Goal: Information Seeking & Learning: Learn about a topic

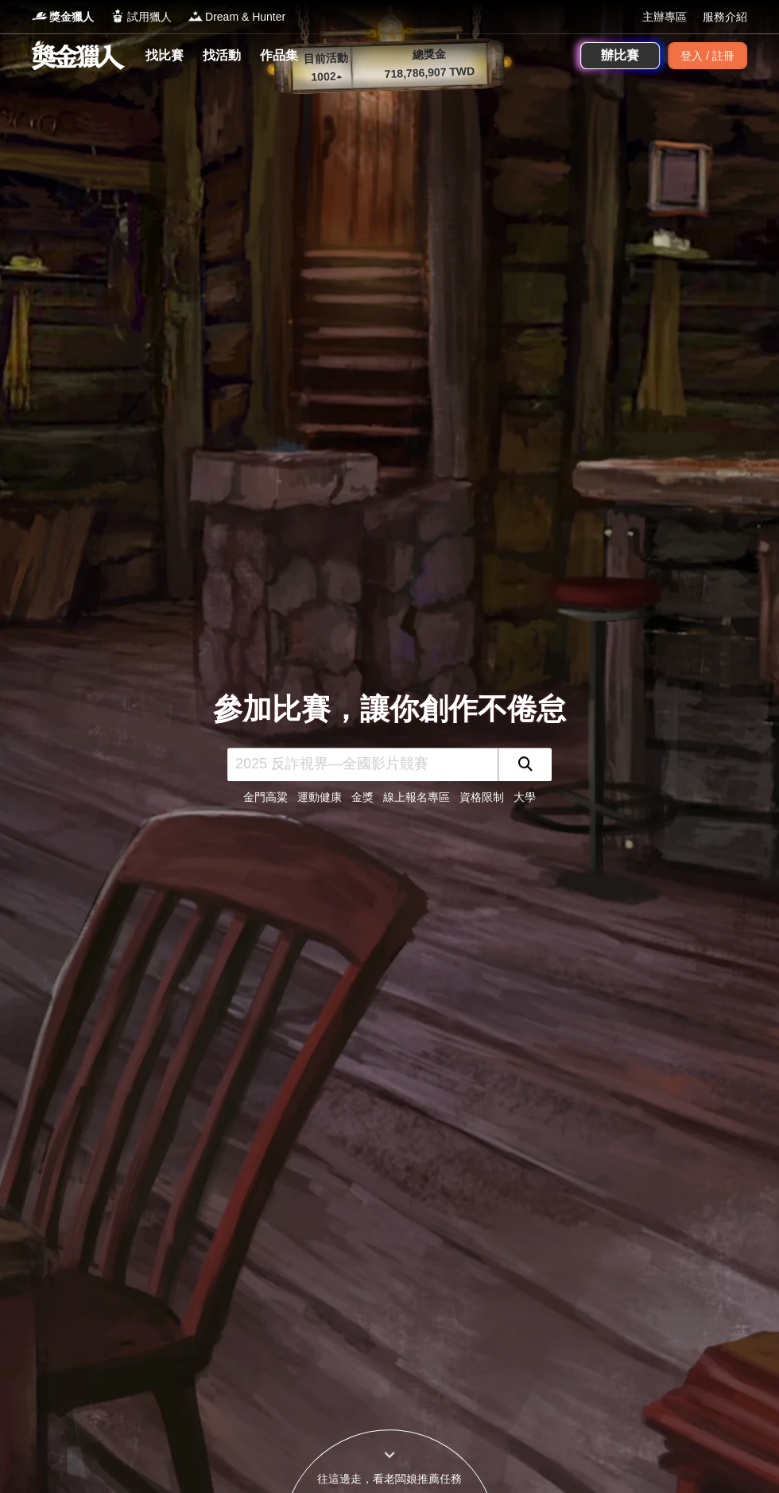
click at [490, 803] on link "資格限制" at bounding box center [482, 797] width 45 height 13
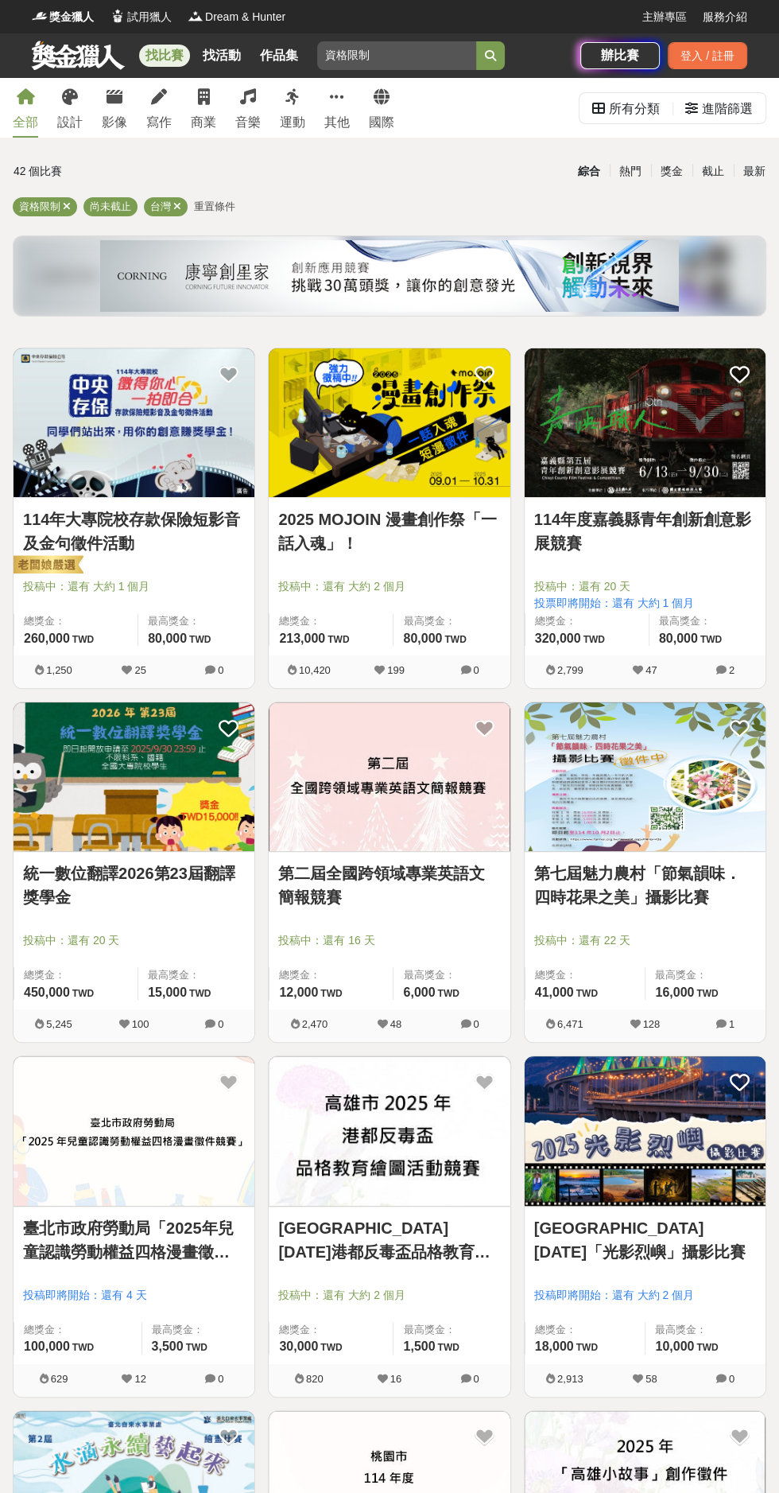
click at [177, 530] on link "114年大專院校存款保險短影音及金句徵件活動" at bounding box center [134, 531] width 222 height 48
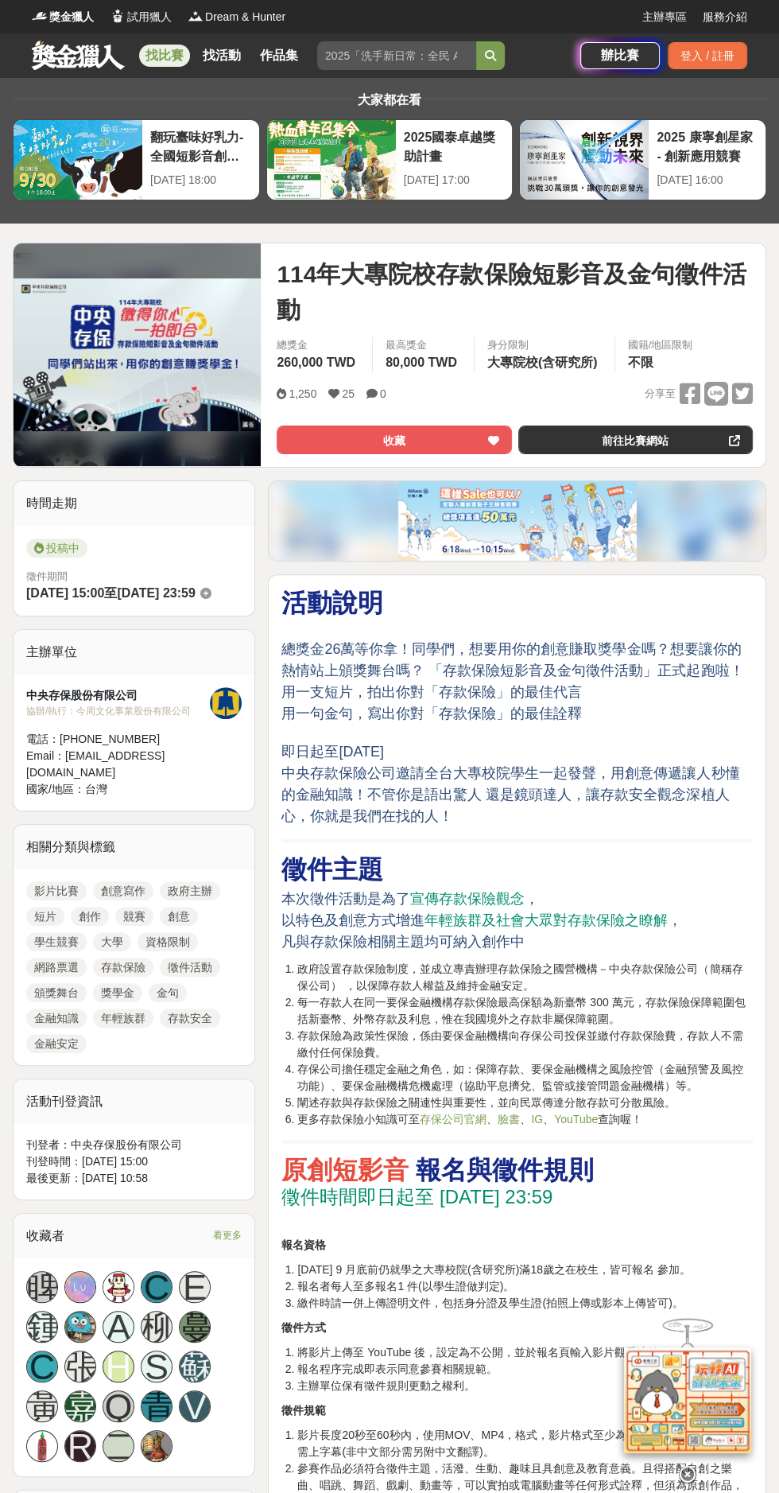
click at [450, 427] on button "收藏" at bounding box center [394, 439] width 235 height 29
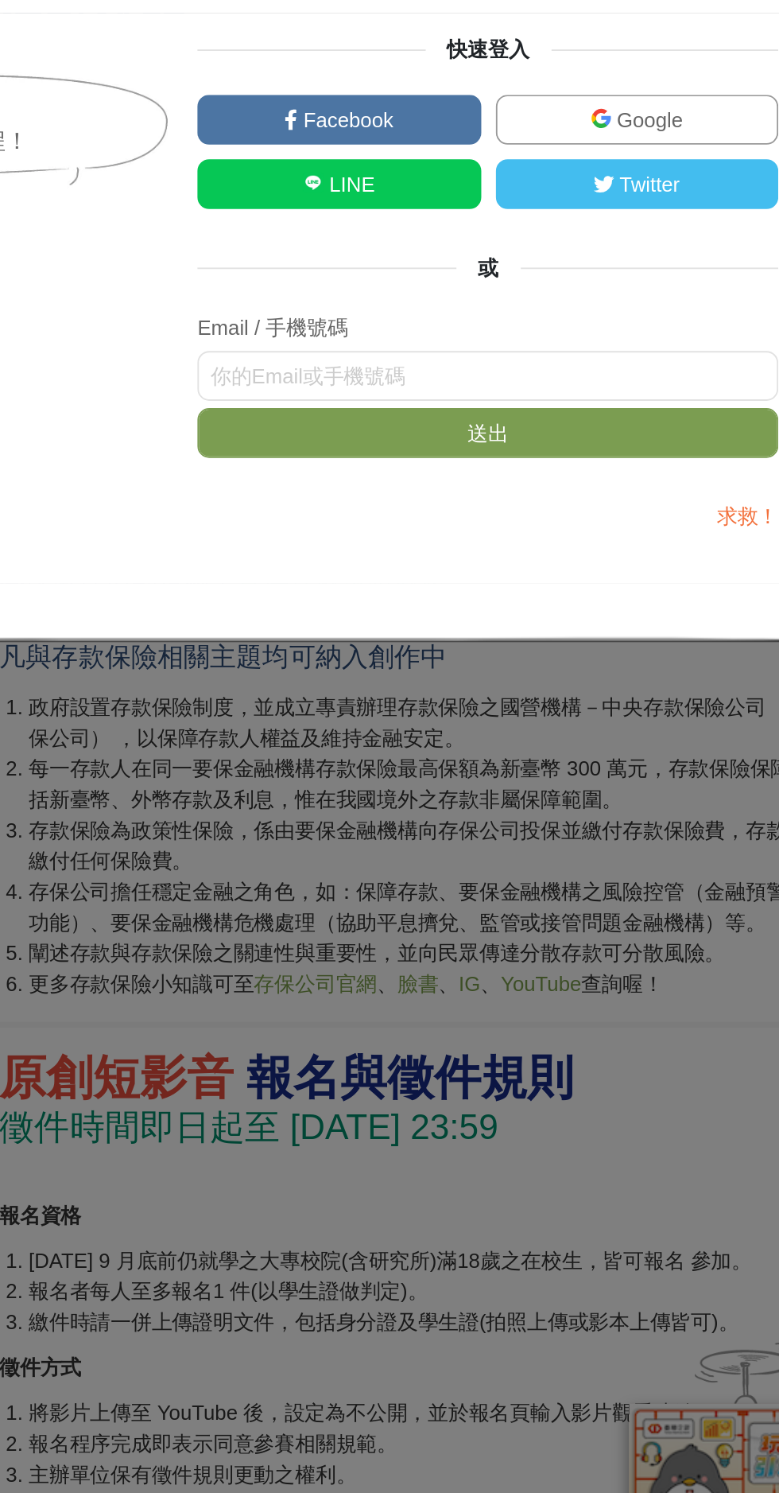
click at [504, 682] on link "LINE" at bounding box center [467, 684] width 154 height 27
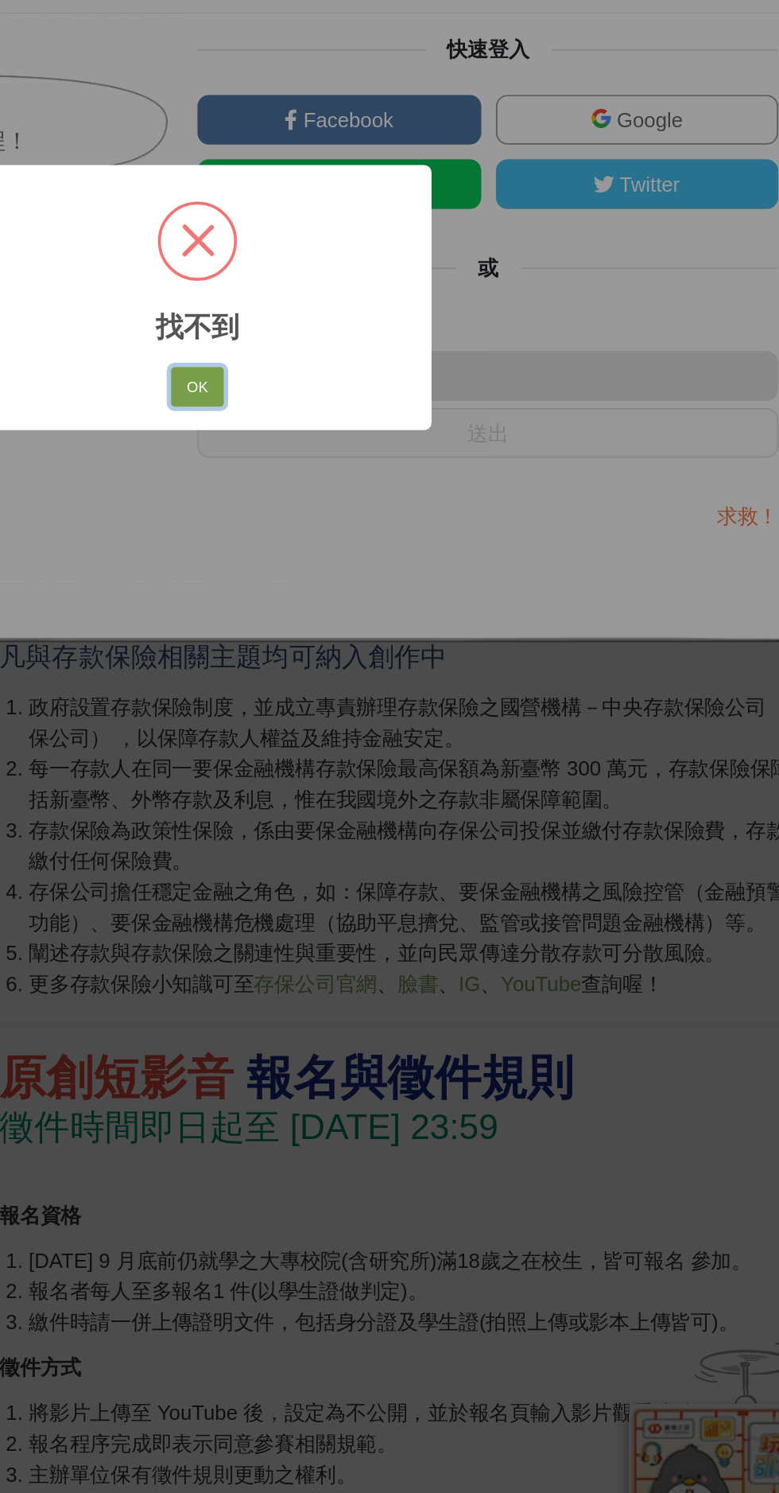
click at [389, 795] on button "OK" at bounding box center [389, 795] width 29 height 22
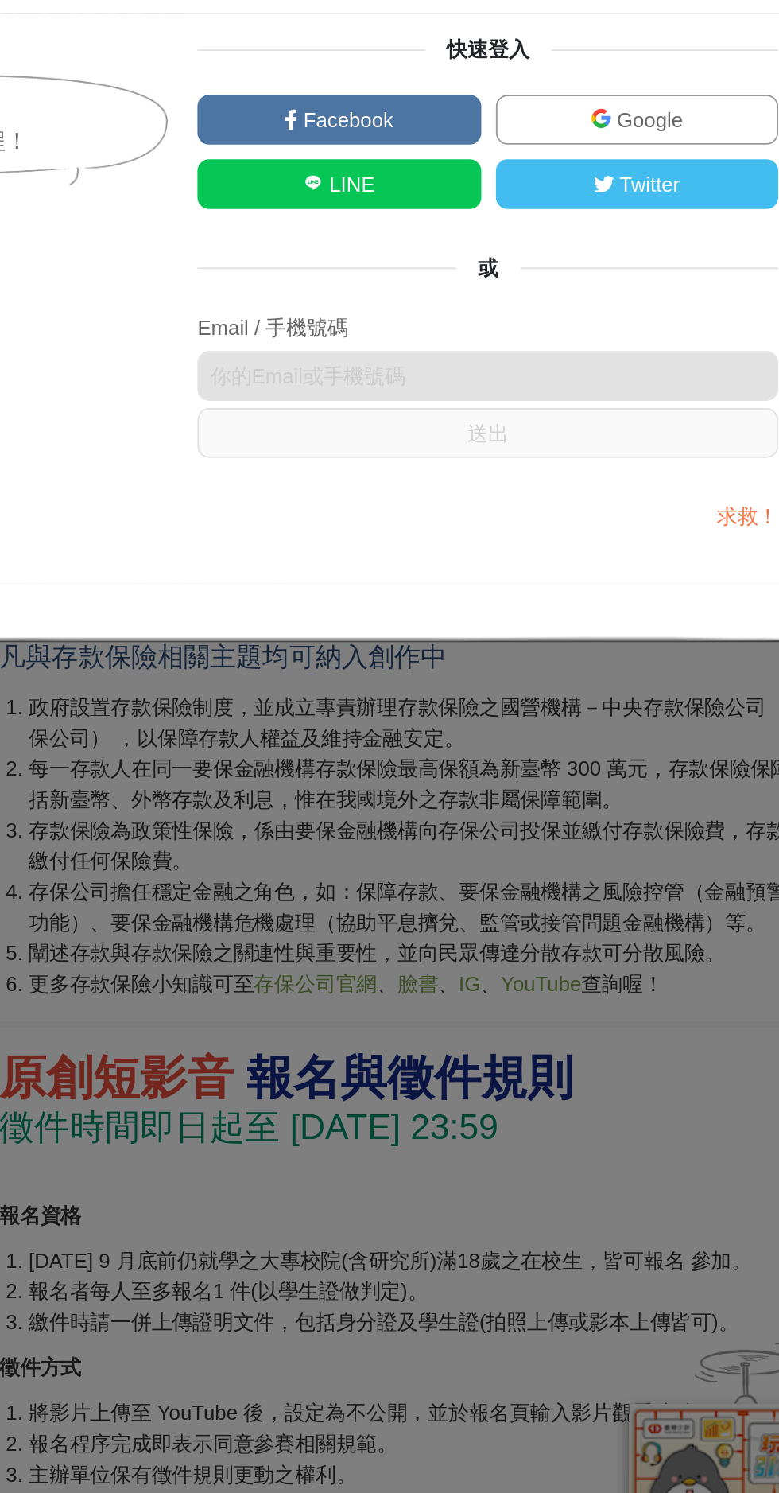
click at [496, 686] on link "LINE" at bounding box center [467, 684] width 154 height 27
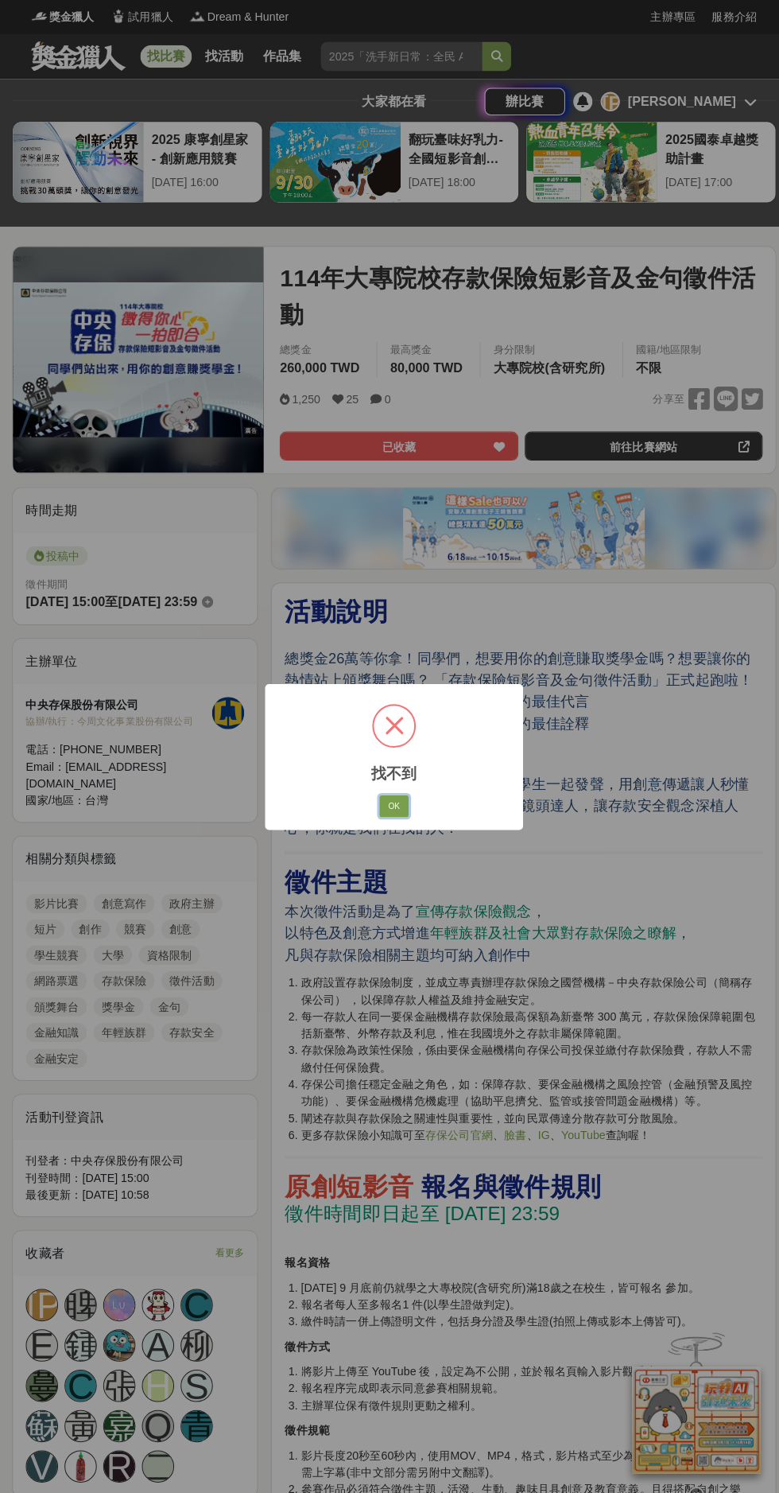
click at [395, 787] on button "OK" at bounding box center [389, 795] width 29 height 22
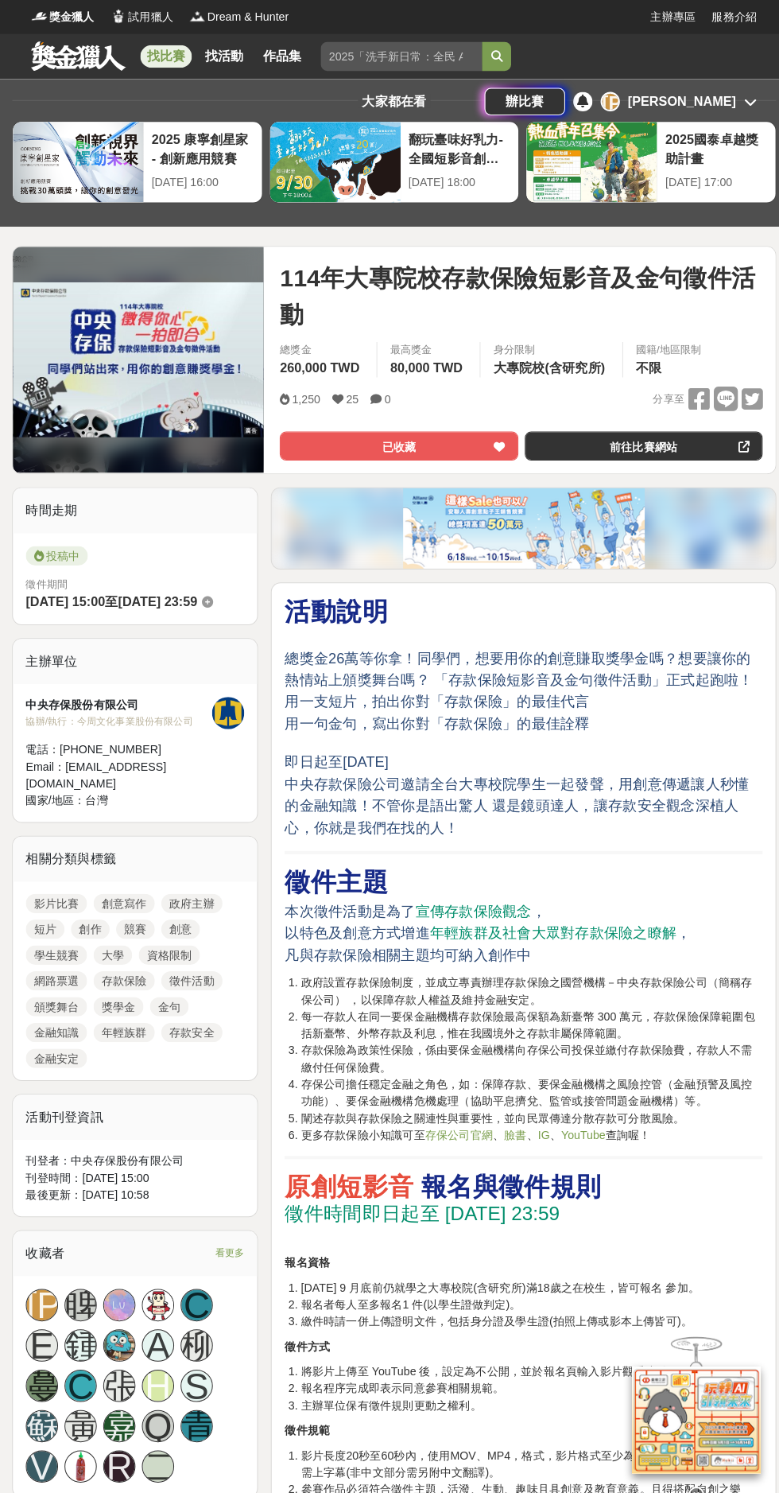
click at [407, 785] on p "總獎金26萬等你拿！同學們，想要用你的創意賺取獎學金嗎？想要讓你的熱情站上頒獎舞台嗎？ 「存款保險短影音及金句徵件活動」正式起跑啦！ 用一支短片，拍出你對「存…" at bounding box center [518, 724] width 472 height 205
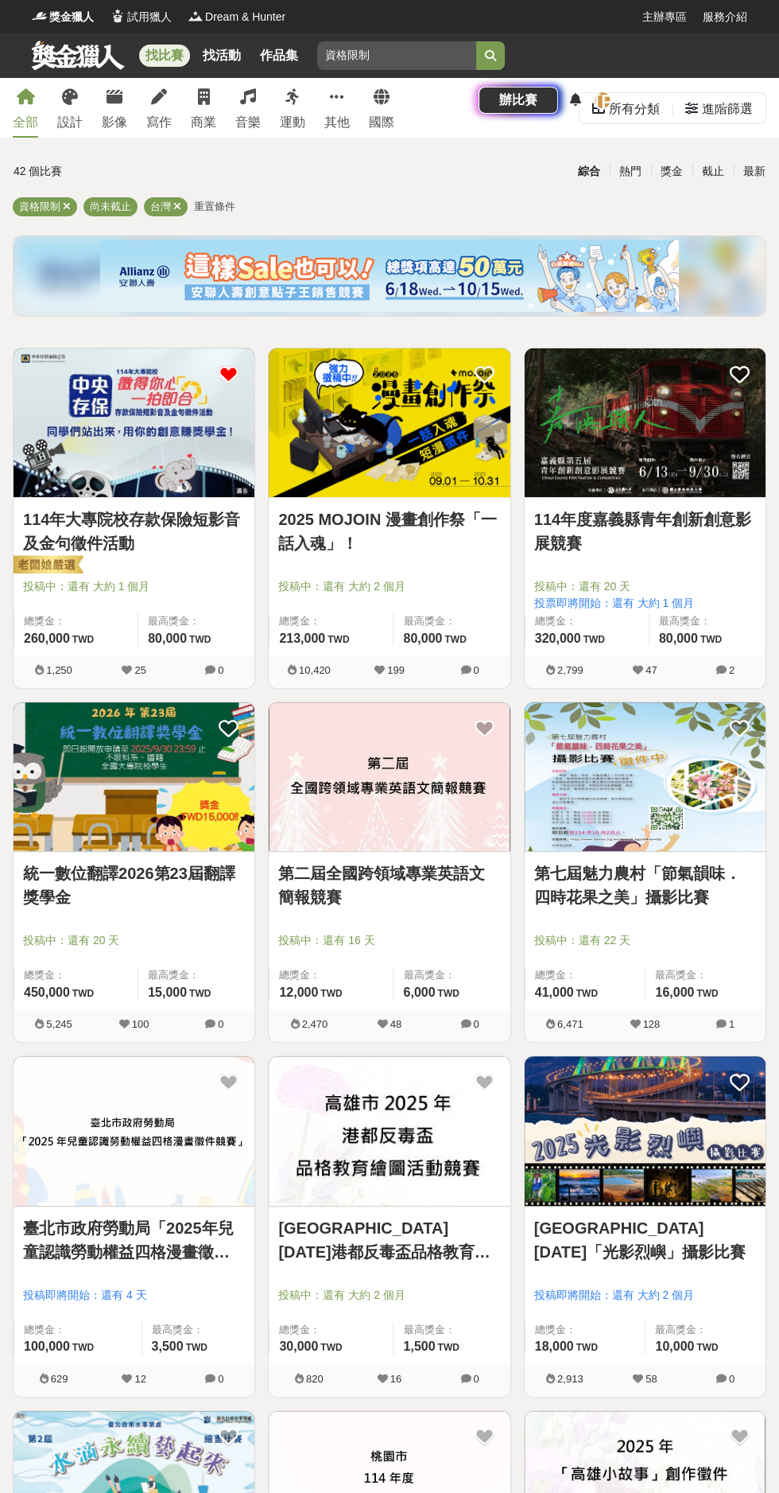
click at [39, 896] on link "統一數位翻譯2026第23屆翻譯獎學金" at bounding box center [134, 885] width 222 height 48
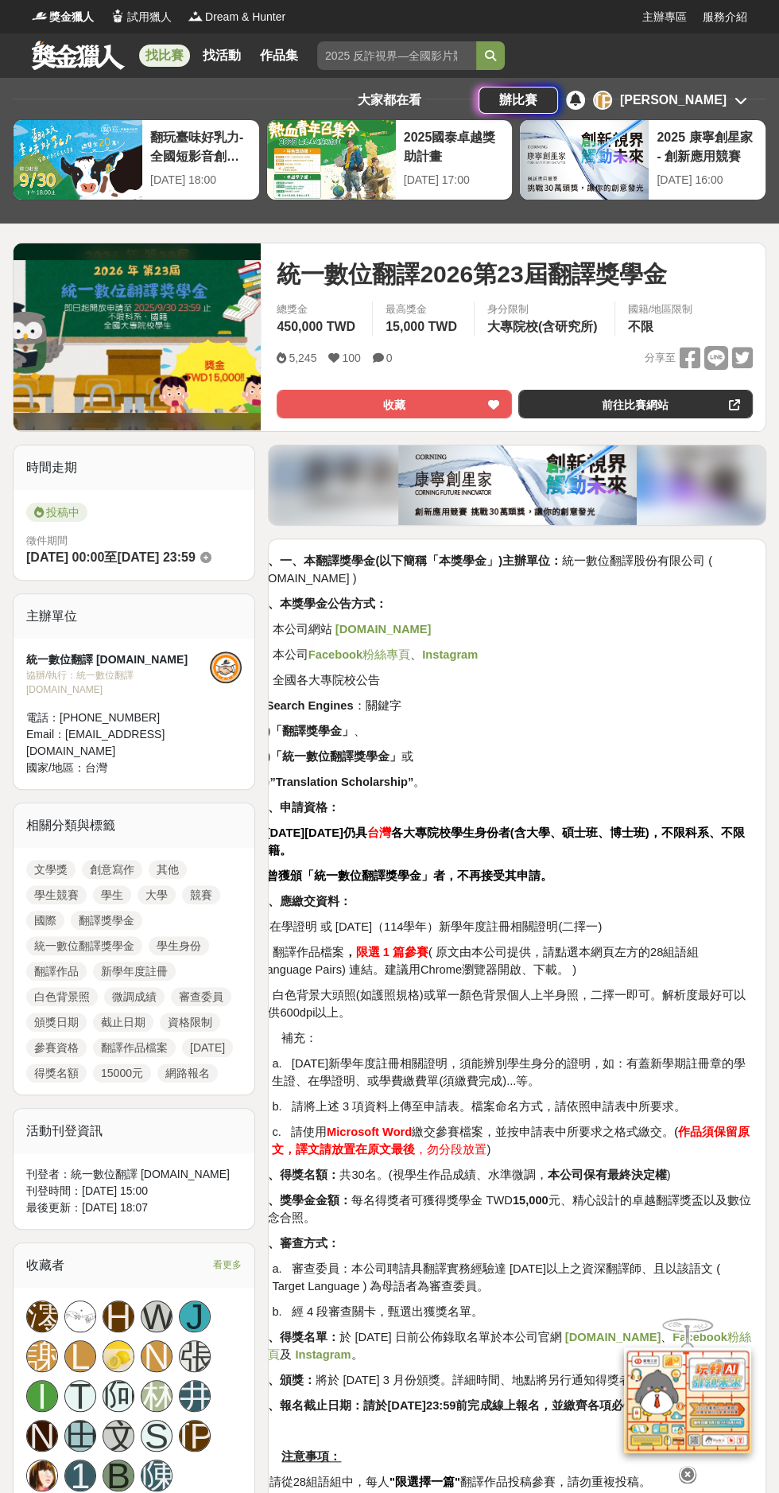
click at [465, 410] on button "收藏" at bounding box center [394, 404] width 235 height 29
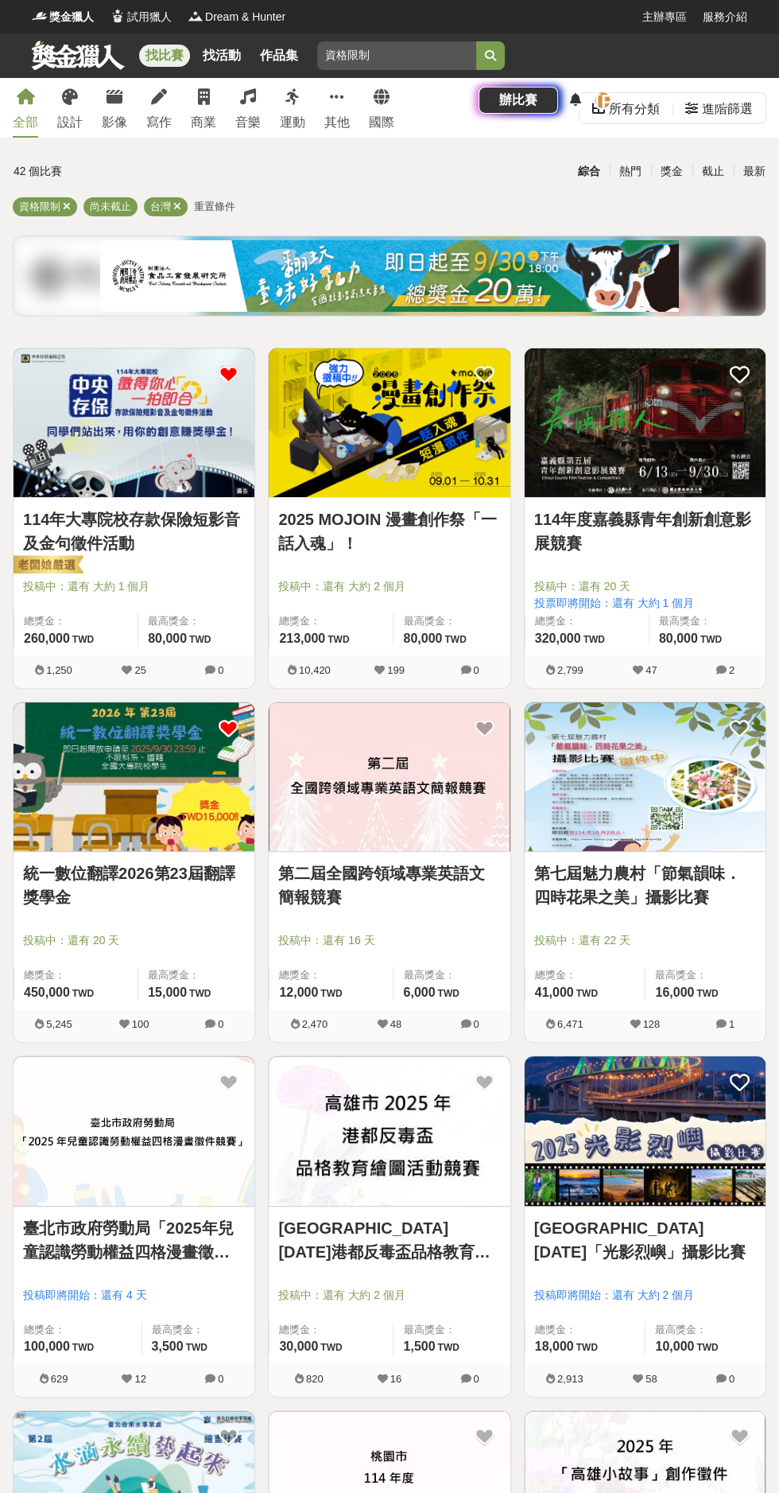
click at [334, 870] on link "第二屆全國跨領域專業英語文簡報競賽" at bounding box center [389, 885] width 222 height 48
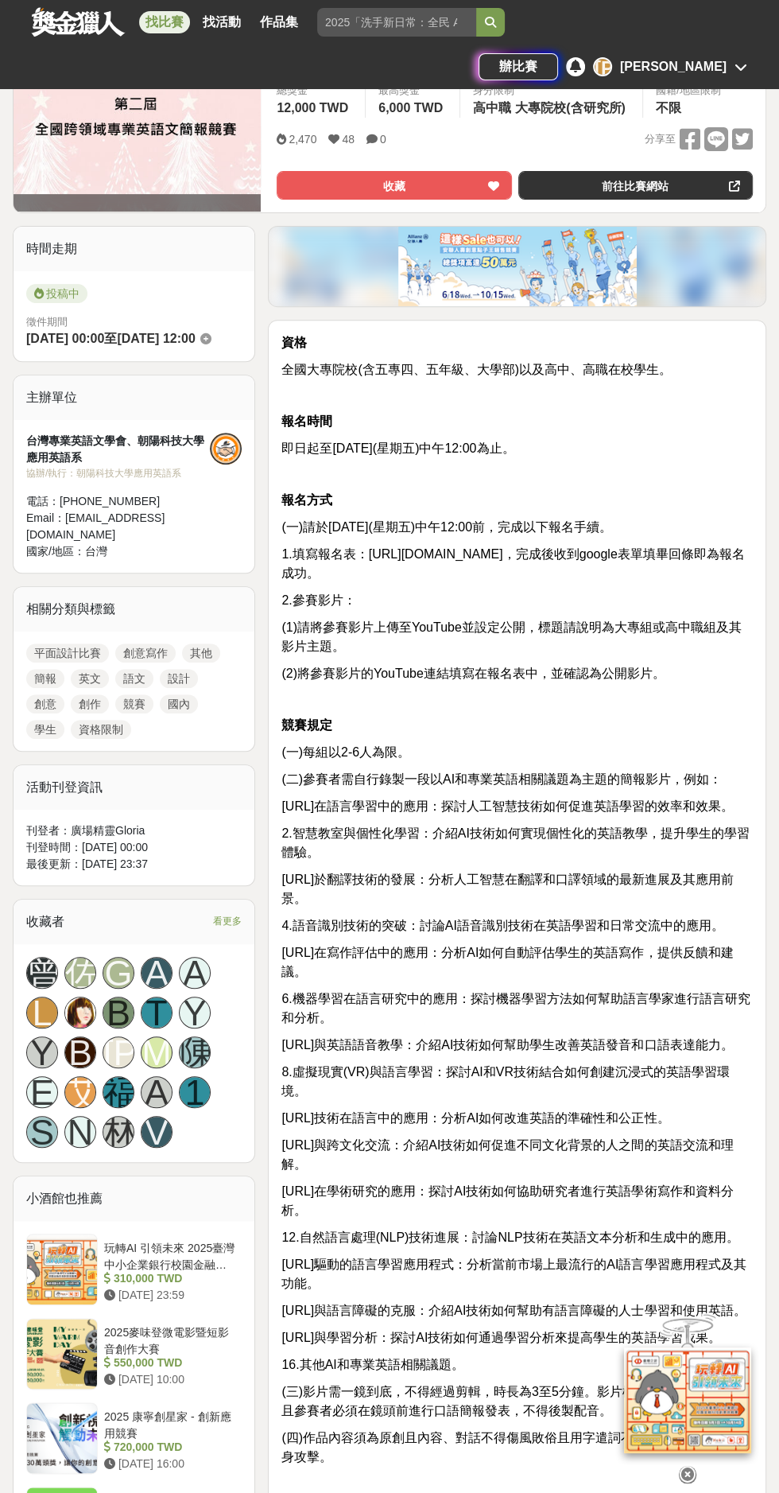
scroll to position [223, 0]
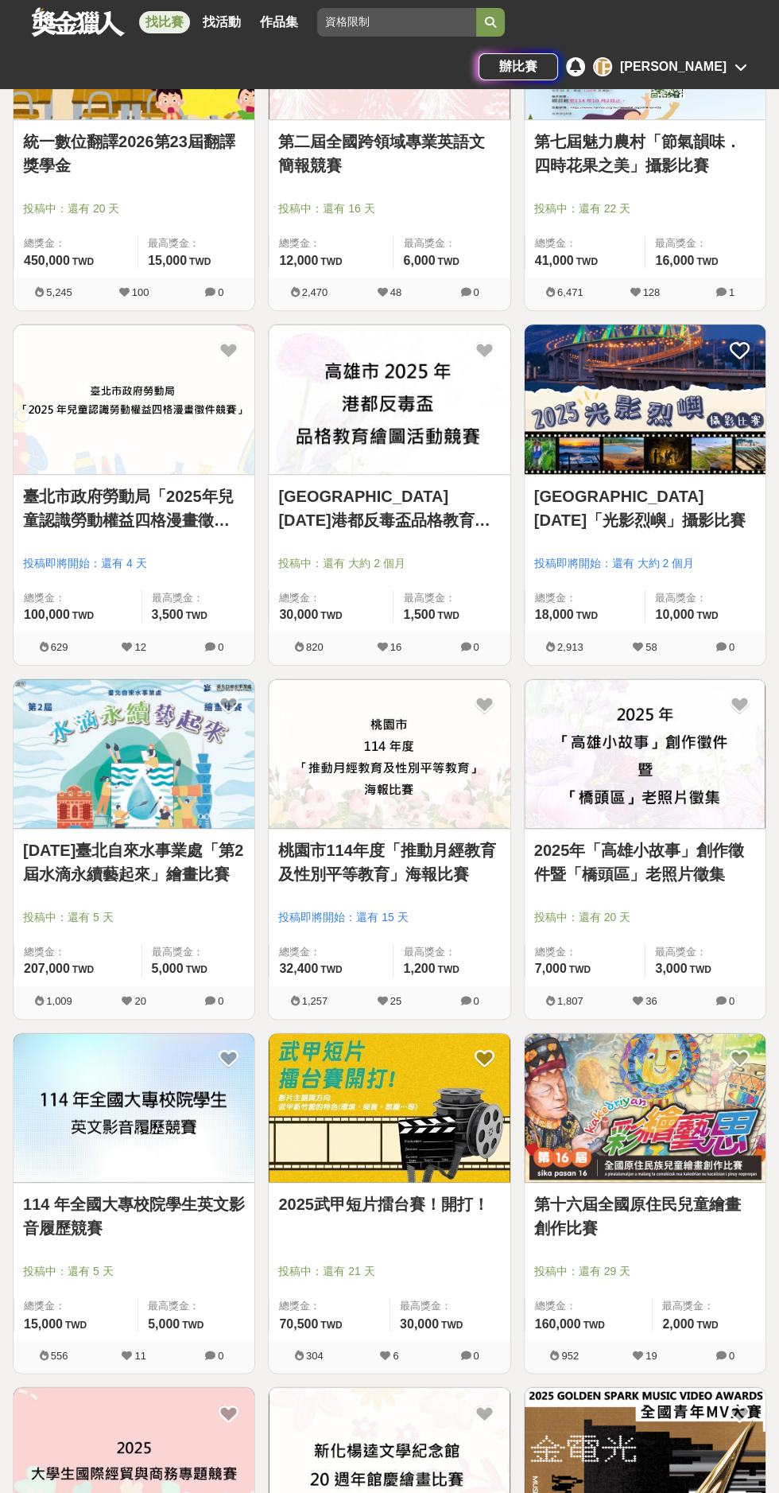
scroll to position [732, 0]
click at [185, 859] on link "[DATE]臺北自來水事業處「第2屆水滴永續藝起來」繪畫比賽" at bounding box center [134, 862] width 222 height 48
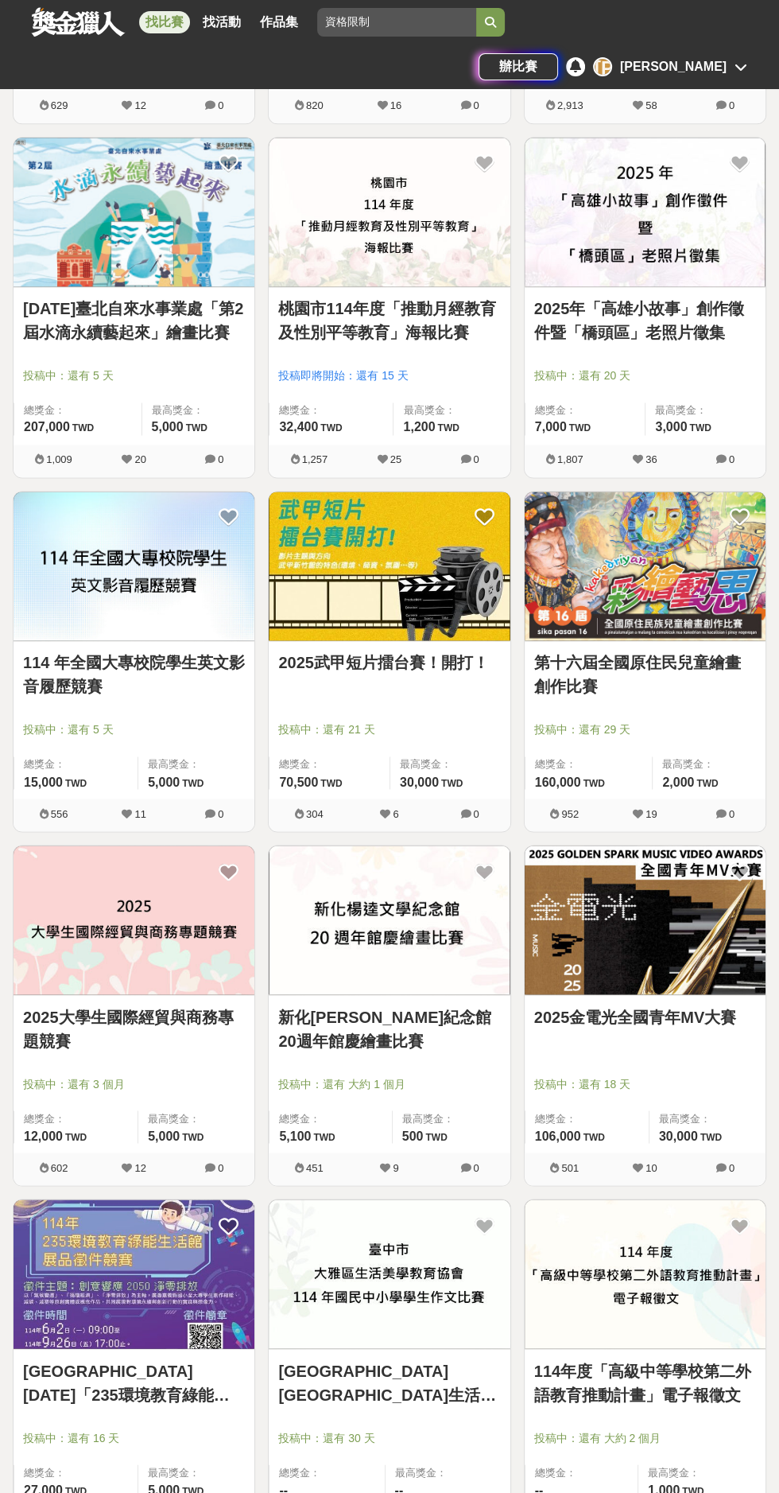
scroll to position [1256, 0]
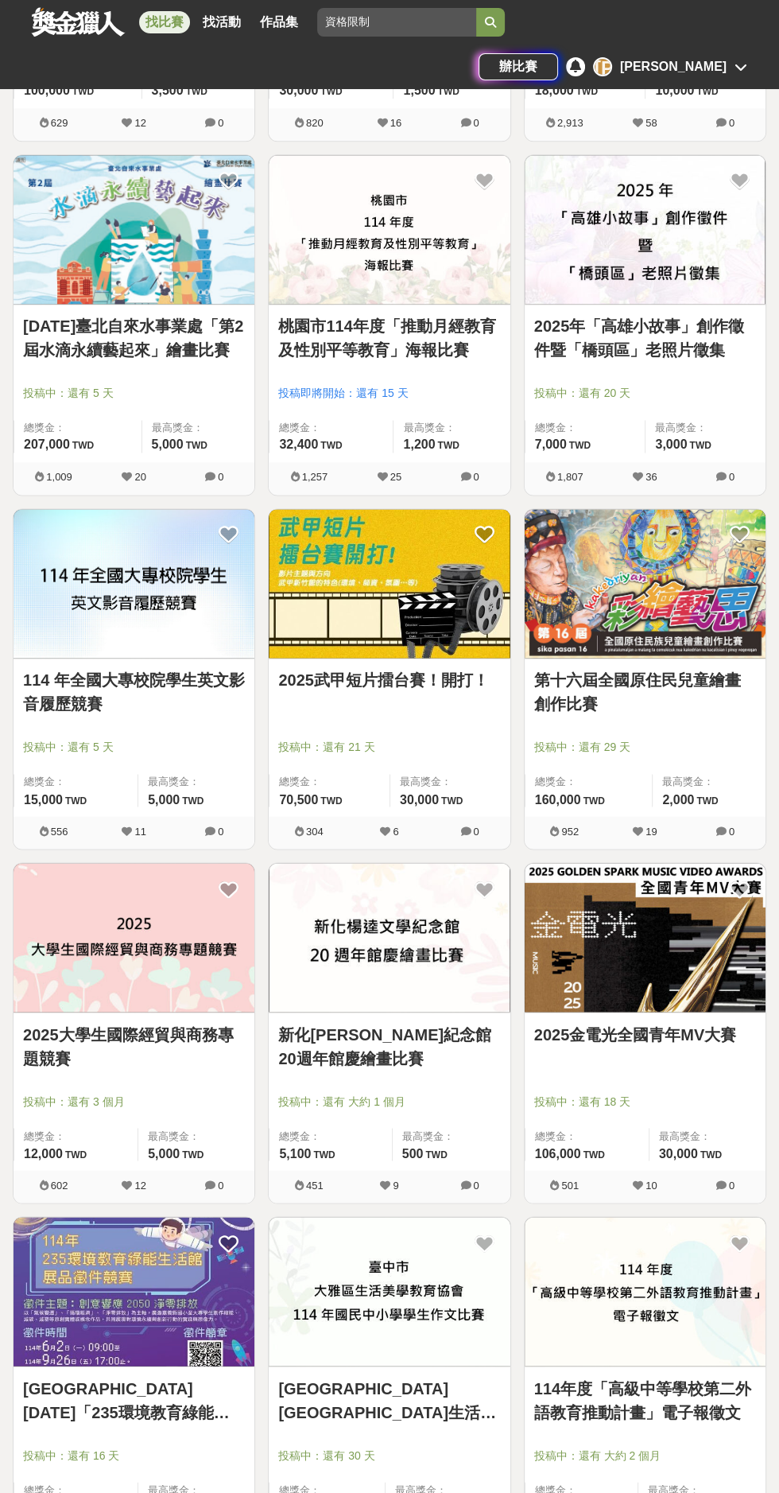
click at [64, 1059] on link "2025大學生國際經貿與商務專題競賽" at bounding box center [134, 1046] width 222 height 48
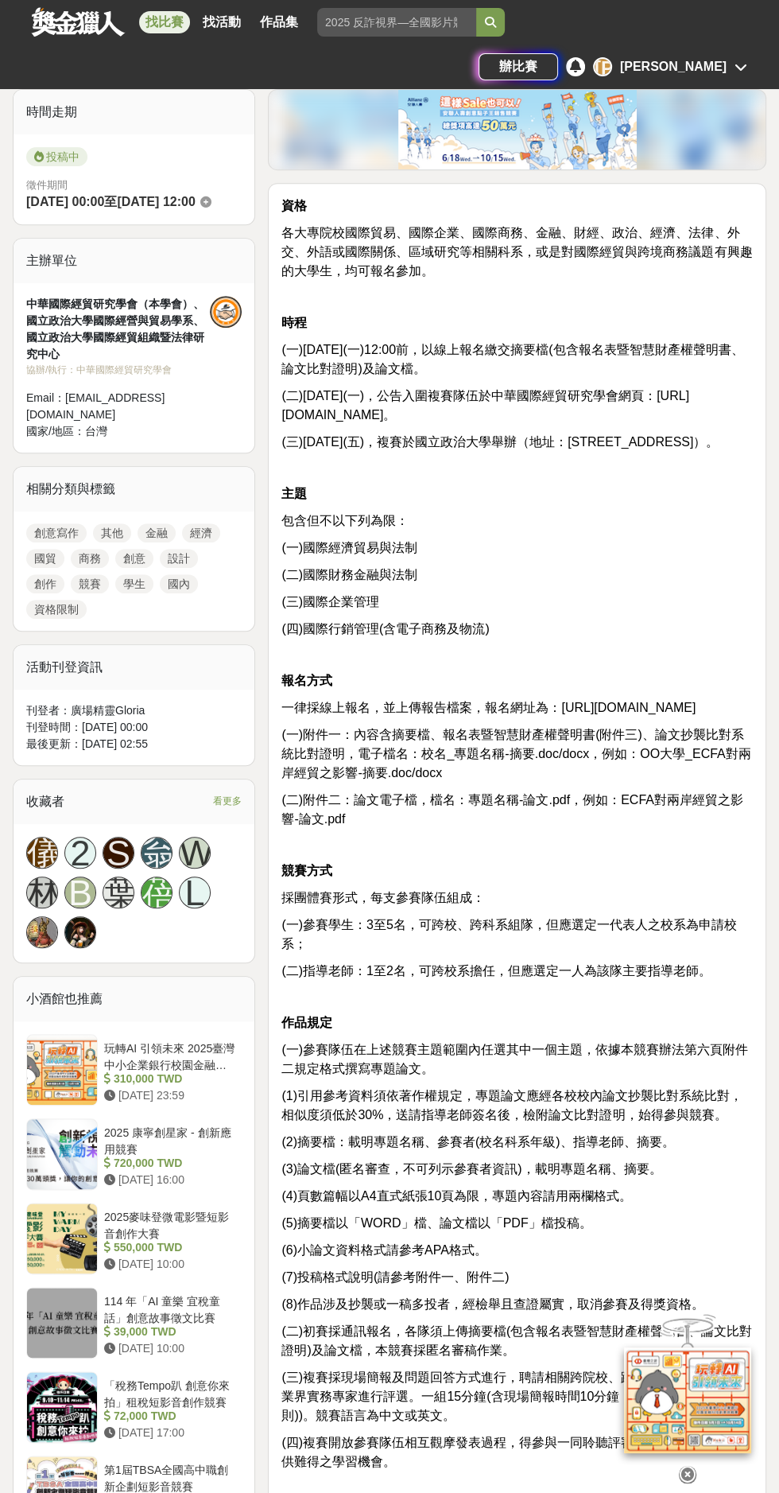
scroll to position [367, 0]
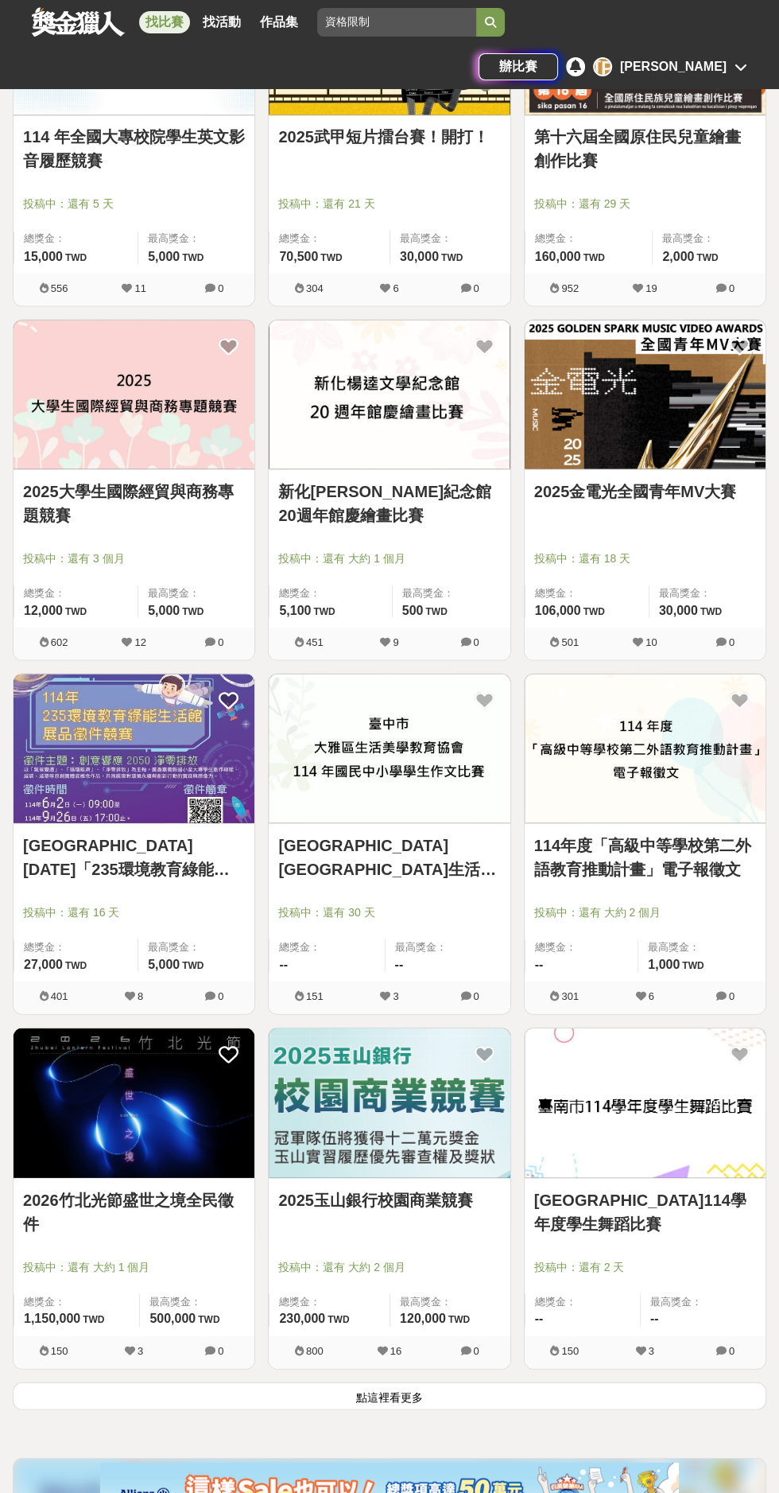
scroll to position [1810, 0]
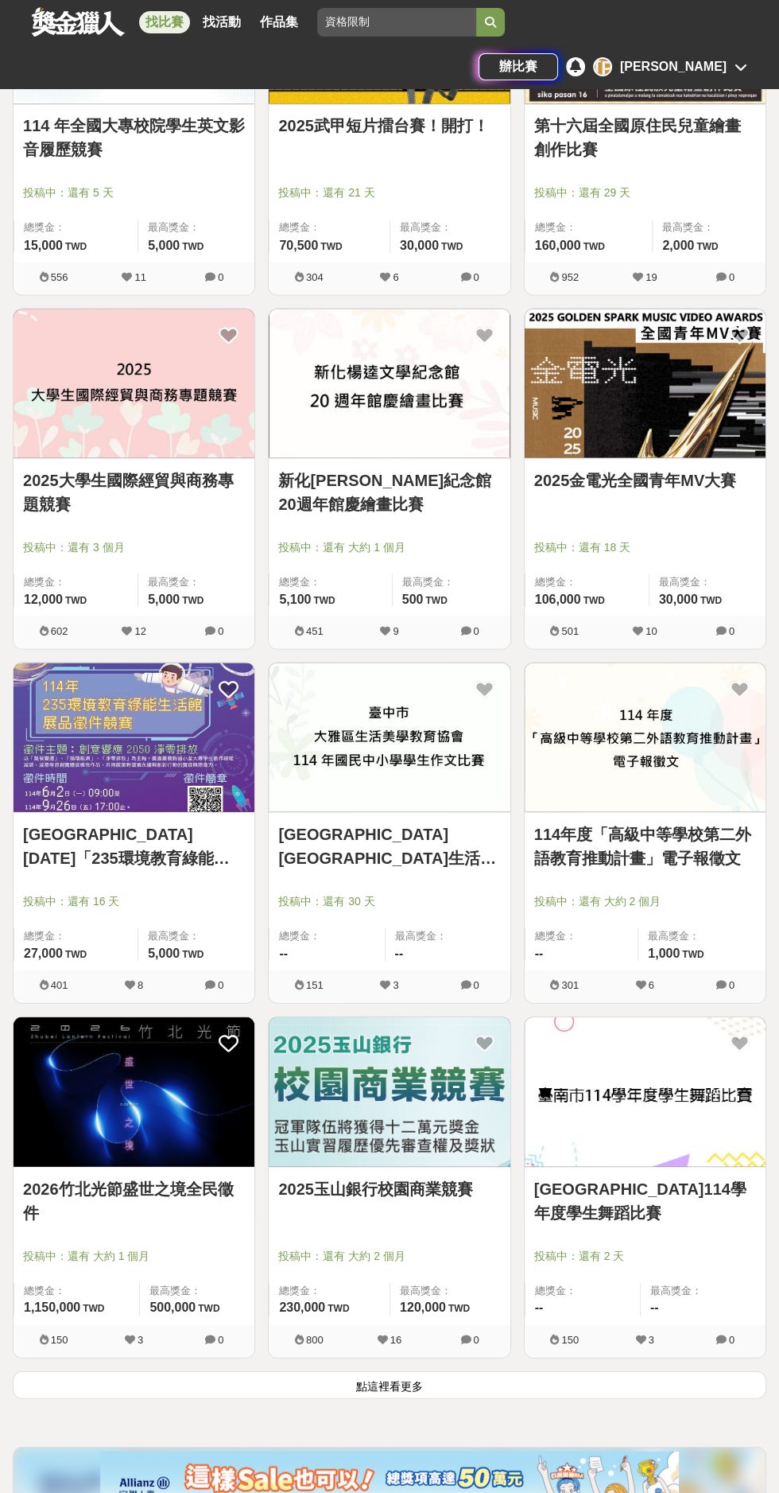
click at [301, 1191] on link "2025玉山銀行校園商業競賽" at bounding box center [389, 1188] width 222 height 24
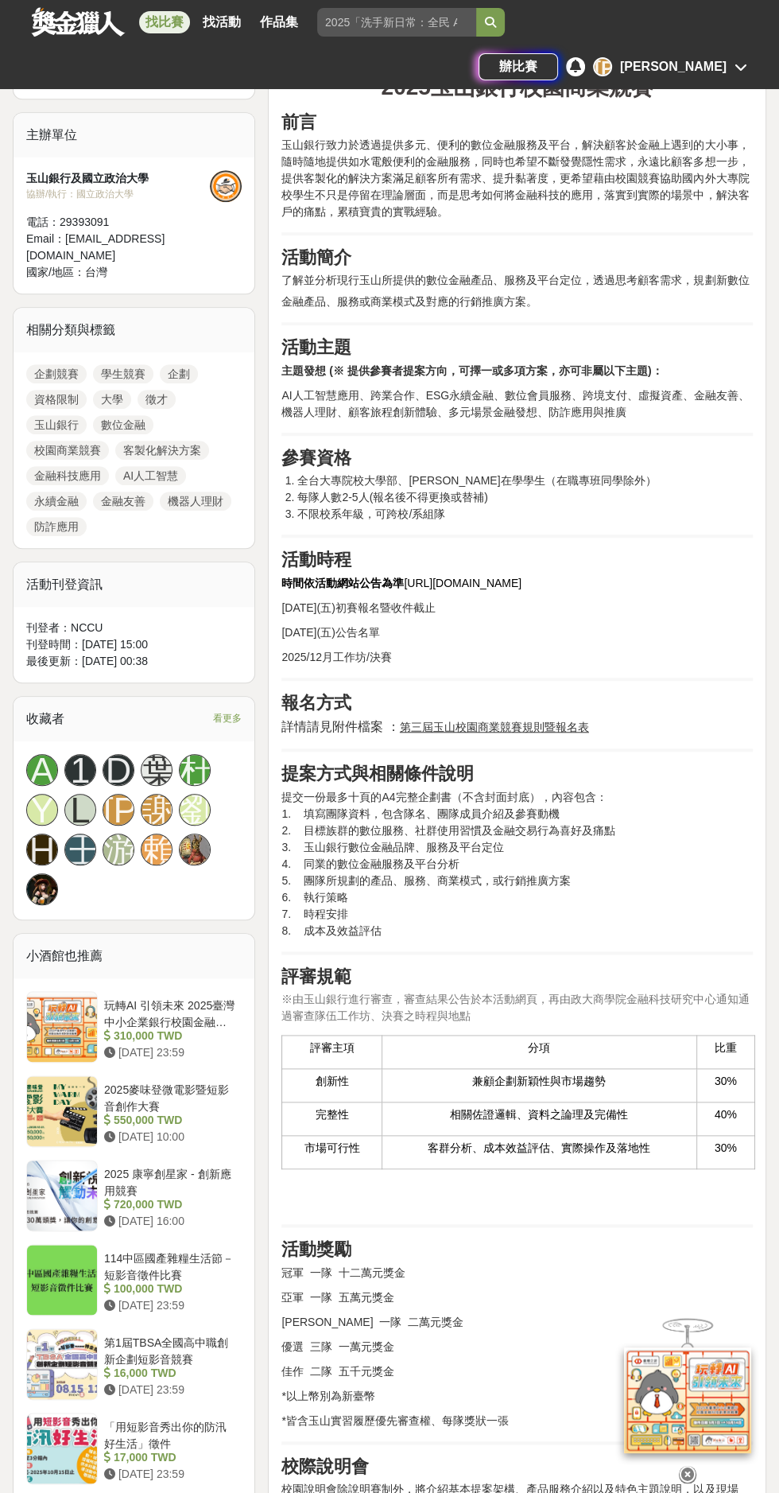
scroll to position [487, 0]
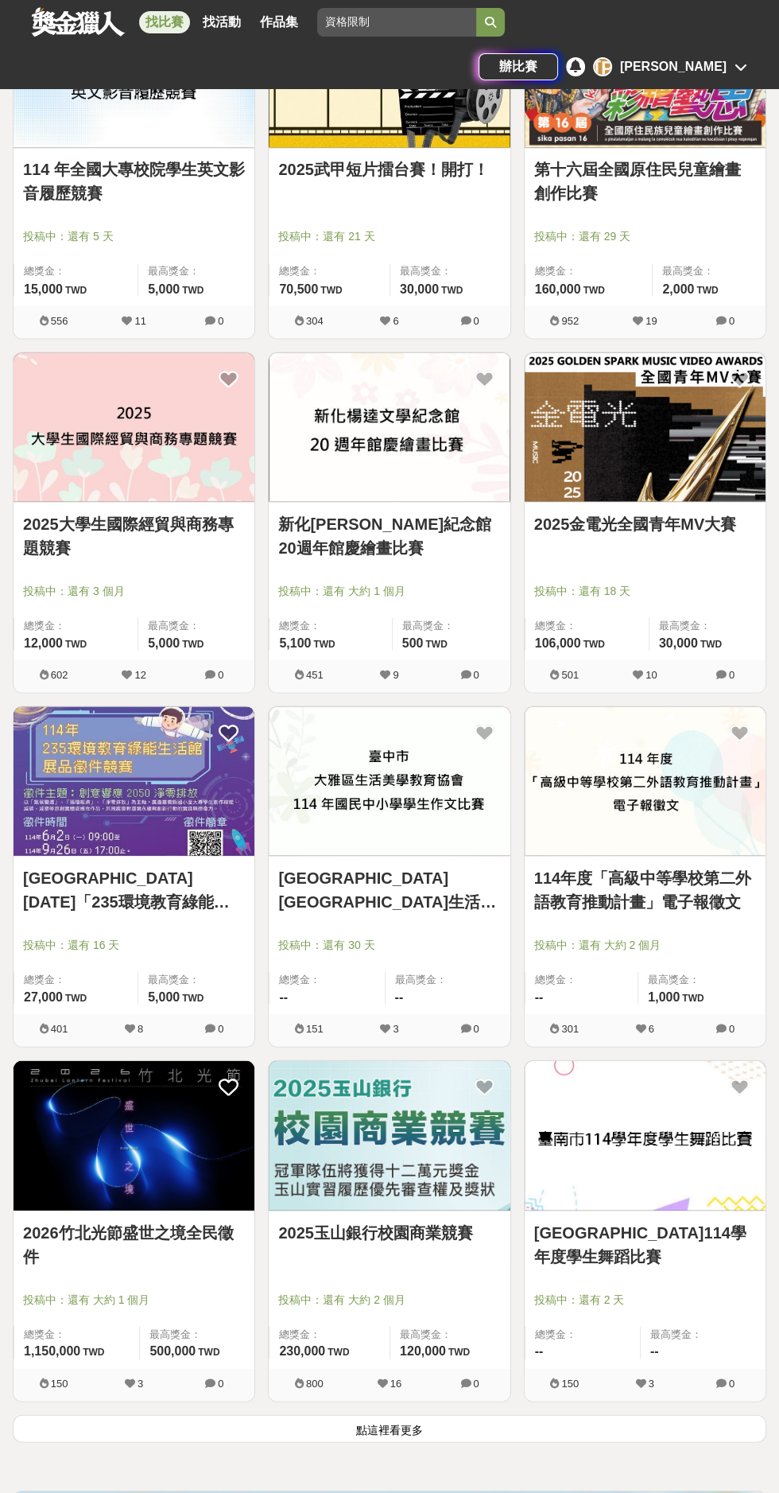
scroll to position [1778, 0]
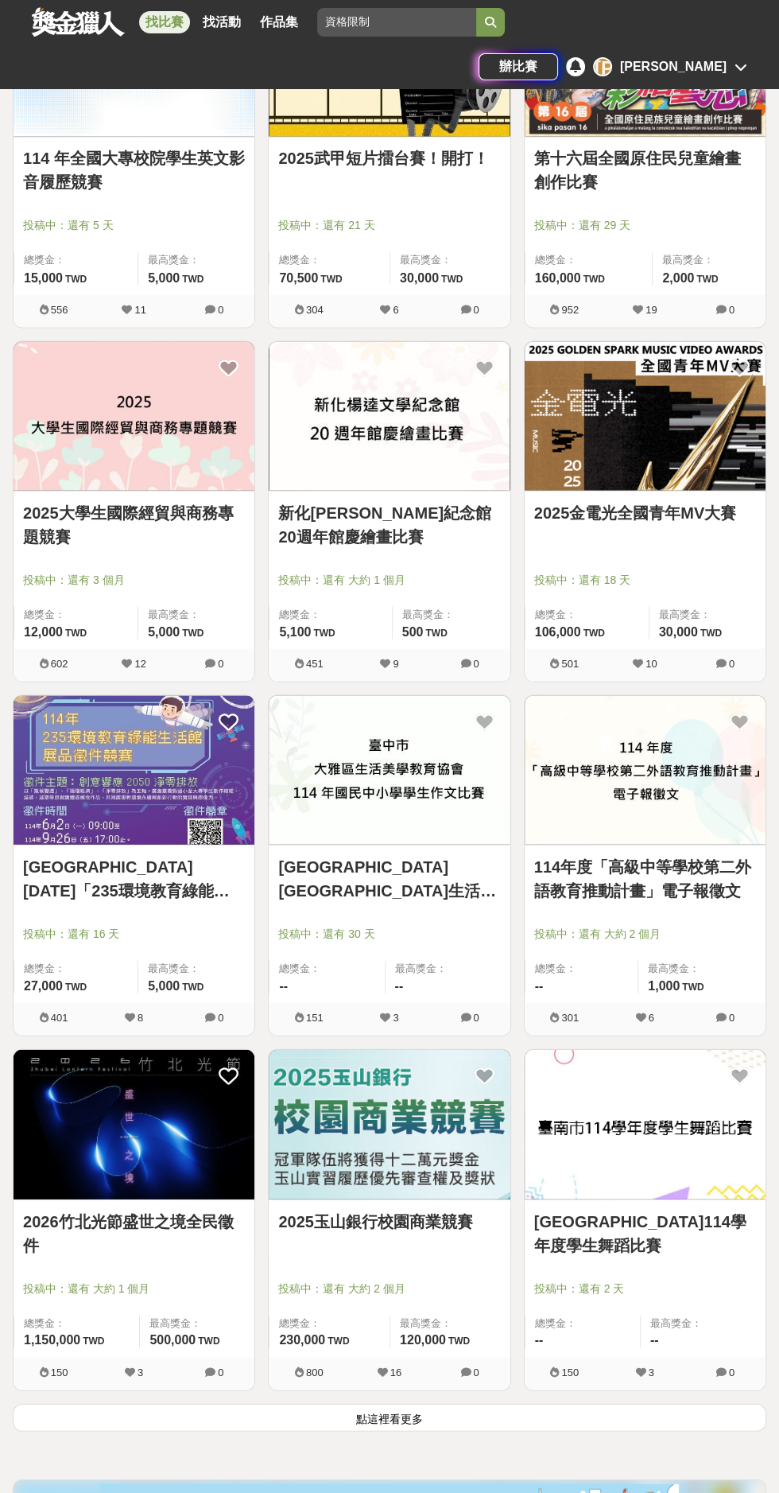
click at [362, 1424] on button "點這裡看更多" at bounding box center [390, 1417] width 754 height 28
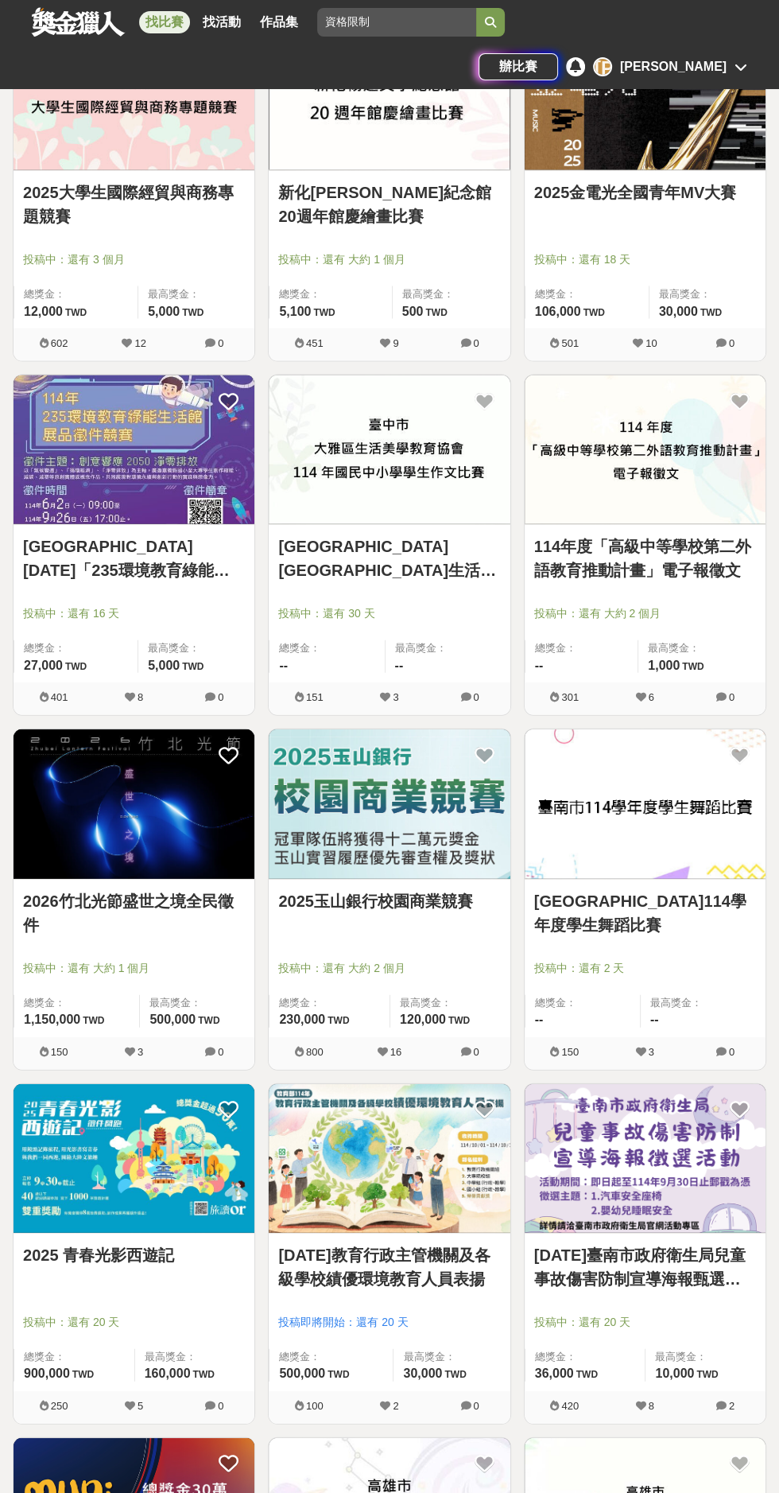
scroll to position [2112, 0]
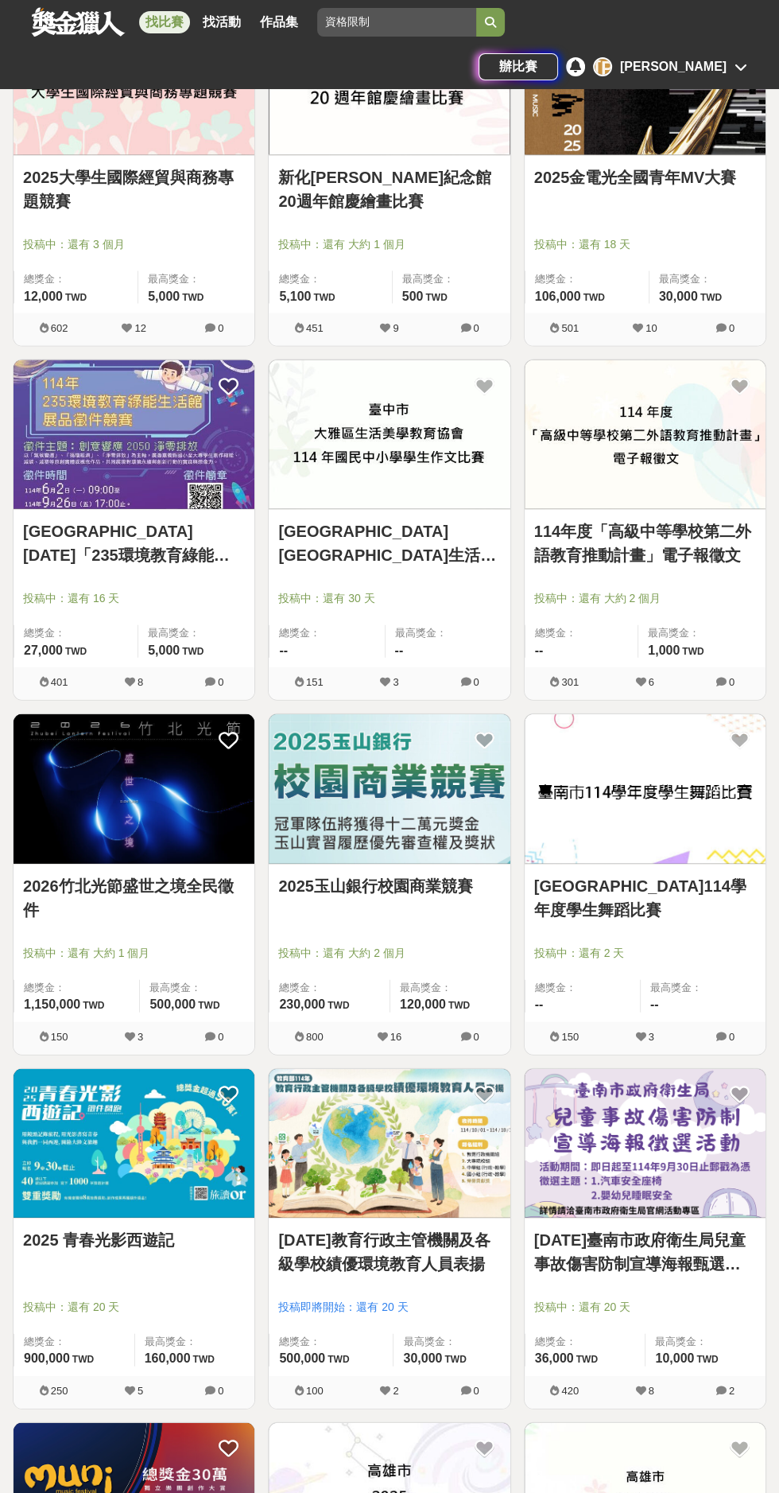
click at [106, 1237] on link "2025 青春光影西遊記" at bounding box center [134, 1240] width 222 height 24
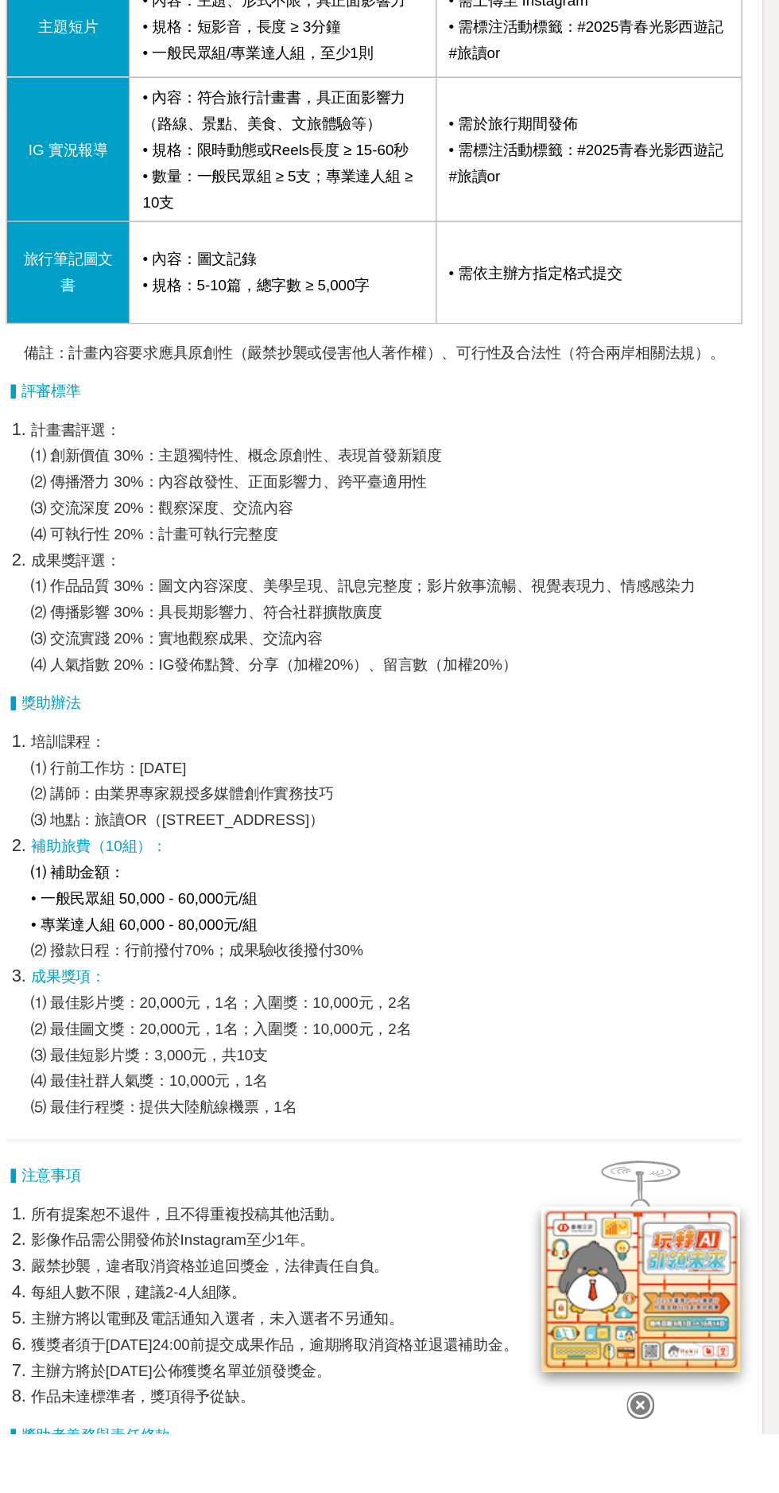
scroll to position [896, 0]
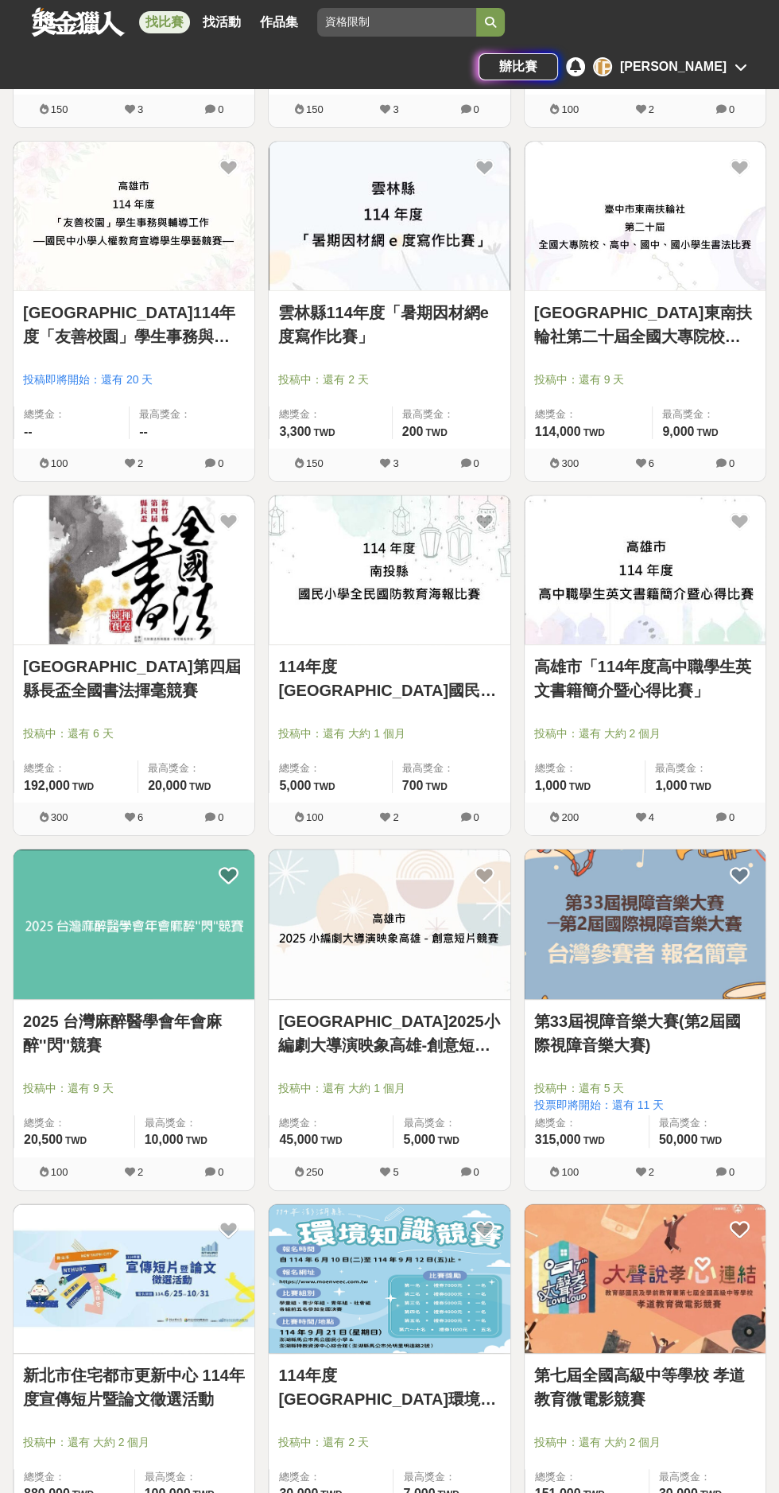
scroll to position [3773, 0]
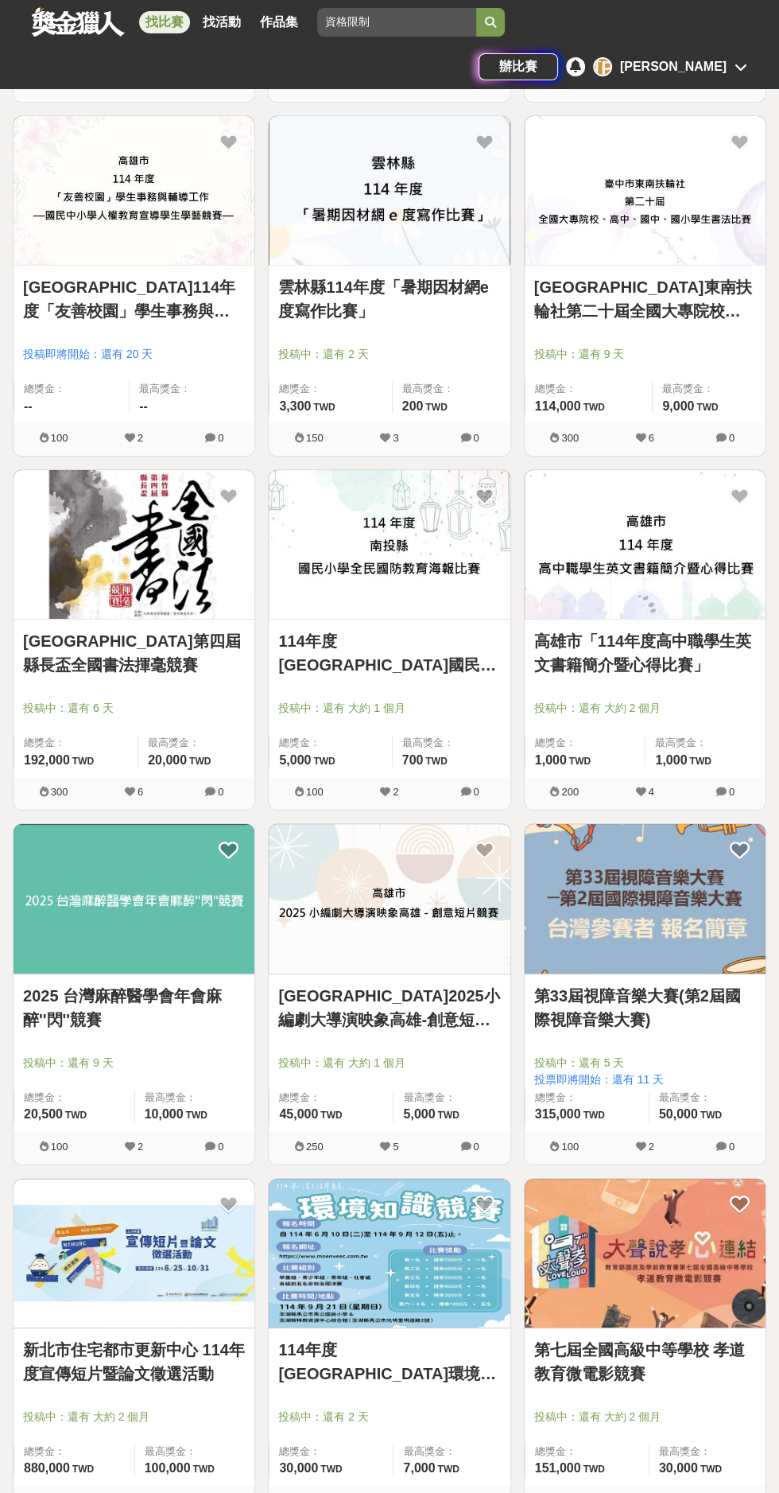
click at [286, 1368] on link "114年度[GEOGRAPHIC_DATA]環境知識競賽初賽" at bounding box center [389, 1362] width 222 height 48
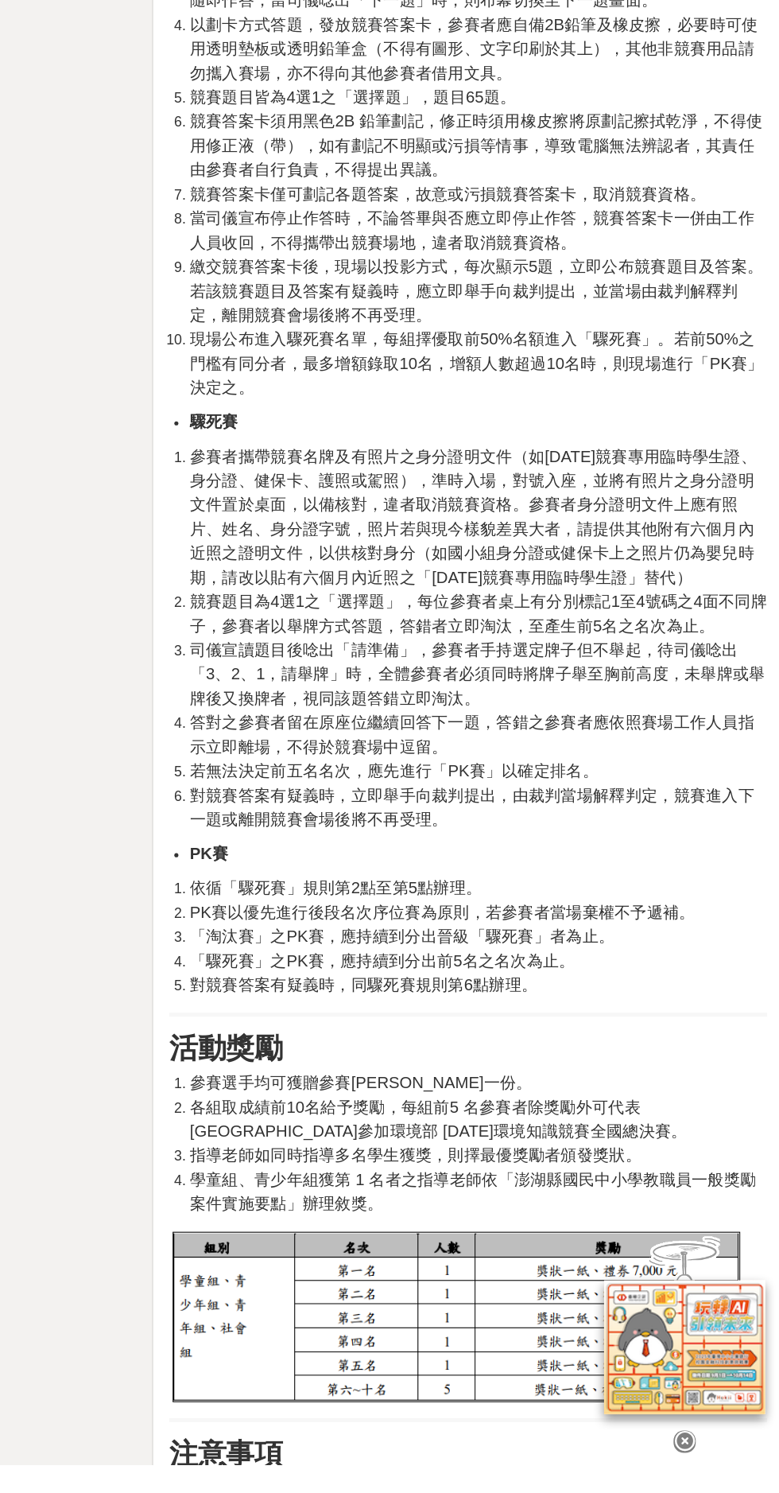
scroll to position [2079, 0]
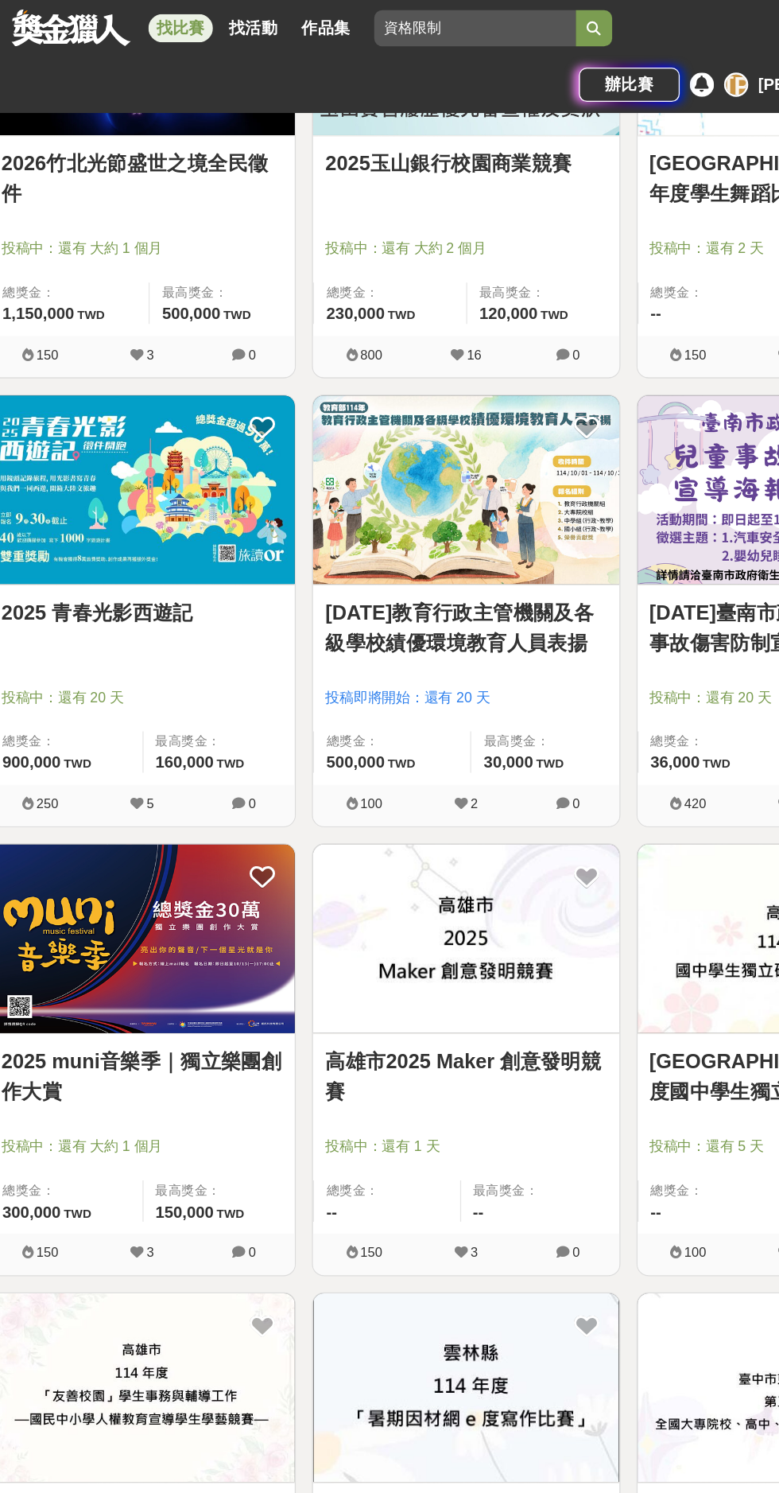
scroll to position [2864, 0]
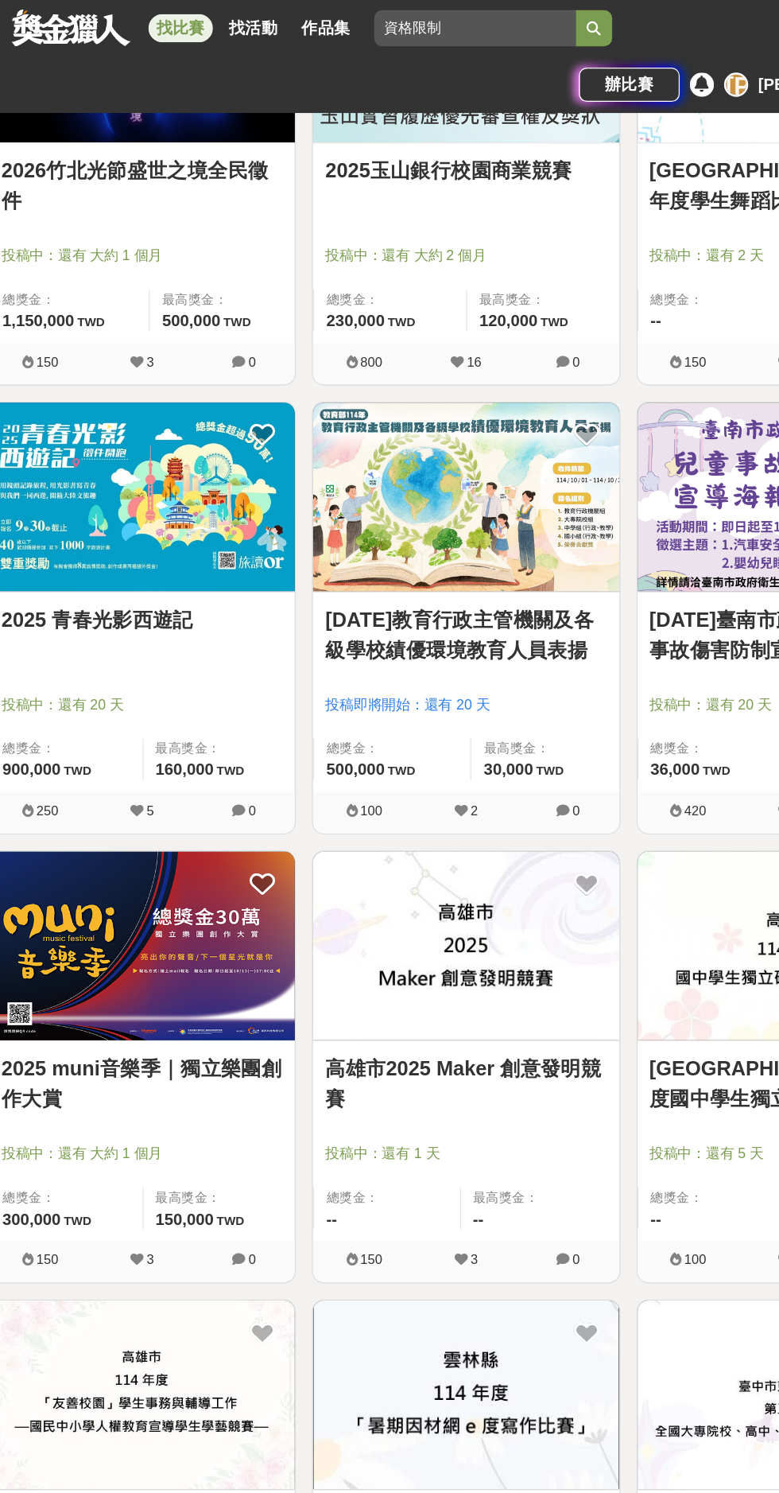
click at [284, 835] on link "高雄市2025 Maker 創意發明競賽" at bounding box center [389, 854] width 222 height 48
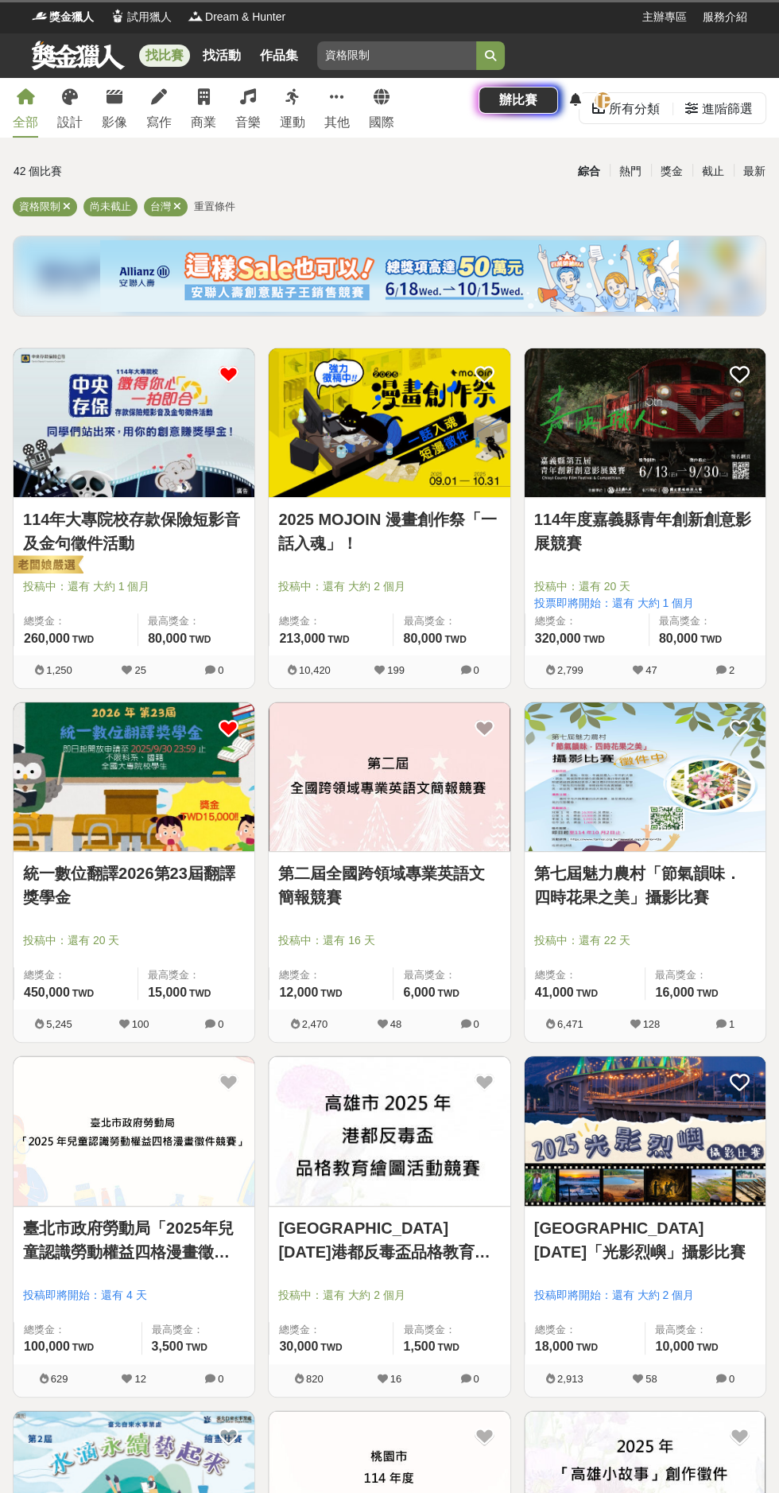
click at [66, 206] on icon at bounding box center [67, 206] width 8 height 10
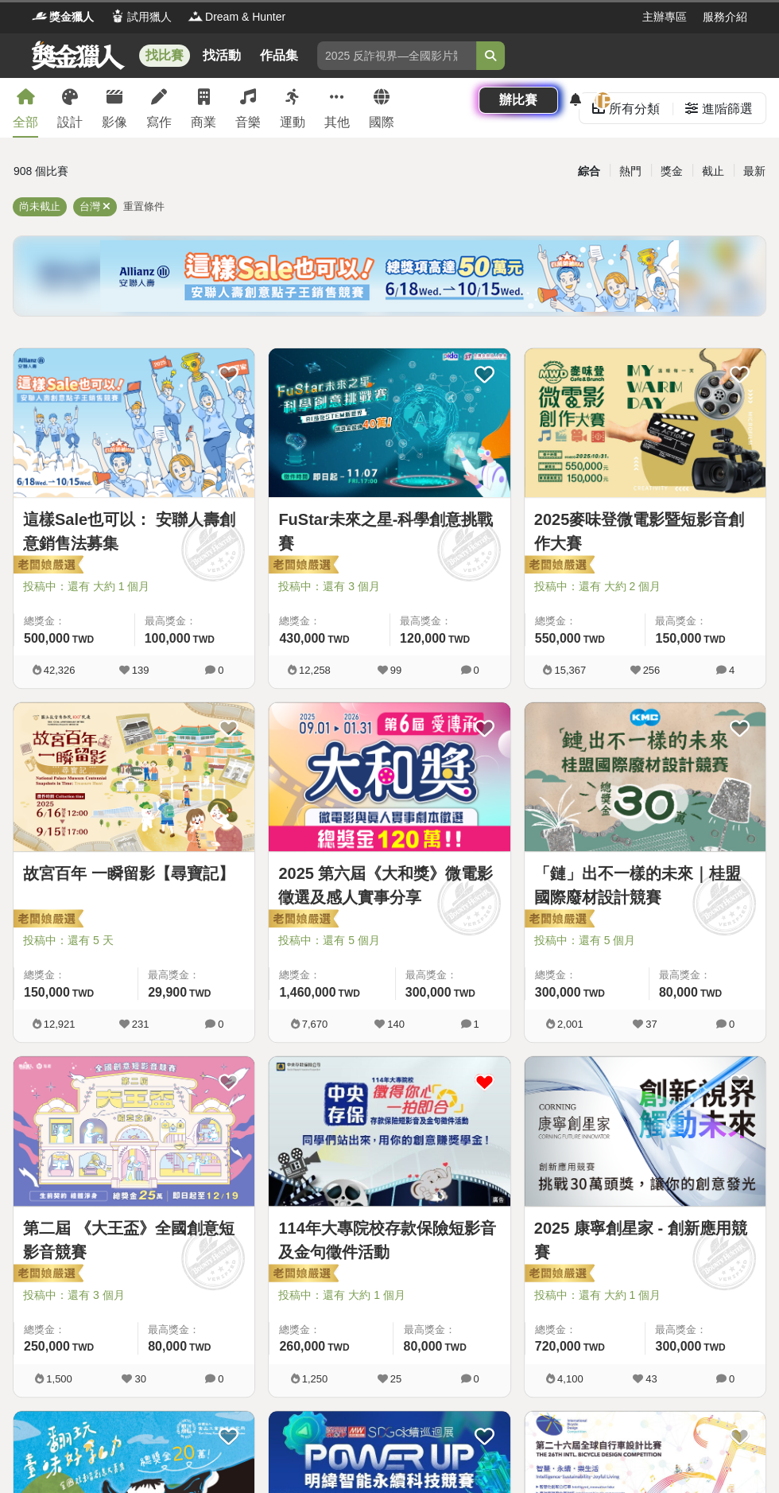
click at [159, 96] on icon at bounding box center [159, 97] width 16 height 16
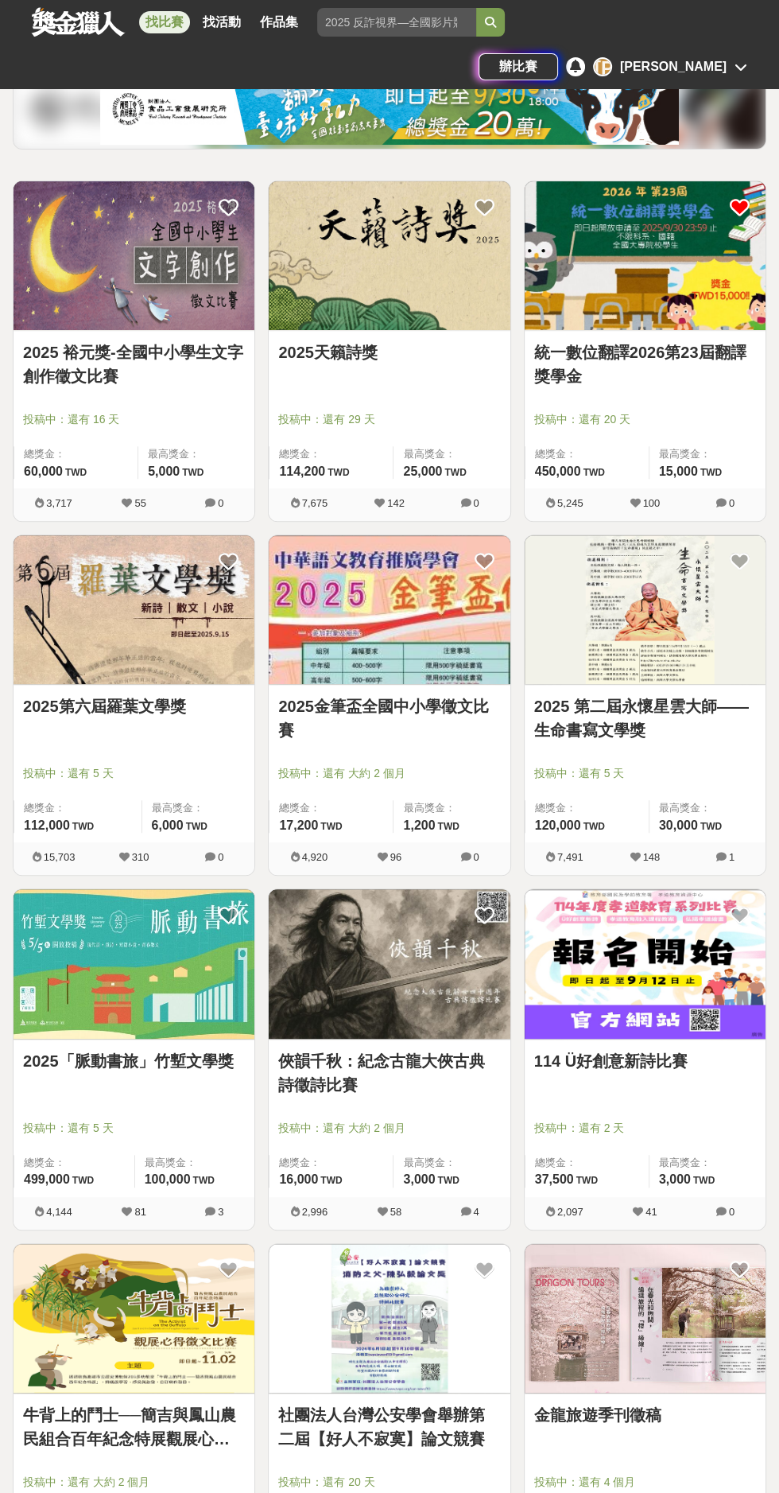
scroll to position [193, 0]
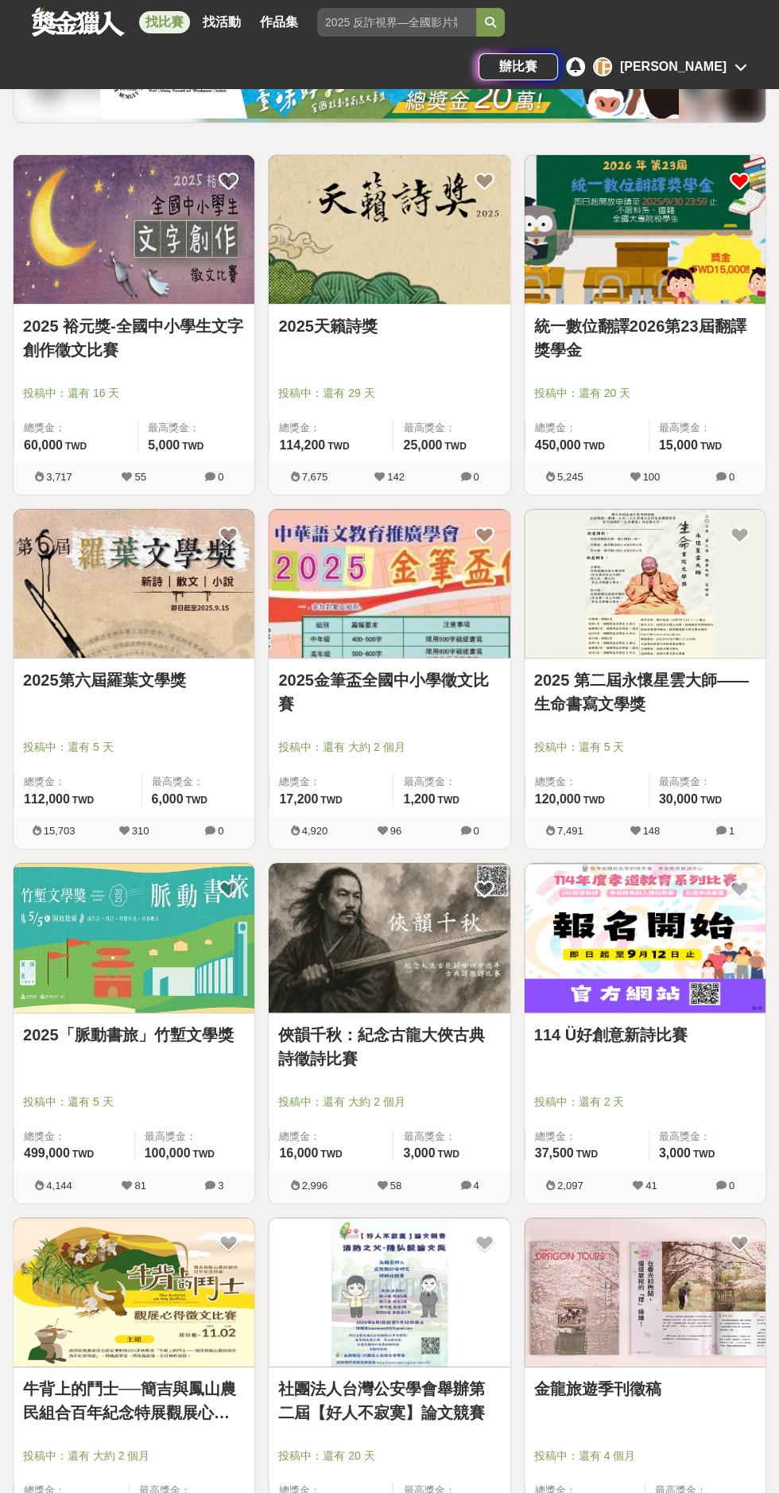
click at [374, 331] on link "2025天籟詩獎" at bounding box center [389, 326] width 222 height 24
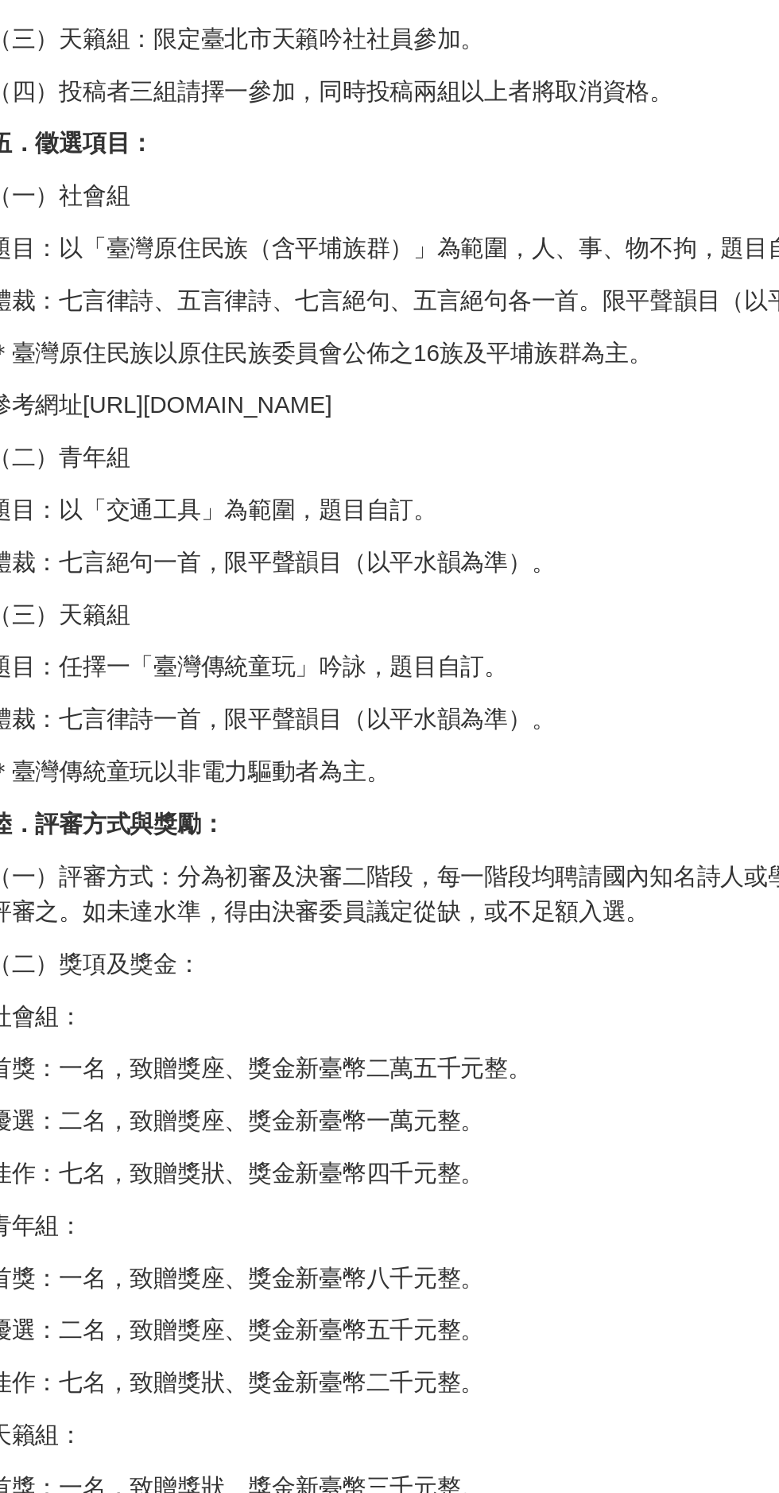
scroll to position [783, 0]
click at [293, 659] on p "（一）評審方式：分為初審及決審二階段，每一階段均聘請國內知名詩人或學者組成評審委員會評審之。如未達水準，得由決審委員議定從缺，或不足額入選。" at bounding box center [518, 652] width 472 height 33
click at [307, 545] on p "題目：任擇一「臺灣傳統童玩」吟詠，題目自訂。" at bounding box center [518, 546] width 472 height 17
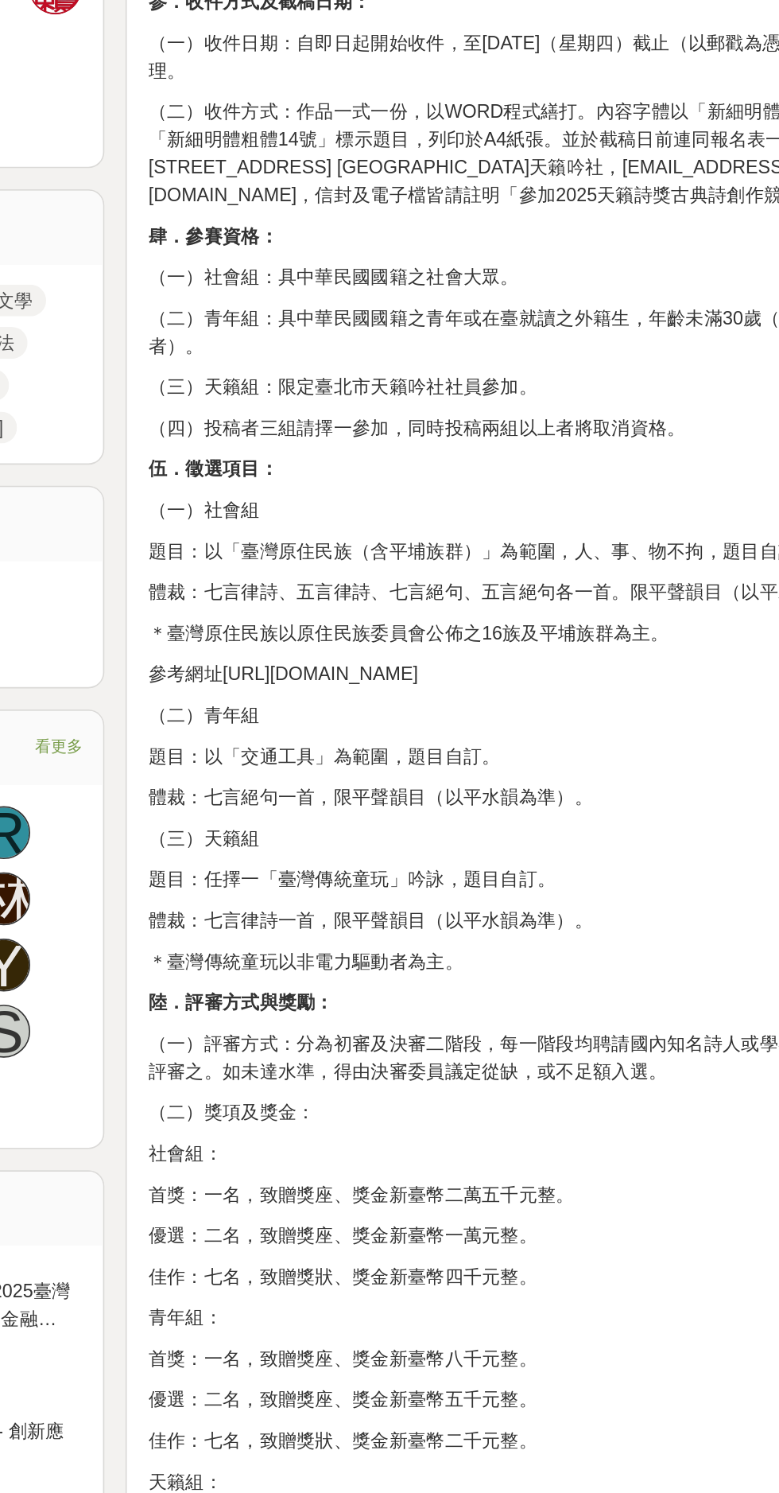
scroll to position [706, 0]
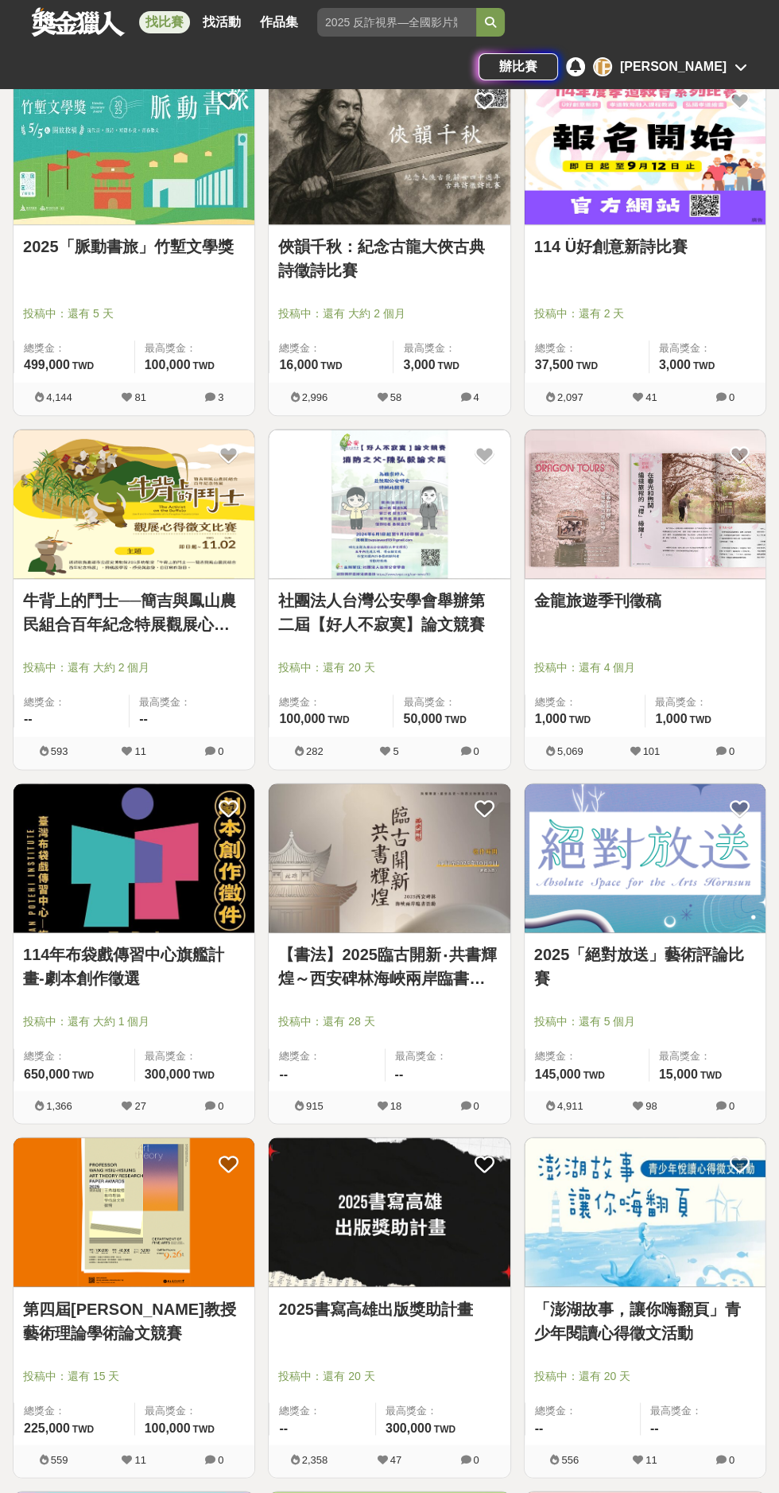
scroll to position [952, 0]
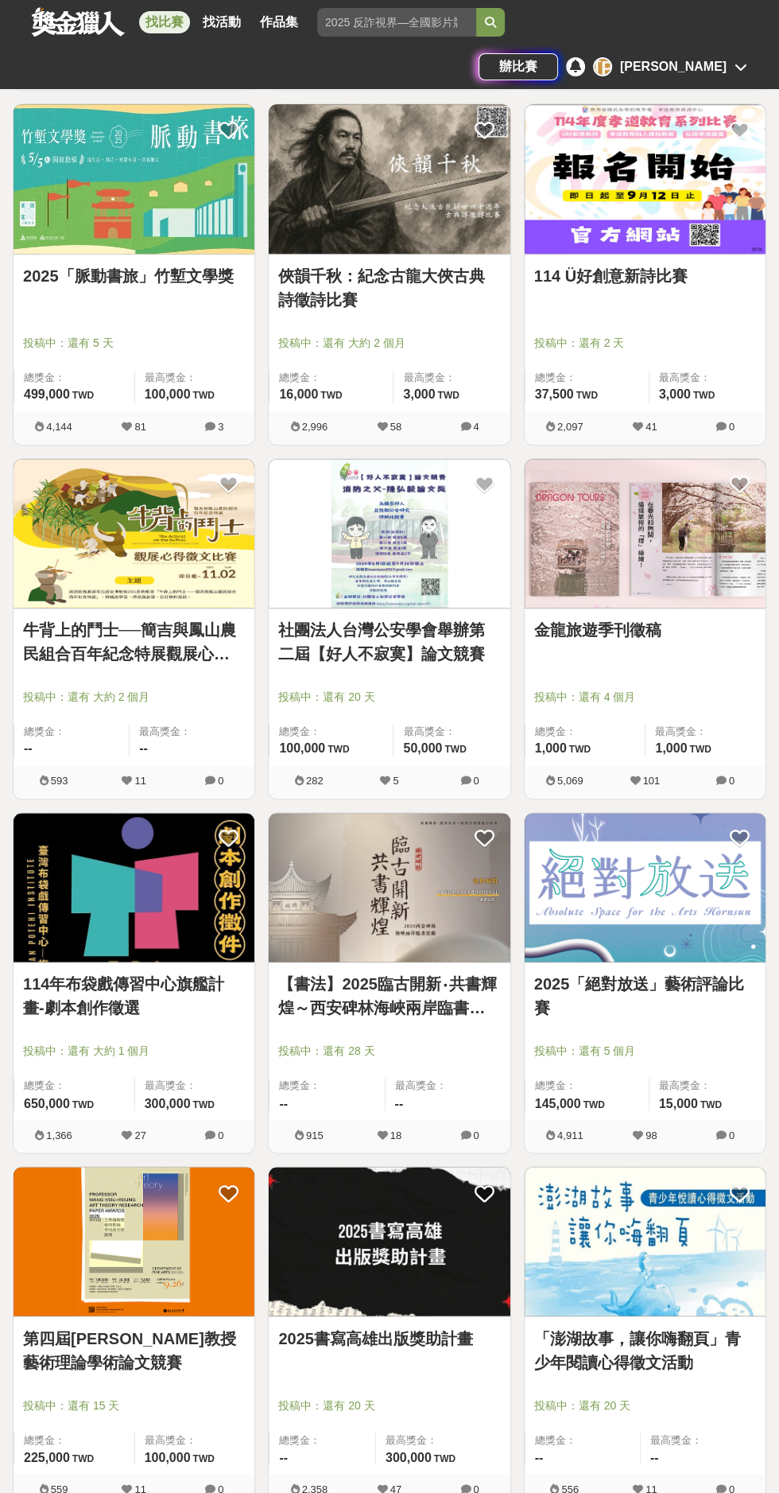
click at [352, 1337] on link "2025書寫高雄出版獎助計畫" at bounding box center [389, 1338] width 222 height 24
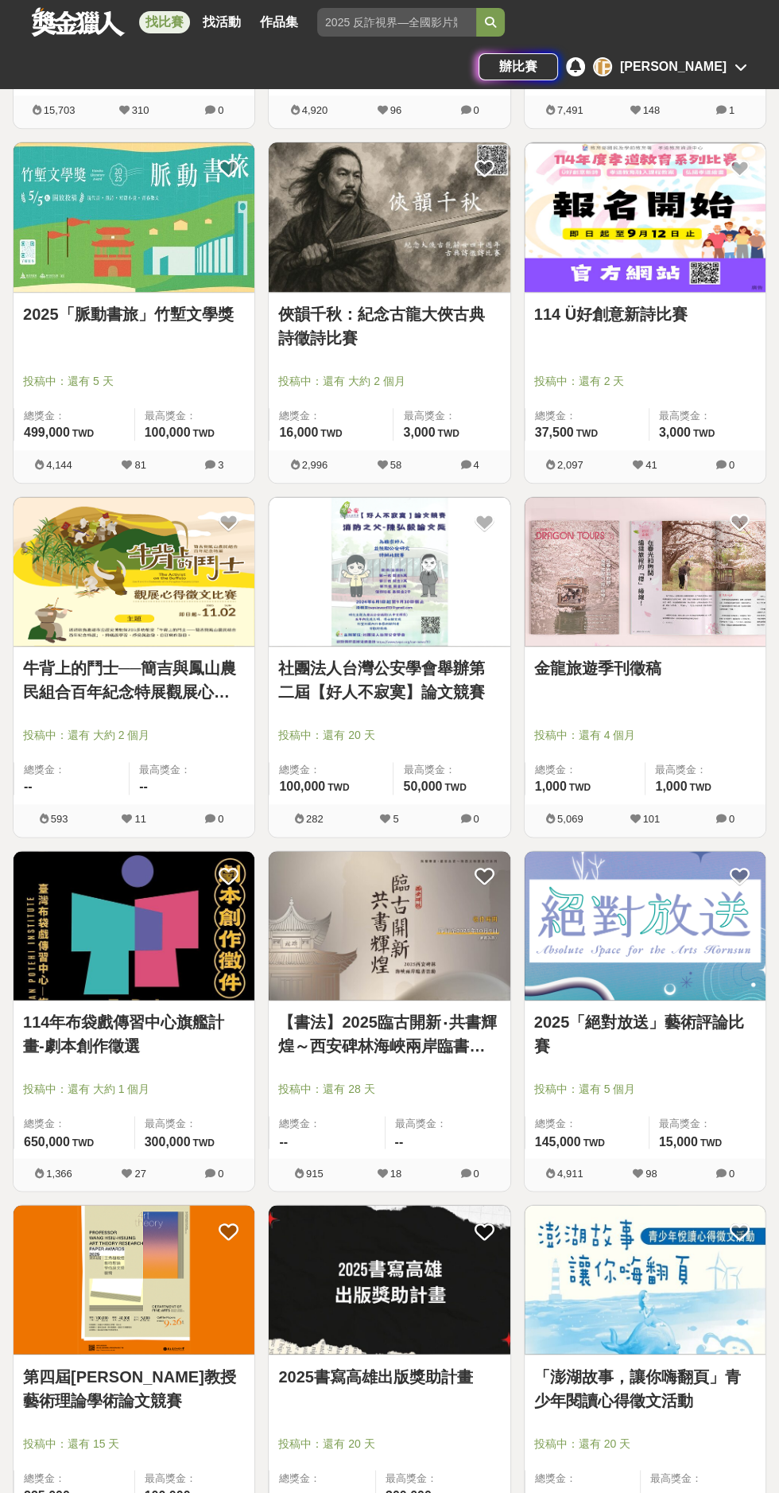
scroll to position [952, 0]
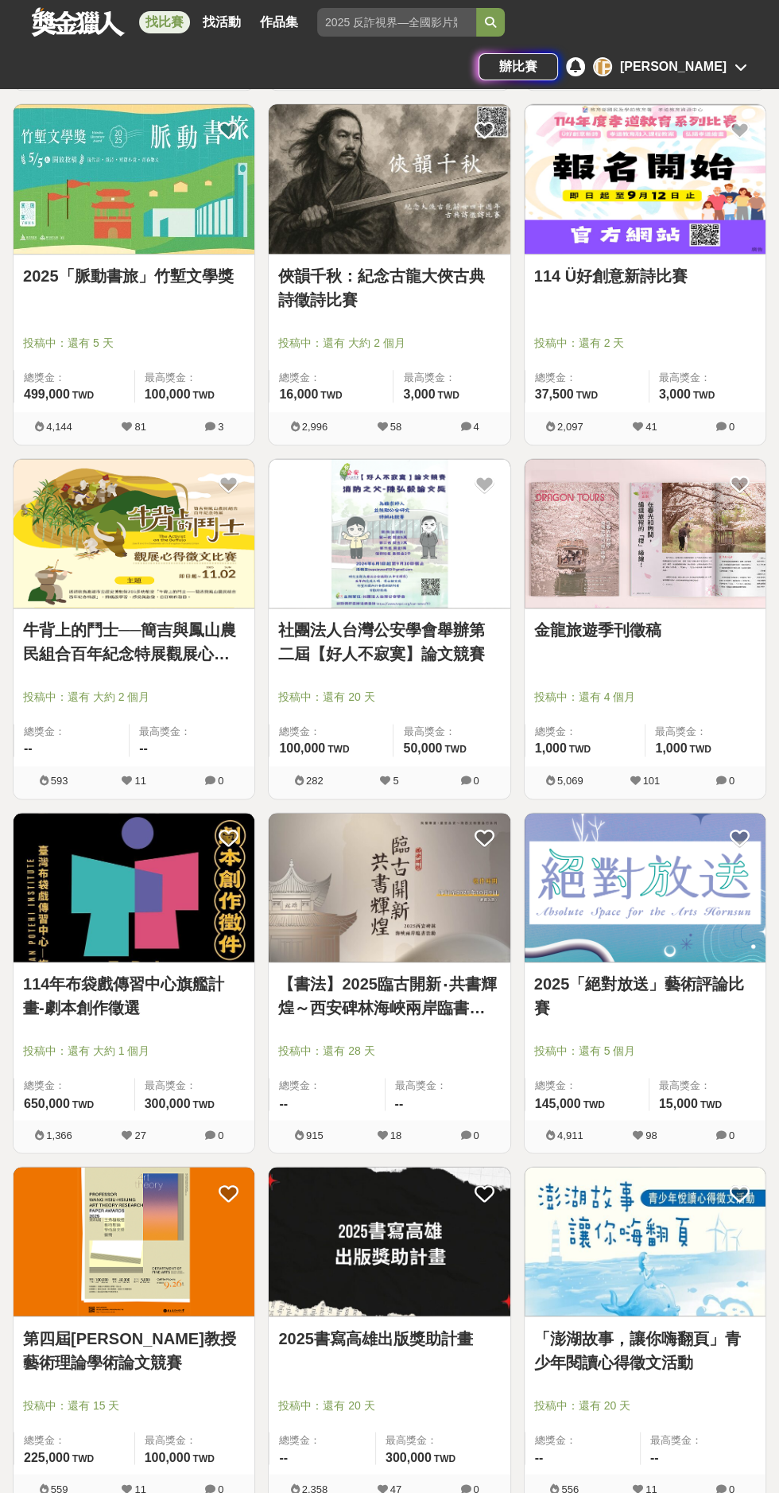
click at [651, 624] on link "金龍旅遊季刊徵稿" at bounding box center [645, 630] width 222 height 24
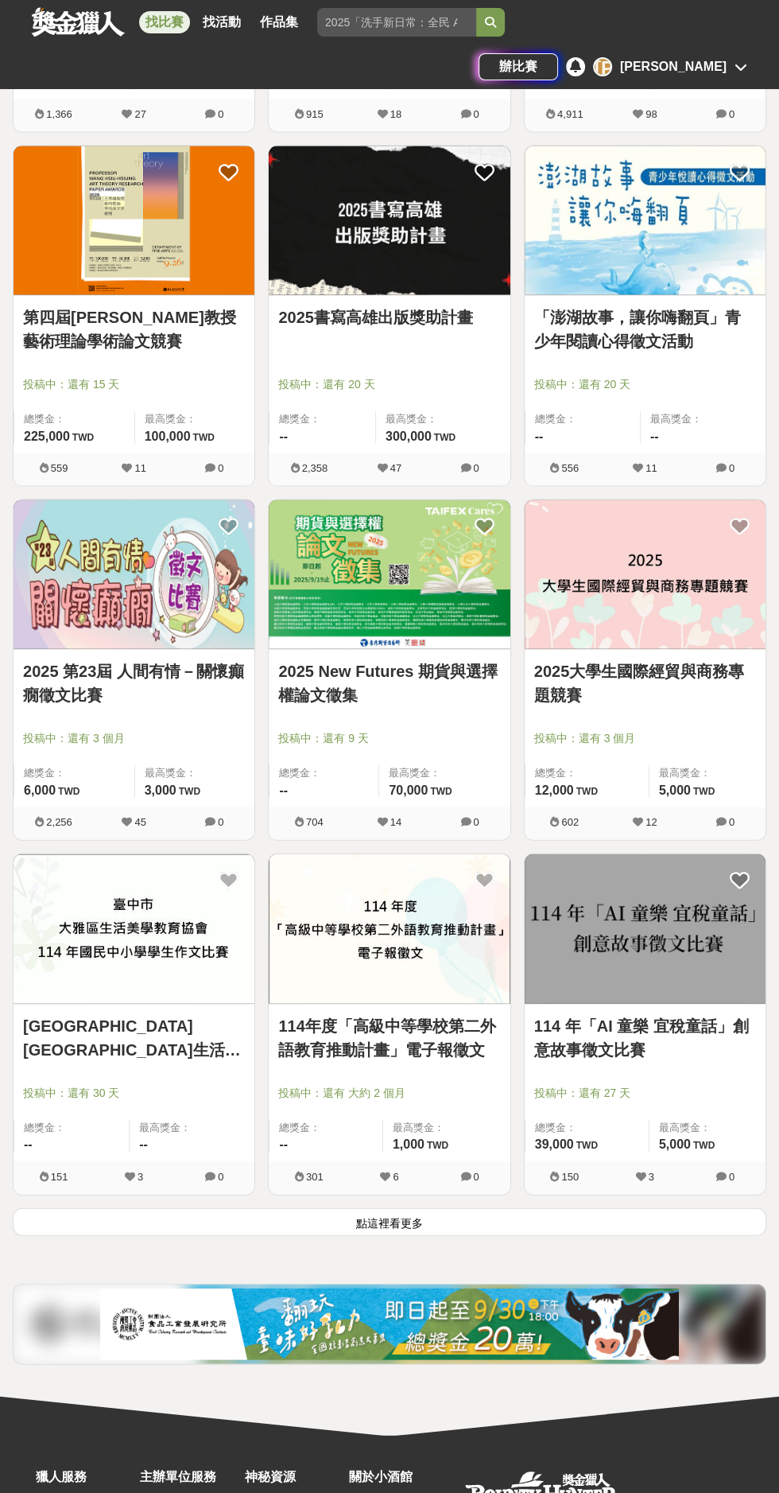
scroll to position [1977, 0]
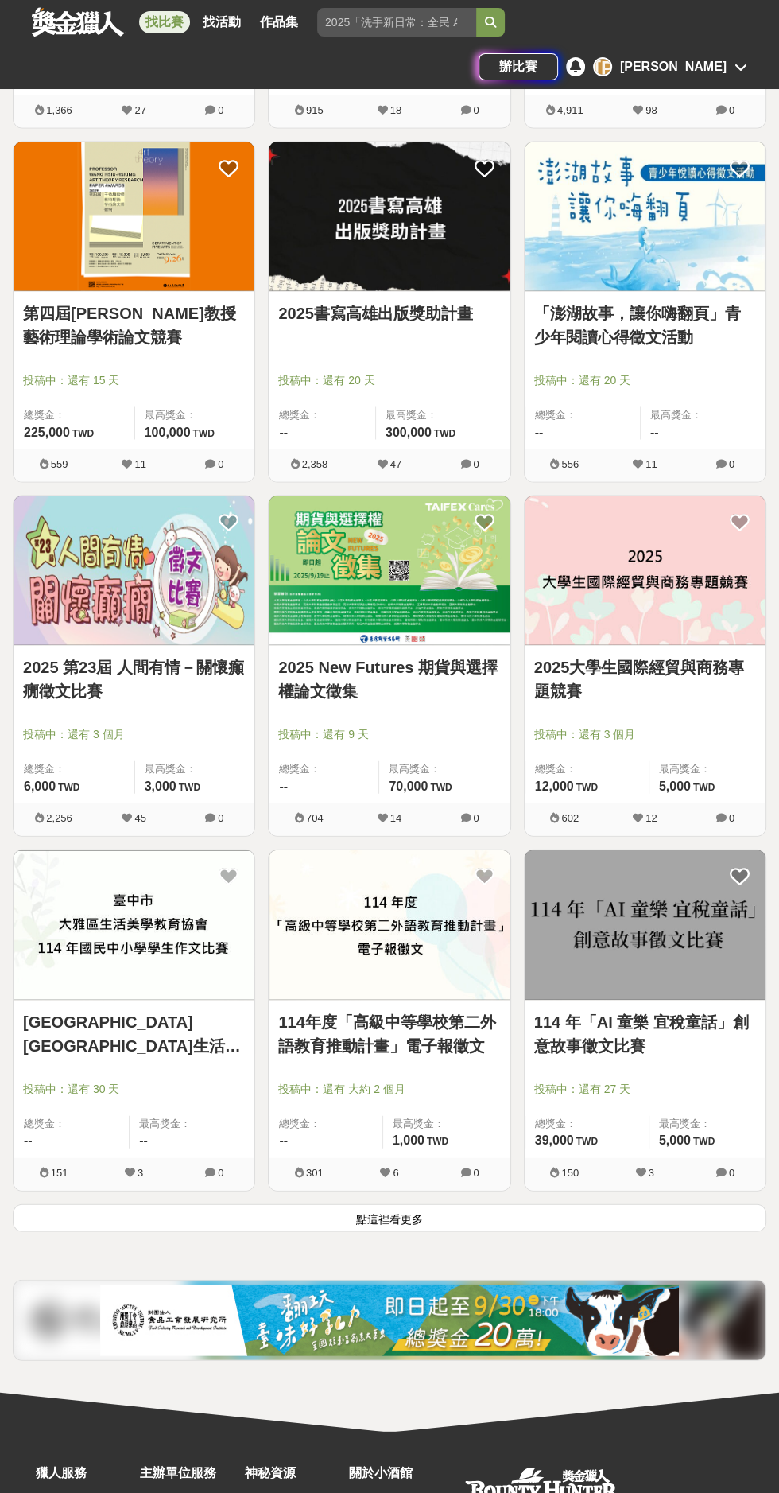
click at [474, 674] on link "2025 New Futures 期貨與選擇權論文徵集" at bounding box center [389, 679] width 222 height 48
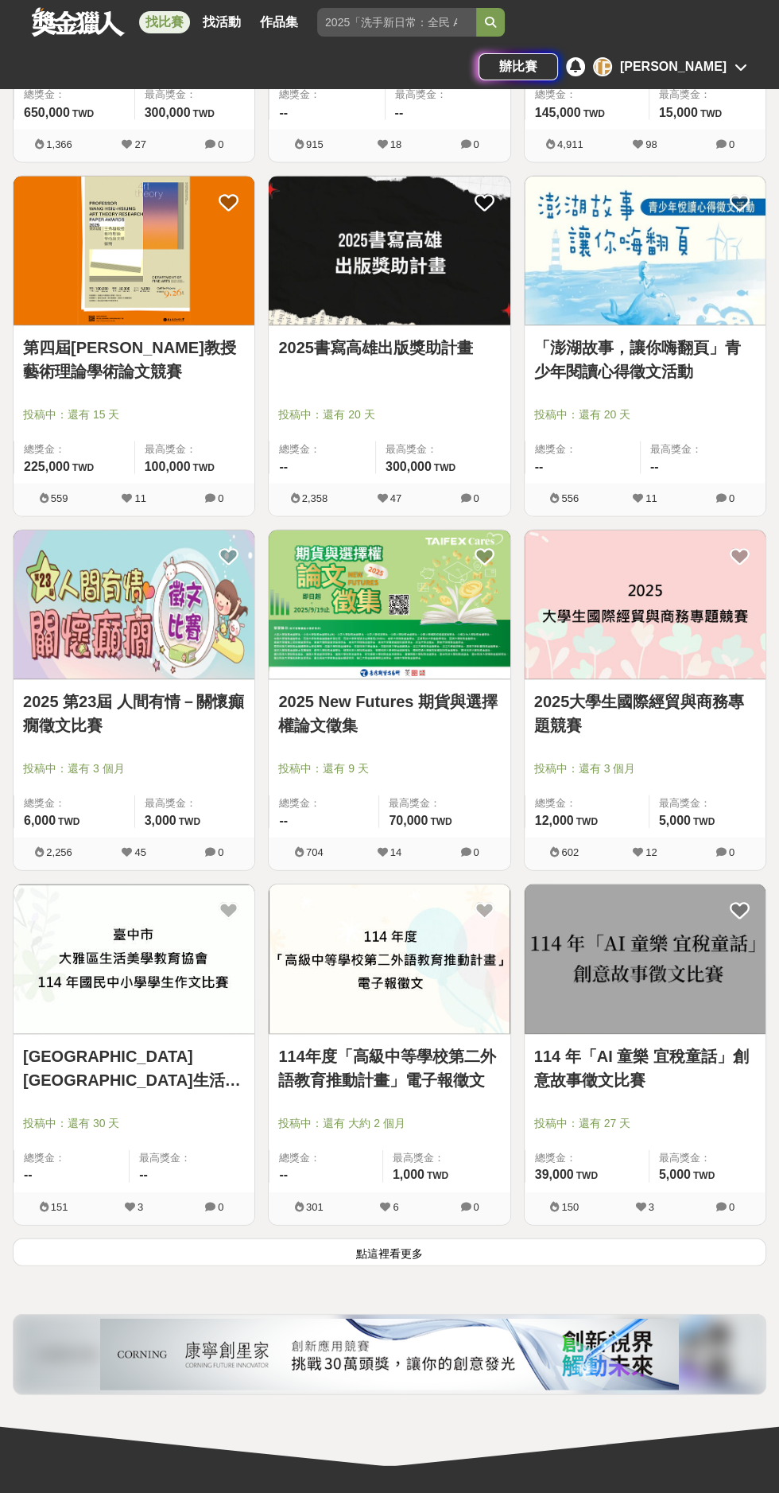
scroll to position [1977, 0]
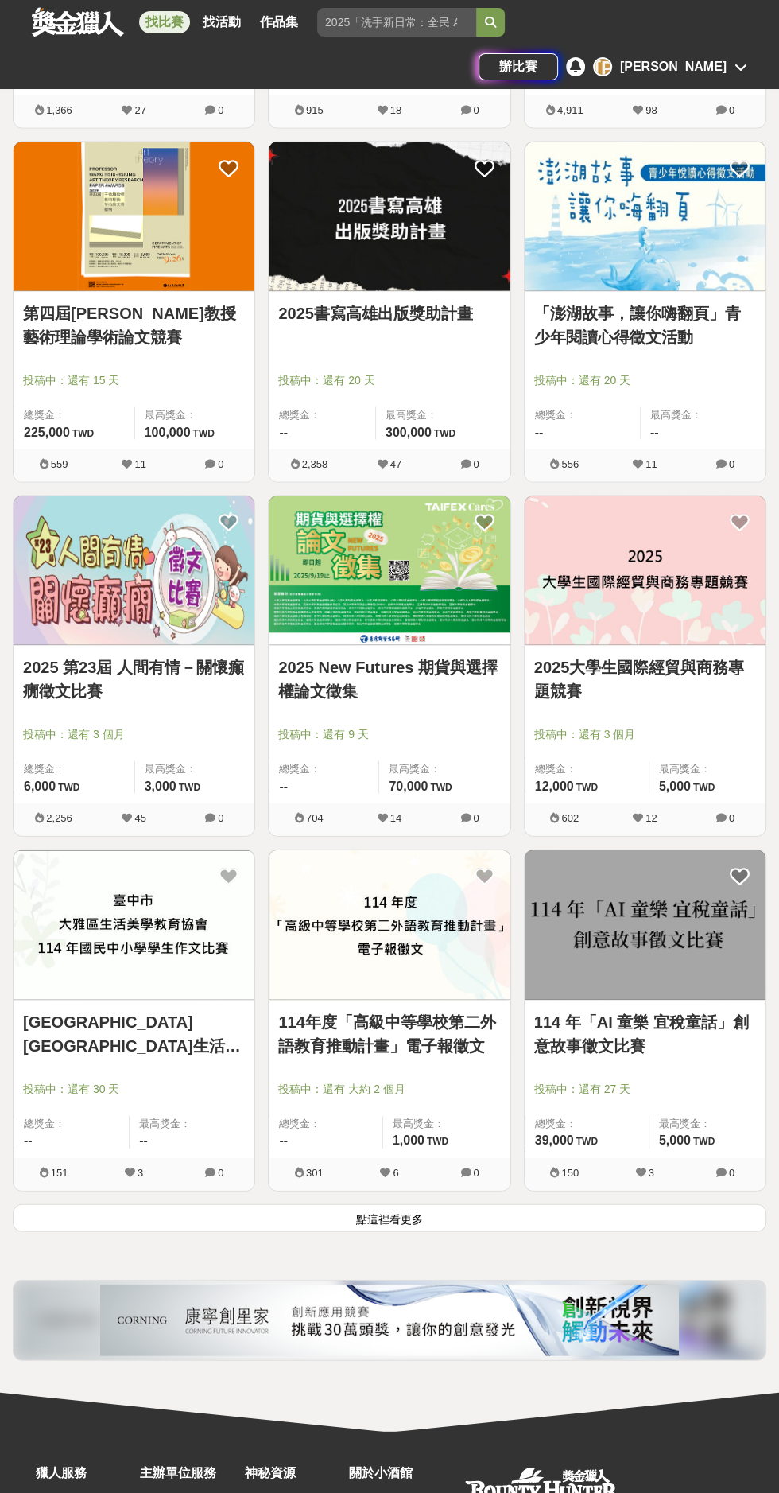
click at [220, 1210] on button "點這裡看更多" at bounding box center [390, 1217] width 754 height 28
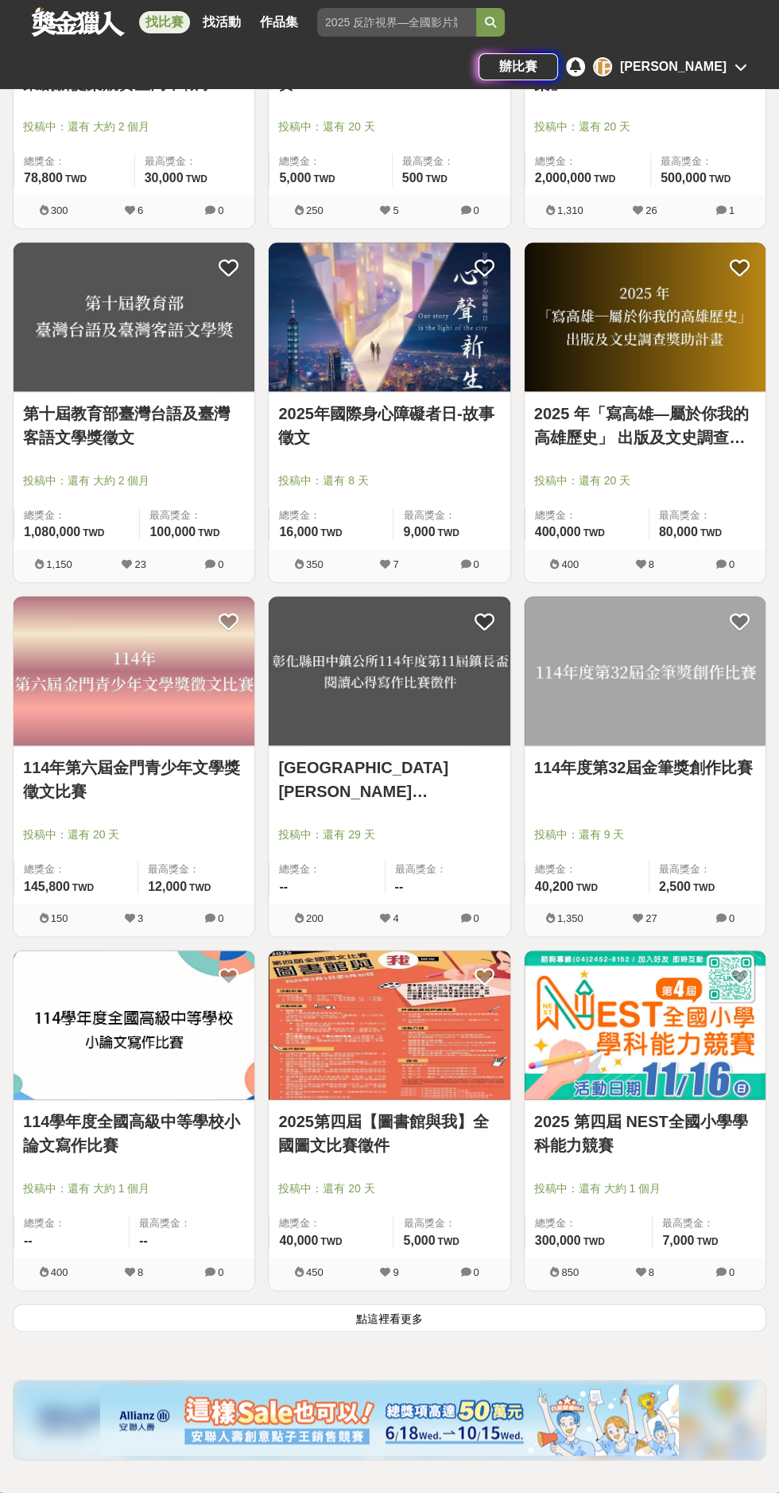
scroll to position [4711, 0]
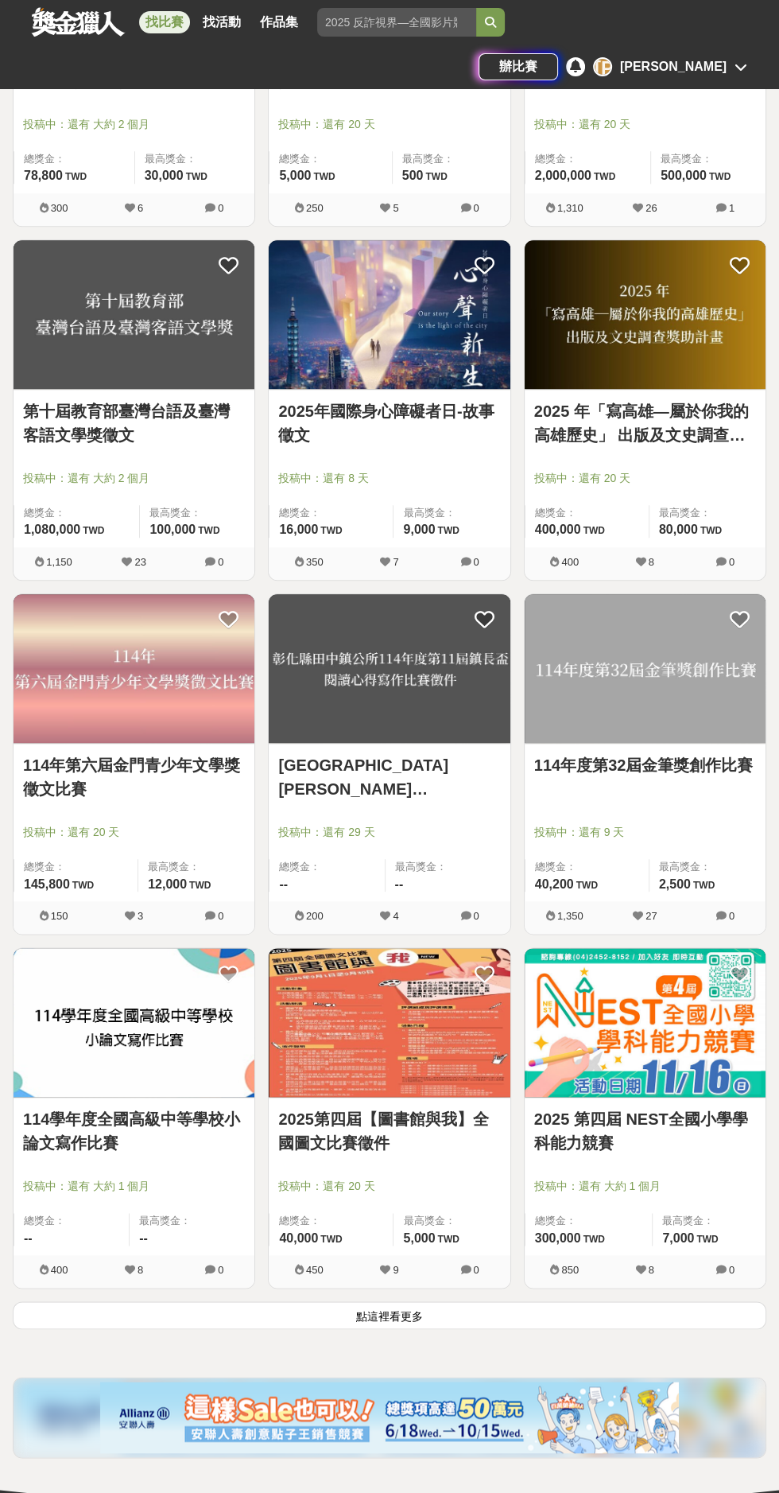
click at [258, 1314] on button "點這裡看更多" at bounding box center [390, 1315] width 754 height 28
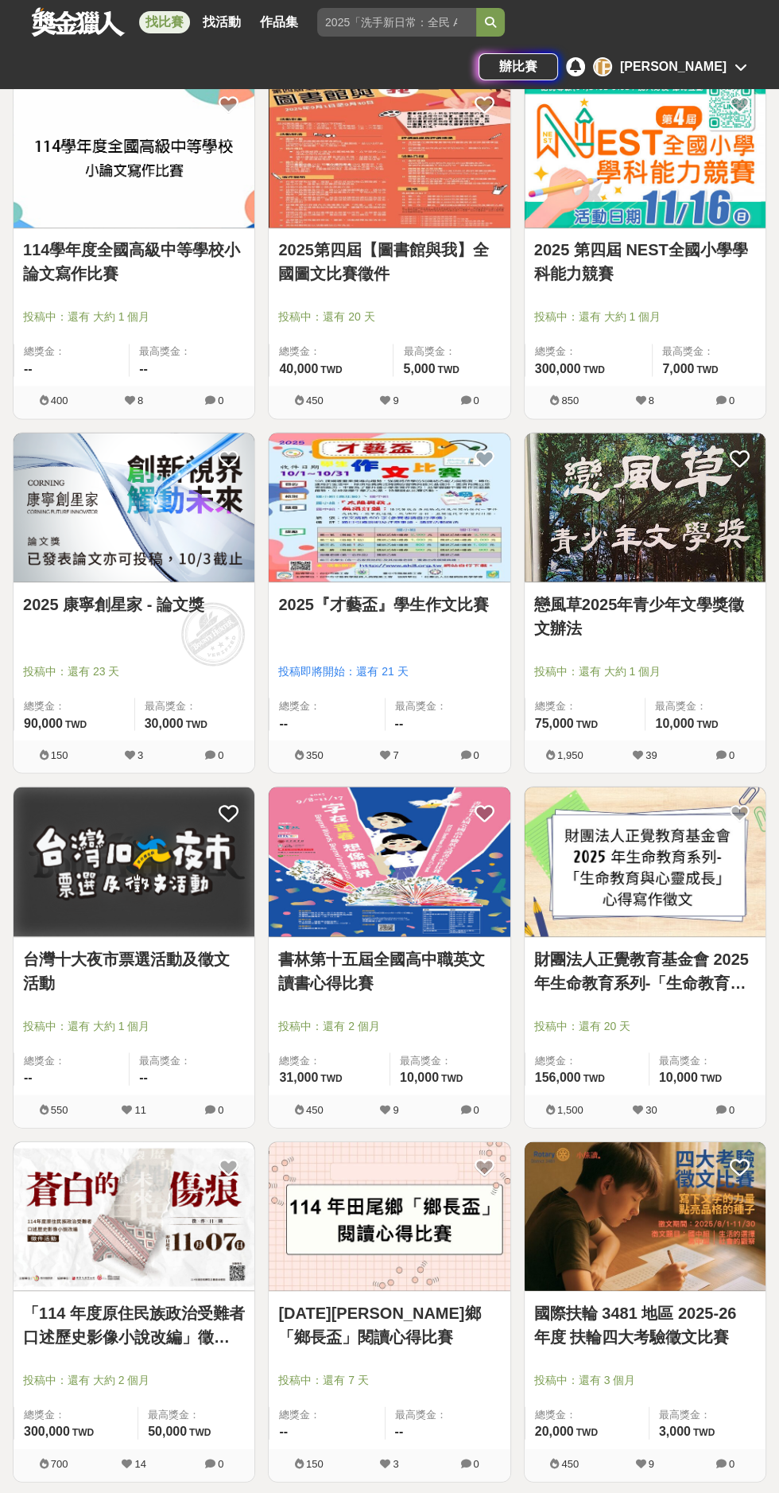
scroll to position [5582, 0]
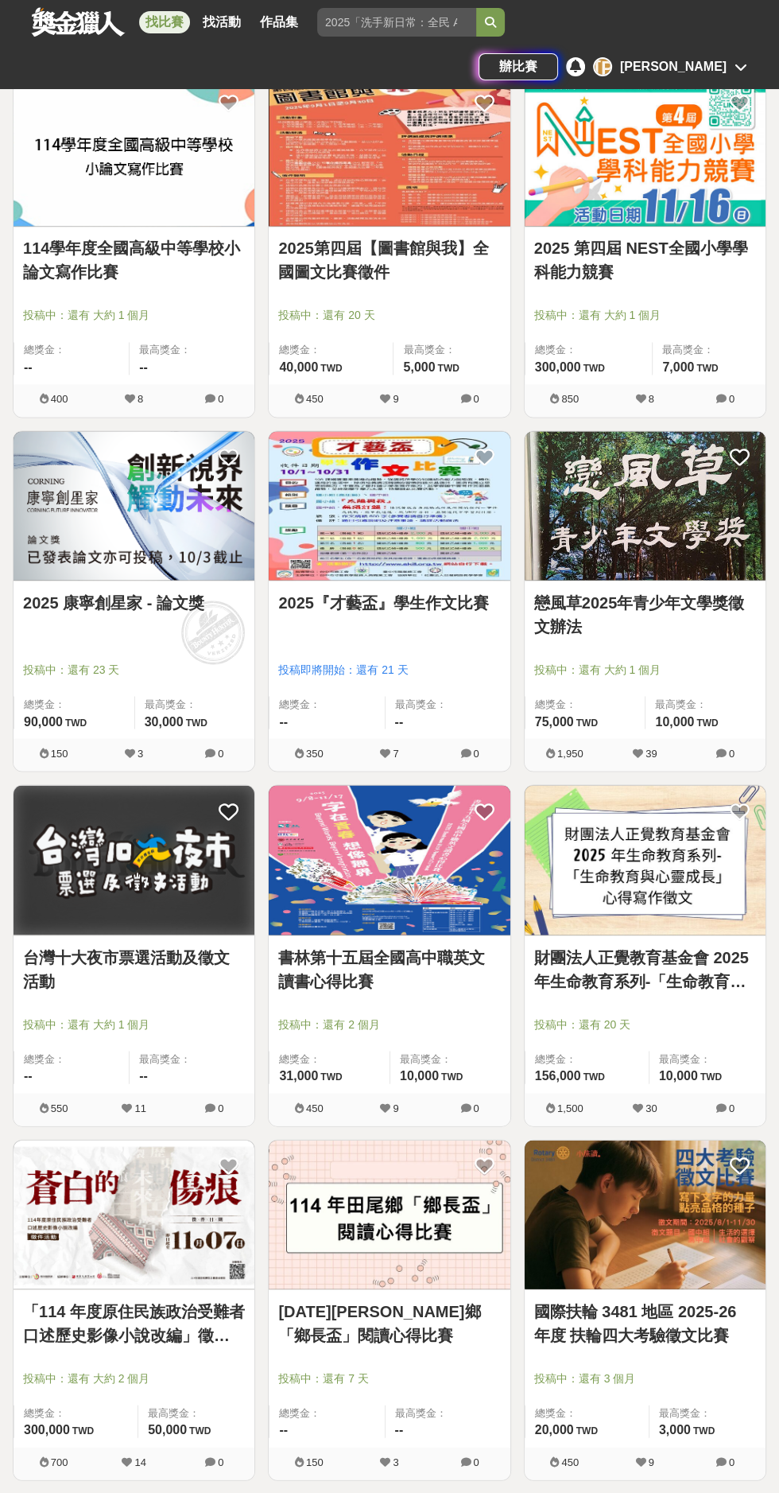
click at [115, 1333] on link "「114 年度原住民族政治受難者口述歷史影像小說改編」徵件活動" at bounding box center [134, 1323] width 222 height 48
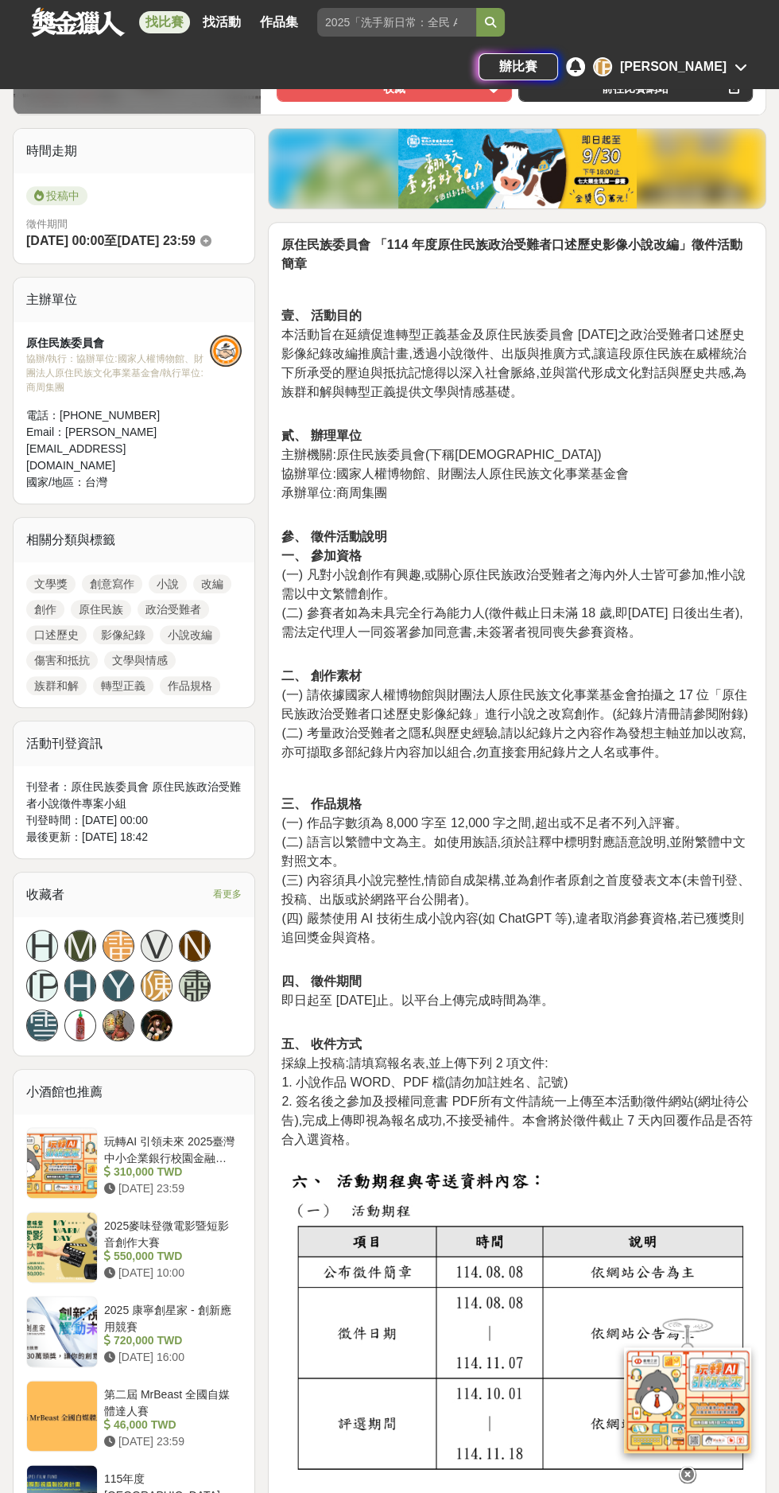
scroll to position [353, 0]
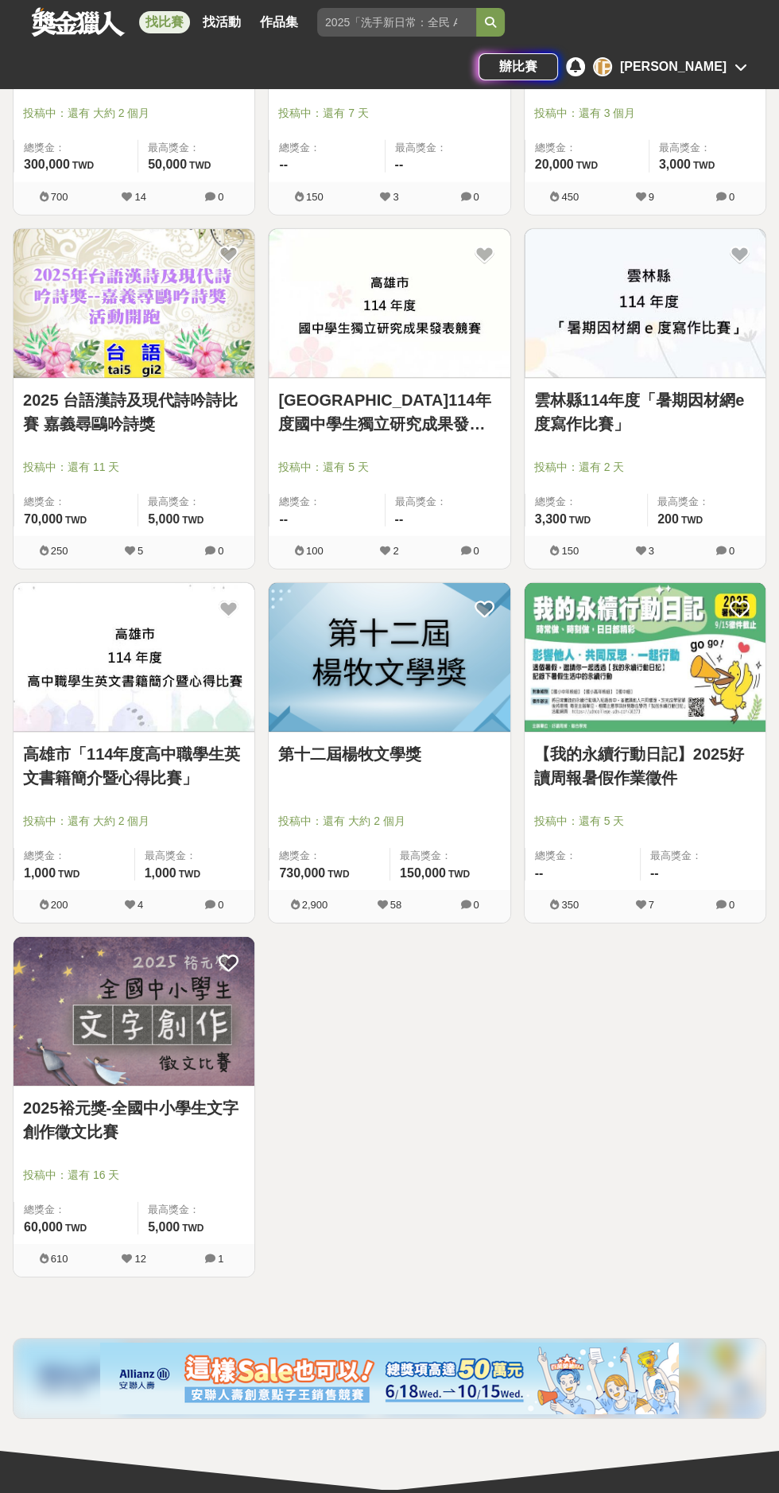
scroll to position [6953, 0]
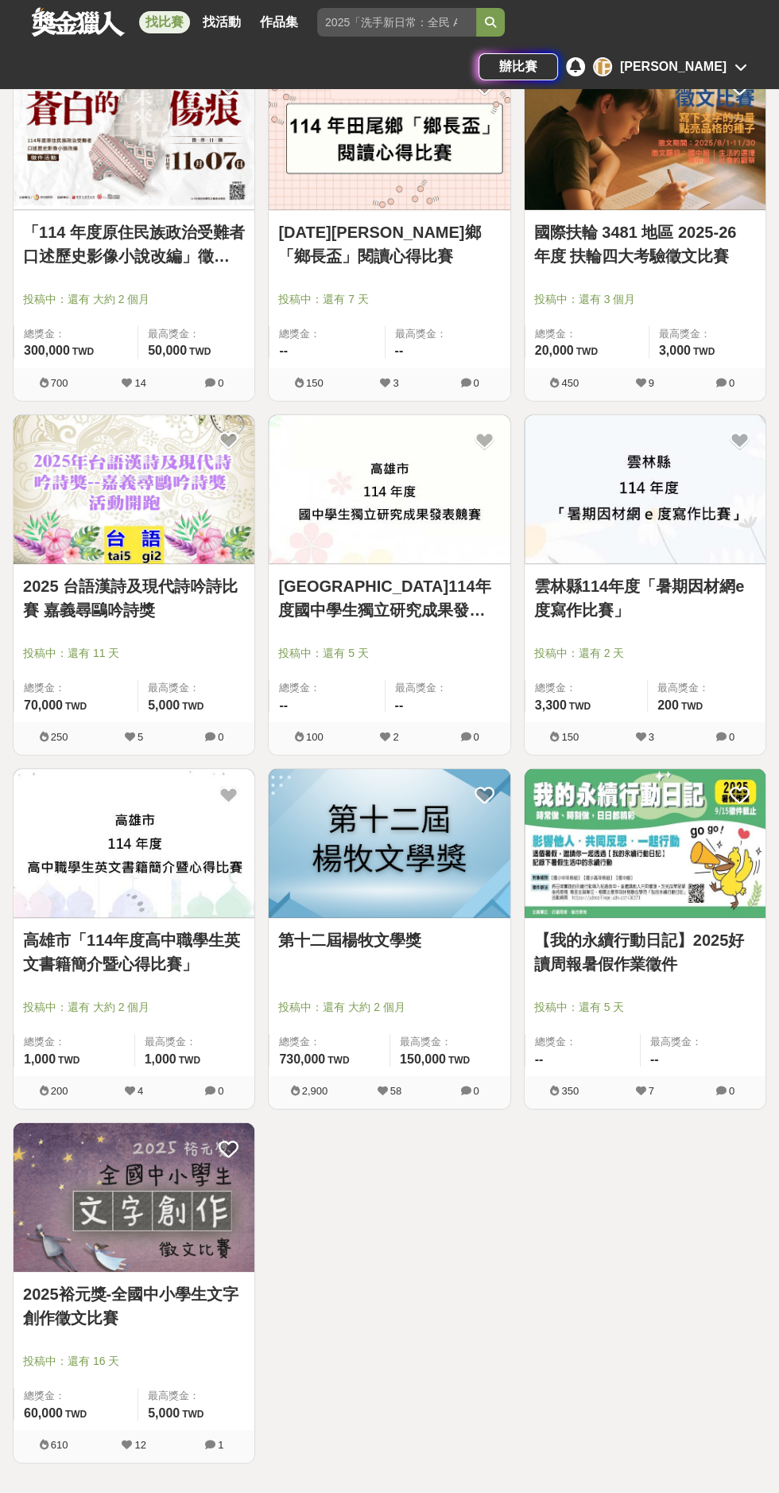
scroll to position [6660, 0]
click at [298, 934] on link "第十二屆楊牧文學獎" at bounding box center [389, 941] width 222 height 24
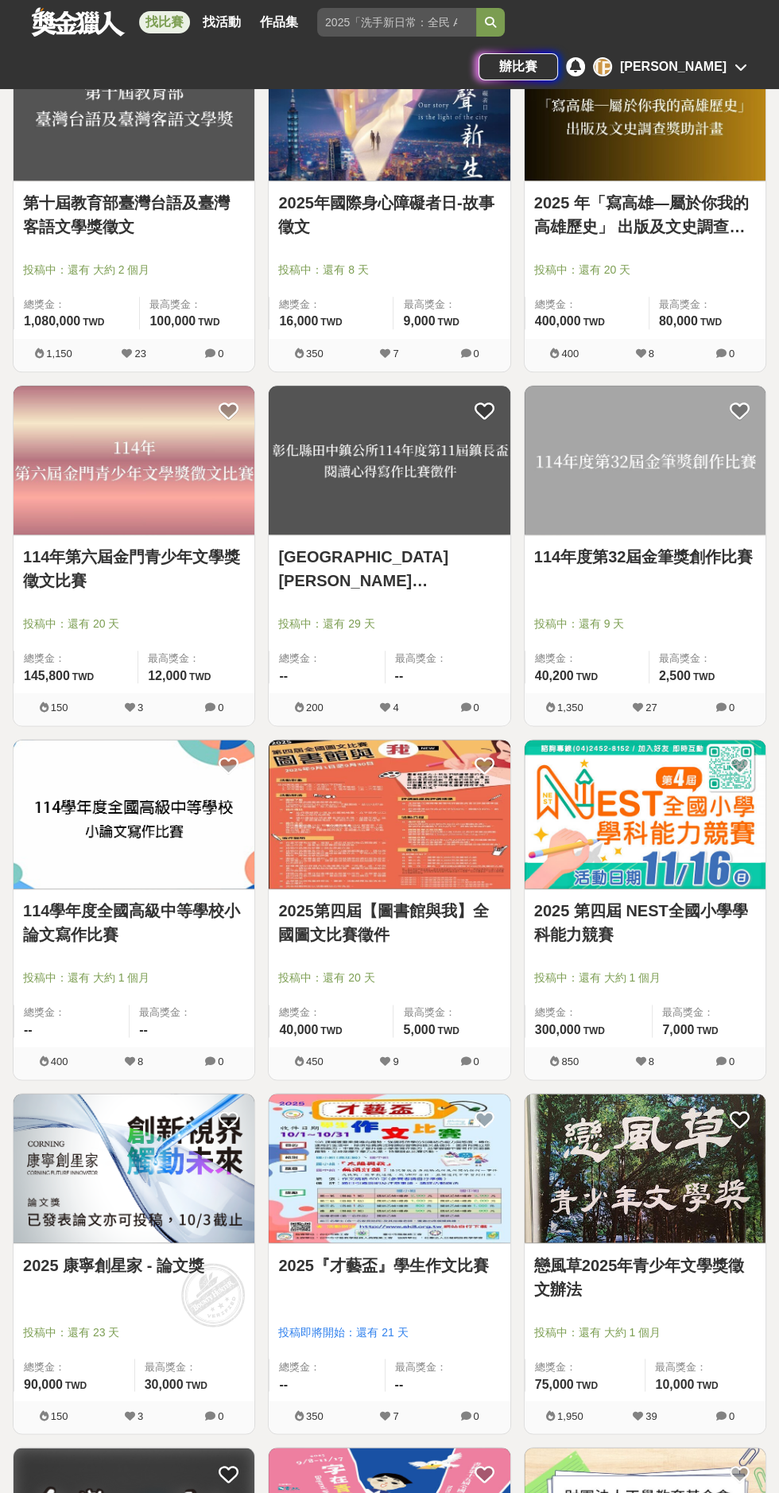
scroll to position [4872, 0]
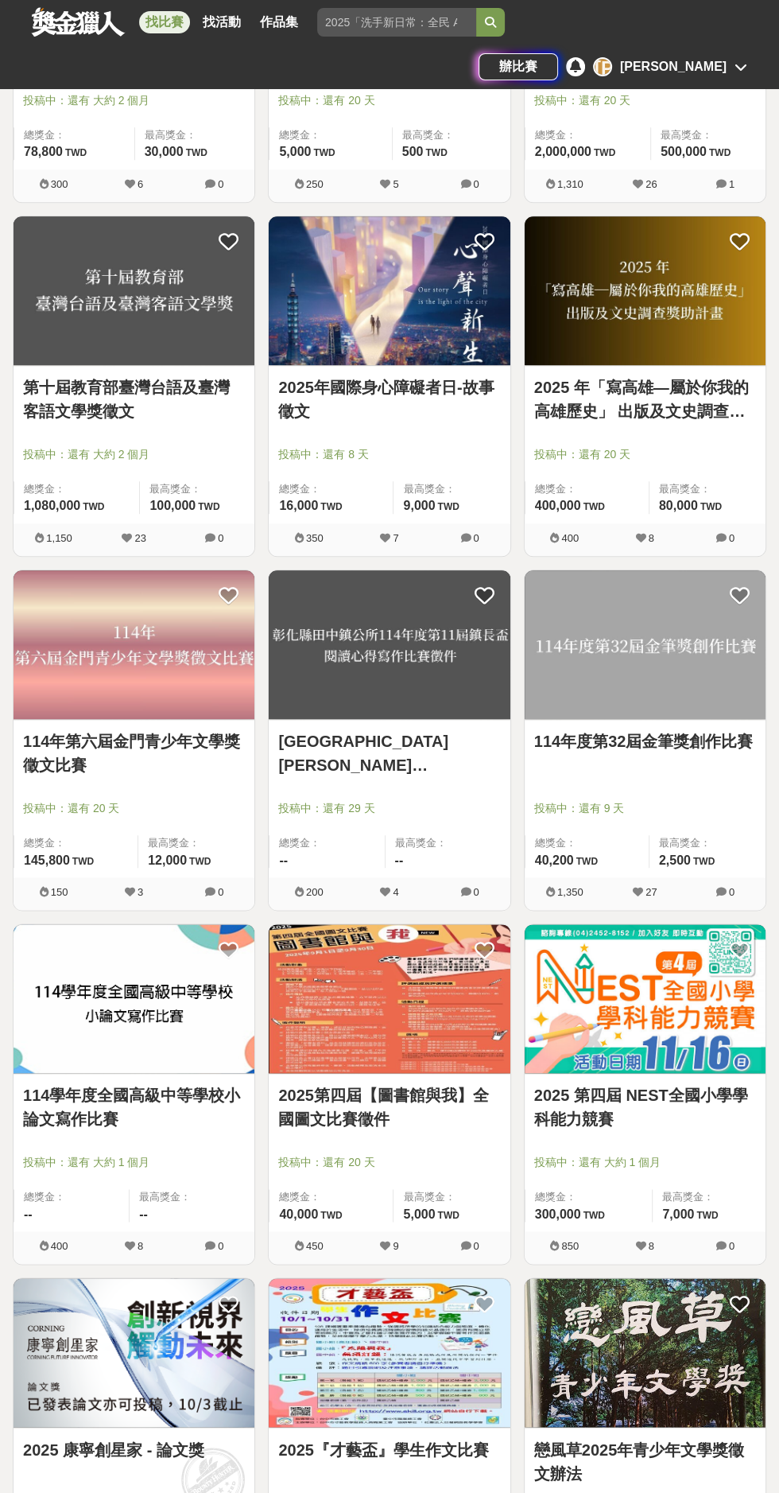
click at [659, 729] on link "114年度第32屆金筆獎創作比賽" at bounding box center [645, 741] width 222 height 24
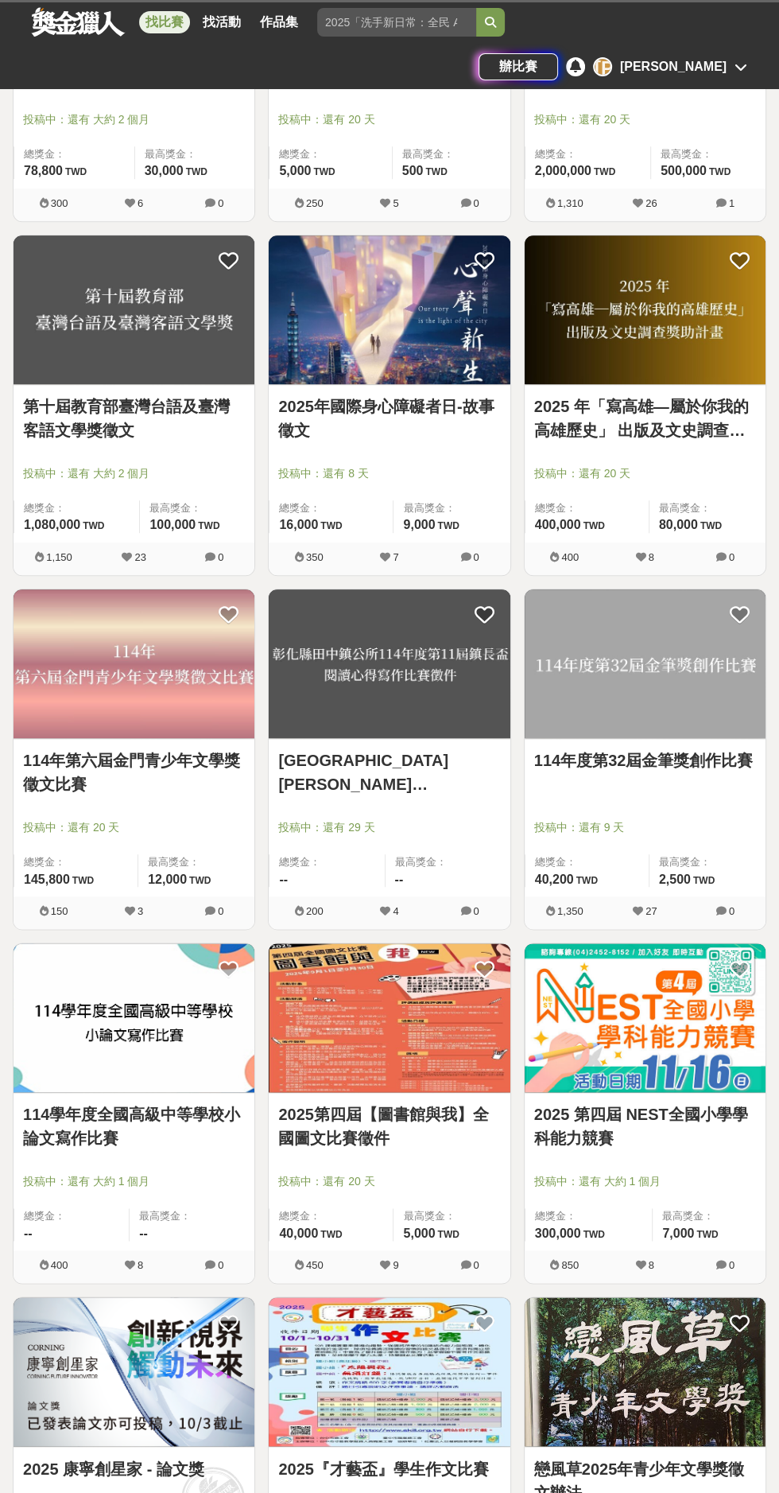
scroll to position [4735, 0]
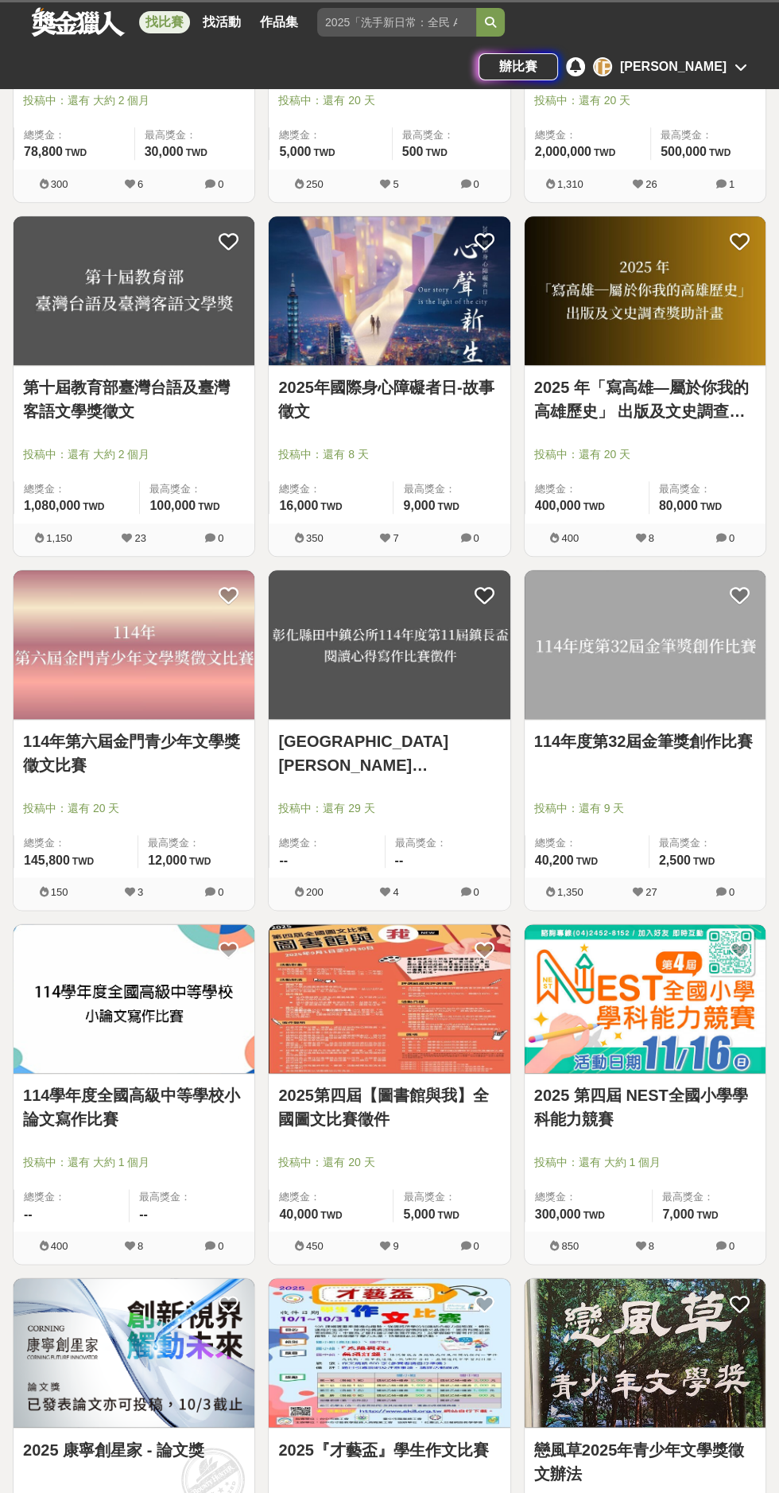
click at [730, 729] on link "114年度第32屆金筆獎創作比賽" at bounding box center [645, 741] width 222 height 24
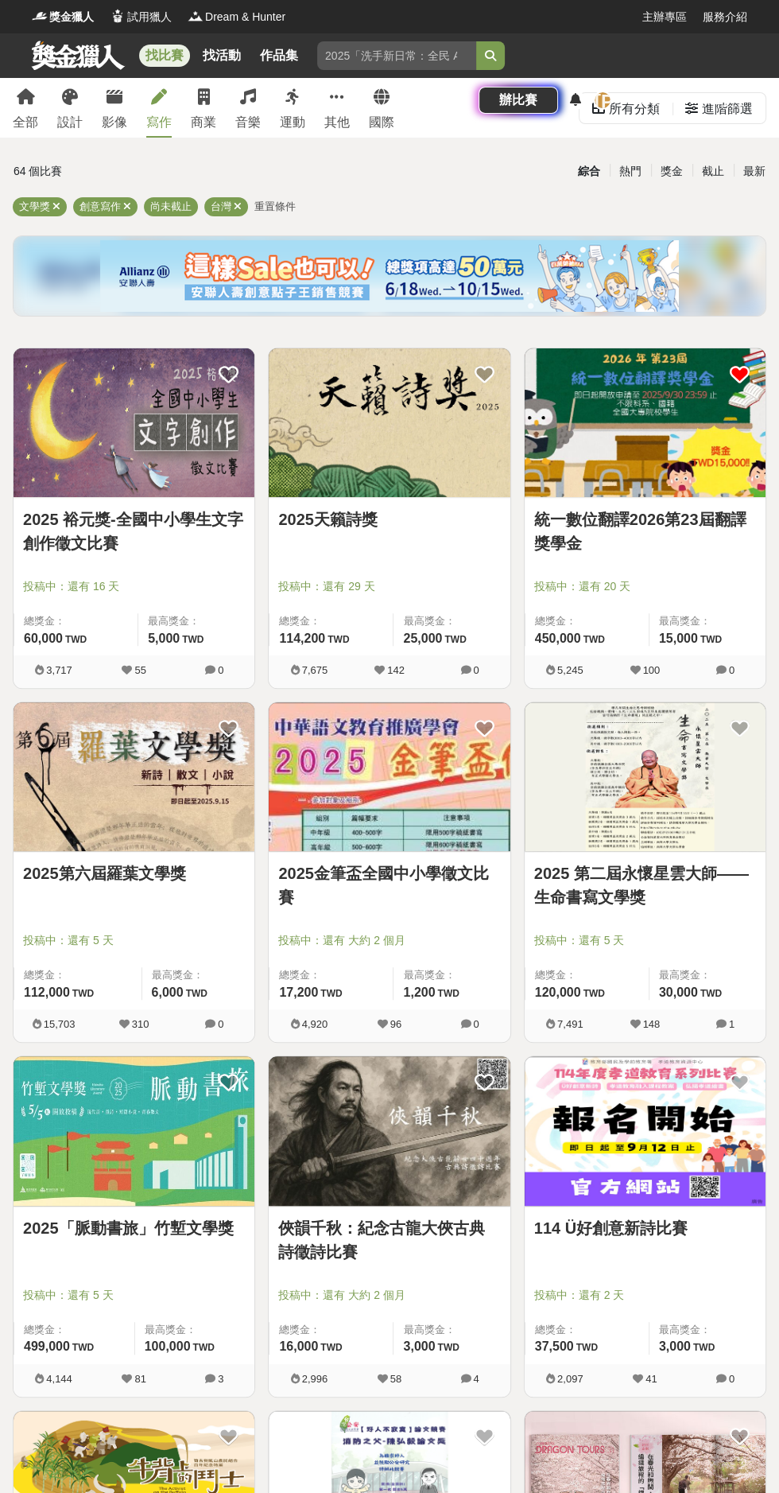
click at [204, 96] on icon at bounding box center [204, 97] width 12 height 16
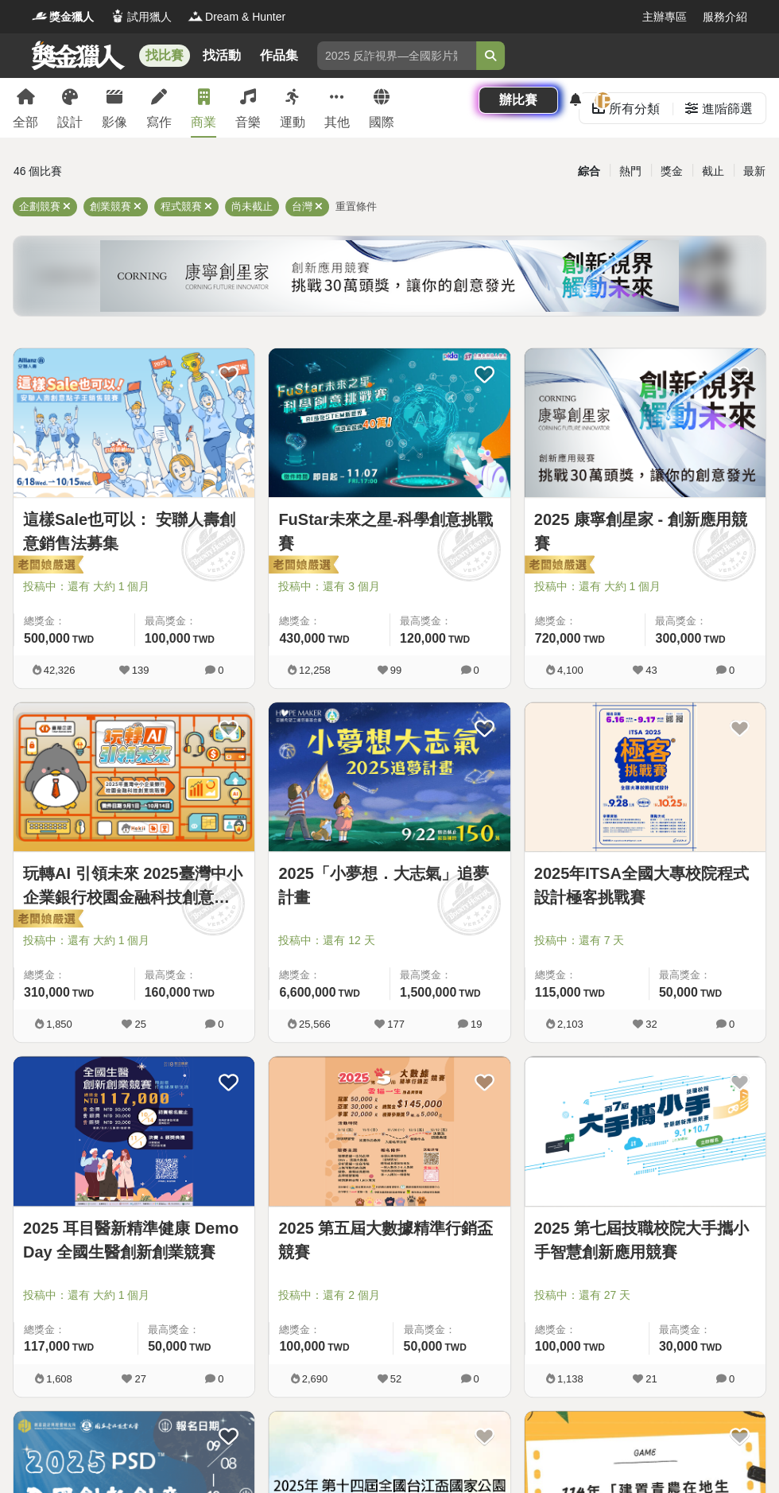
click at [286, 896] on link "2025「小夢想．大志氣」追夢計畫" at bounding box center [389, 885] width 222 height 48
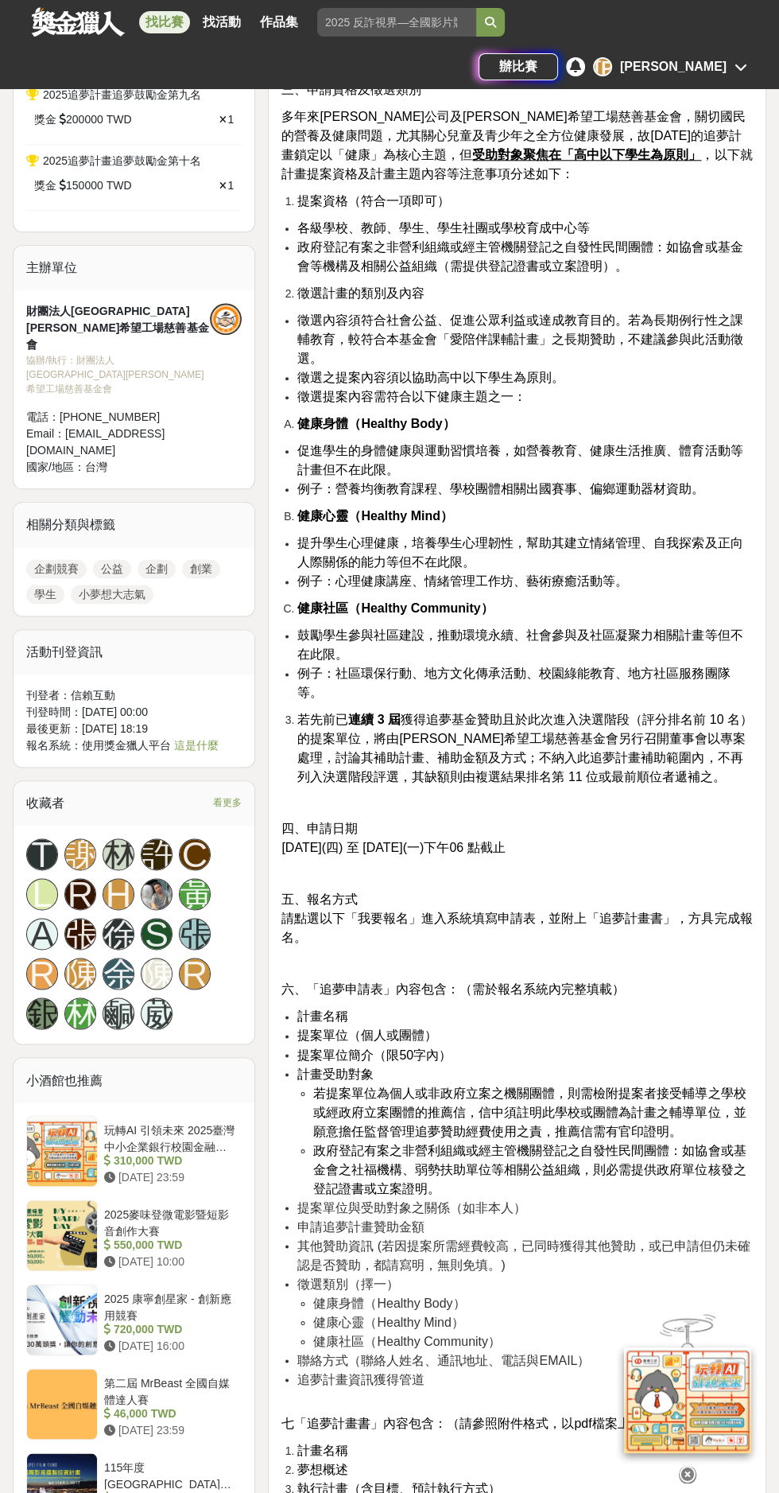
scroll to position [1016, 0]
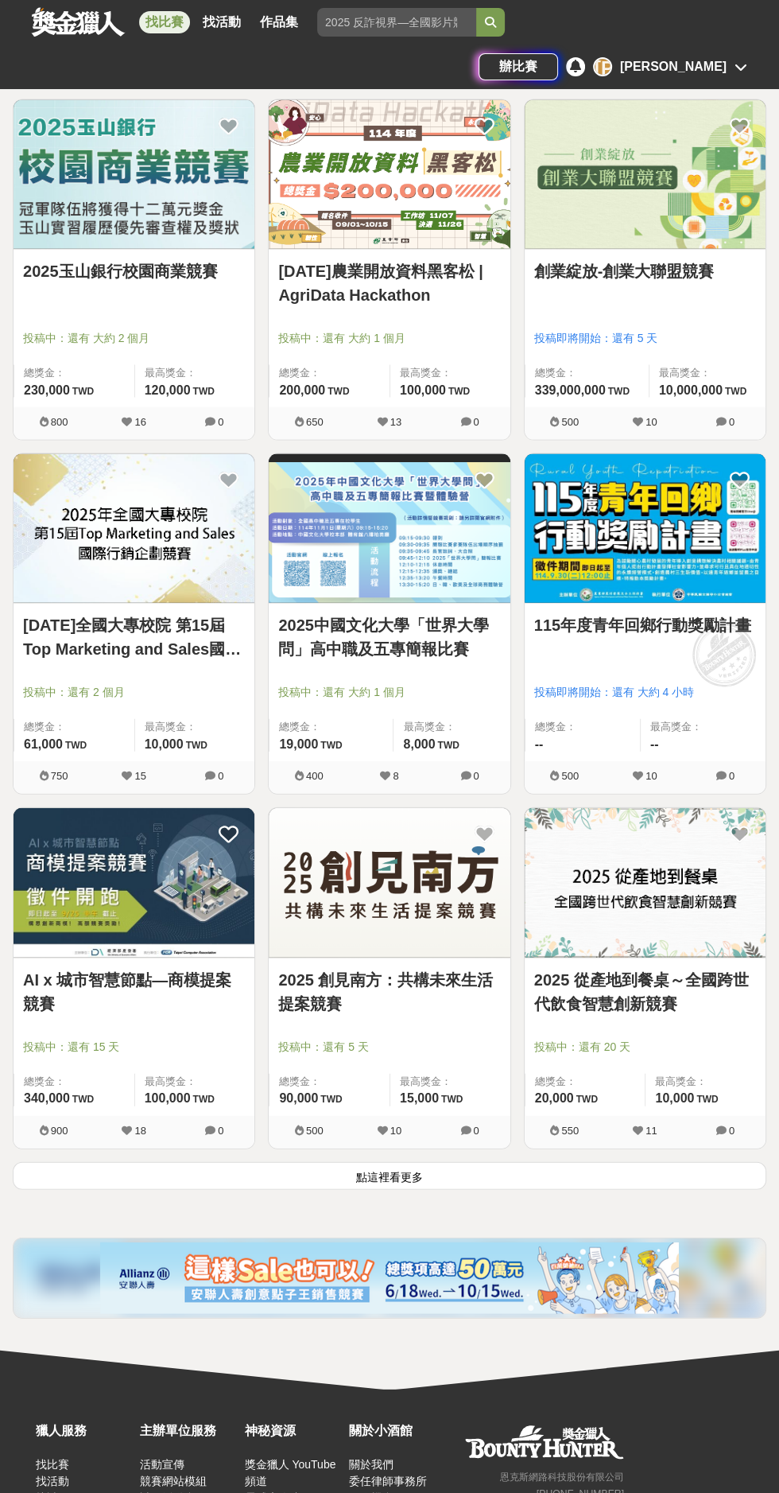
scroll to position [2028, 0]
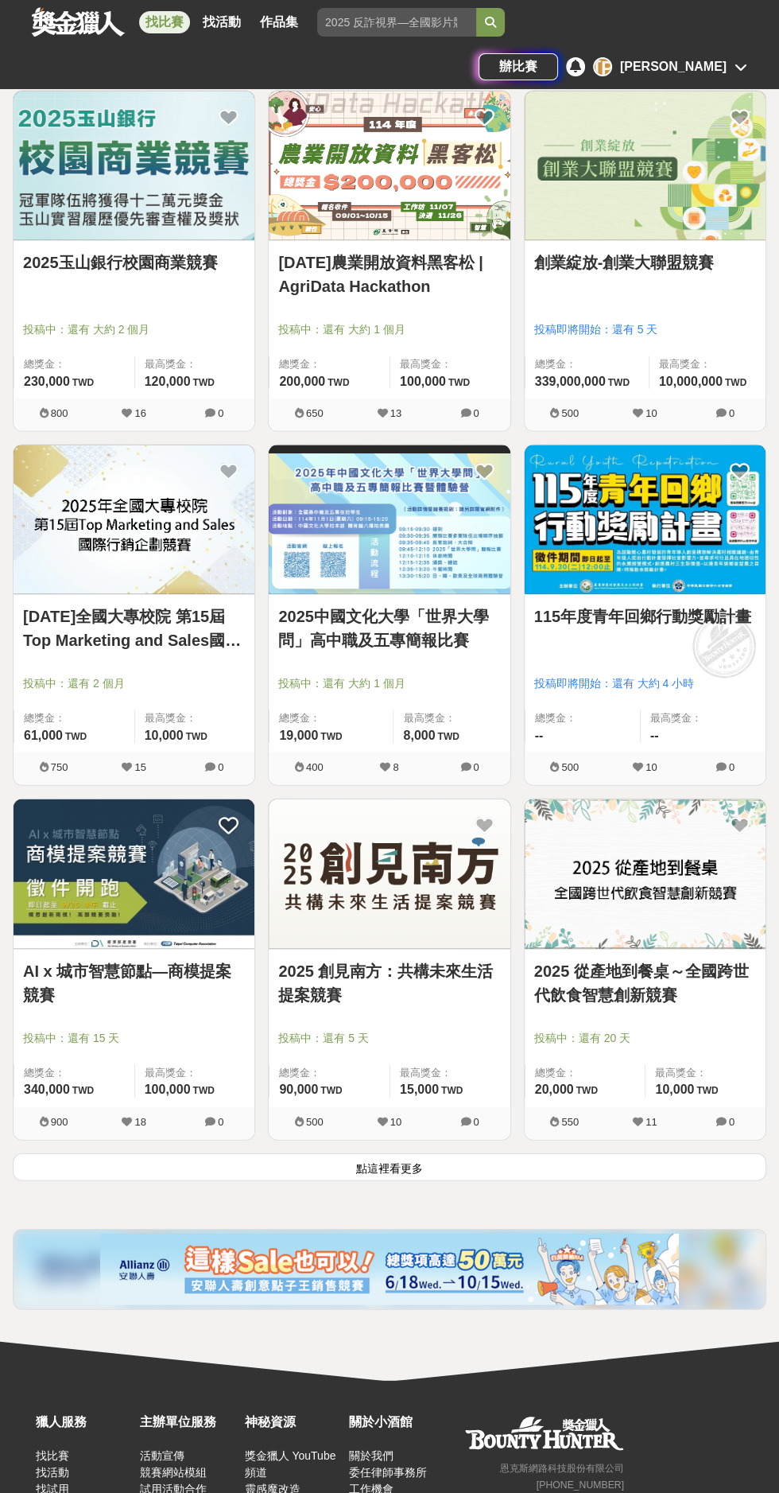
click at [58, 995] on link "AI x 城市智慧節點—商模提案競賽" at bounding box center [134, 982] width 222 height 48
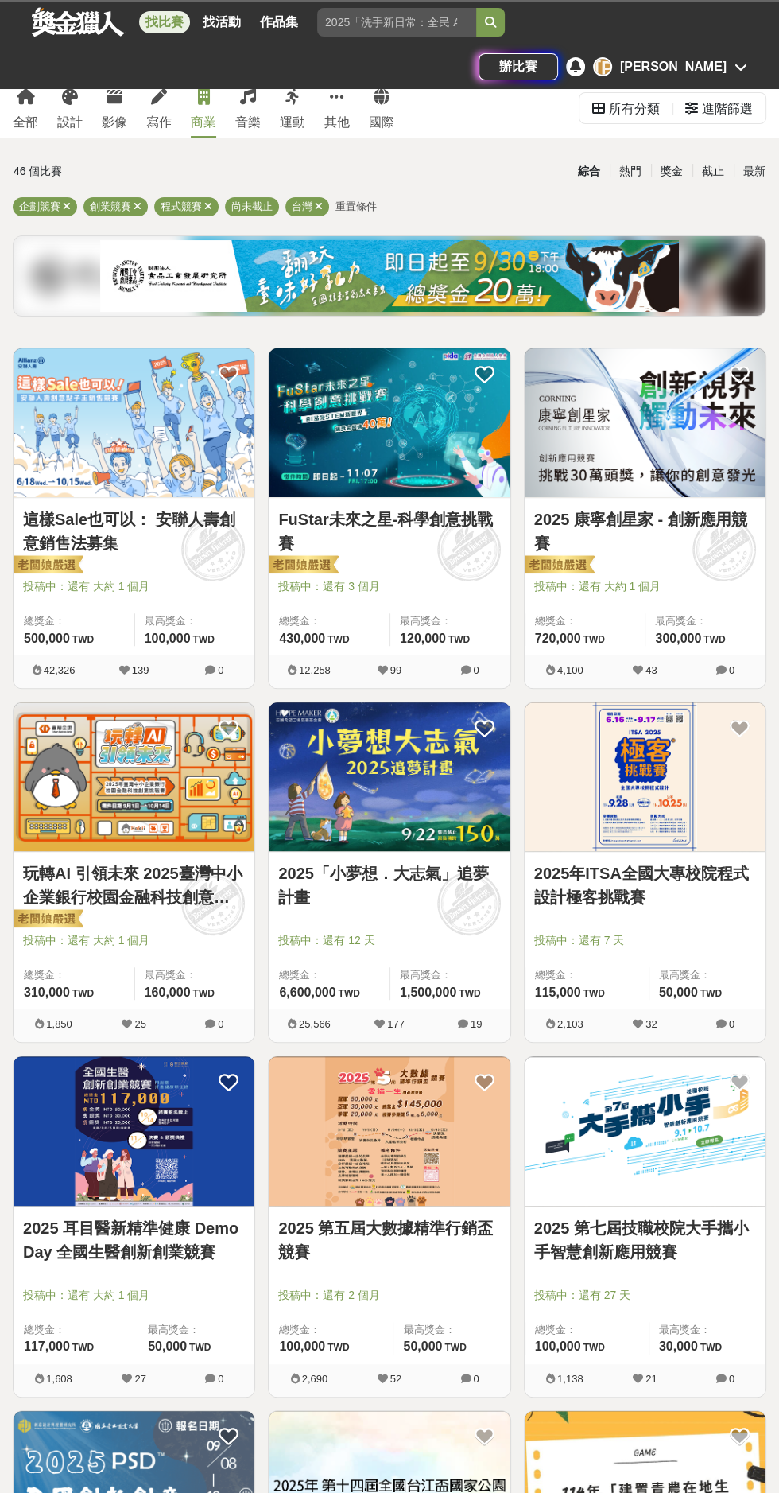
scroll to position [2028, 0]
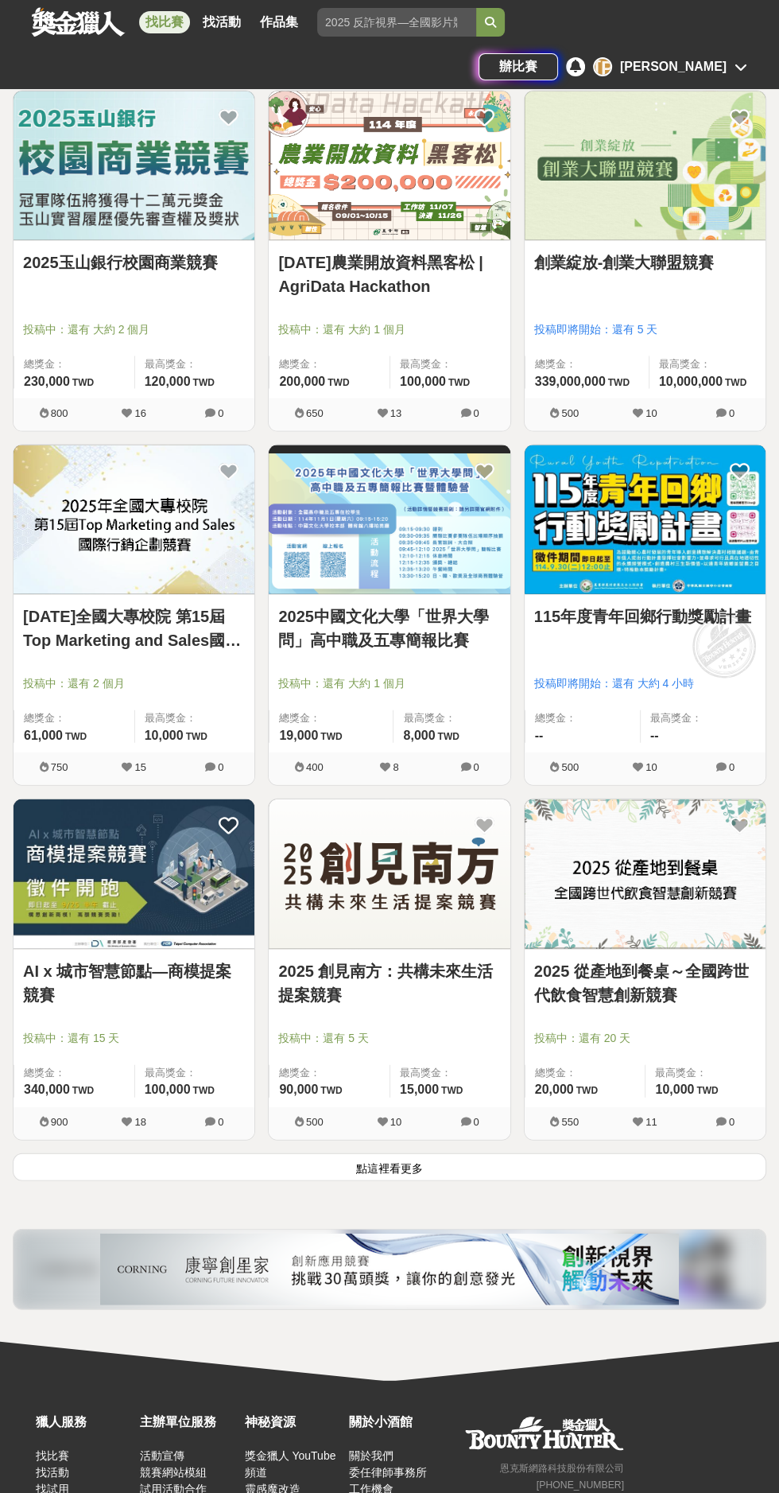
click at [397, 1170] on button "點這裡看更多" at bounding box center [390, 1166] width 754 height 28
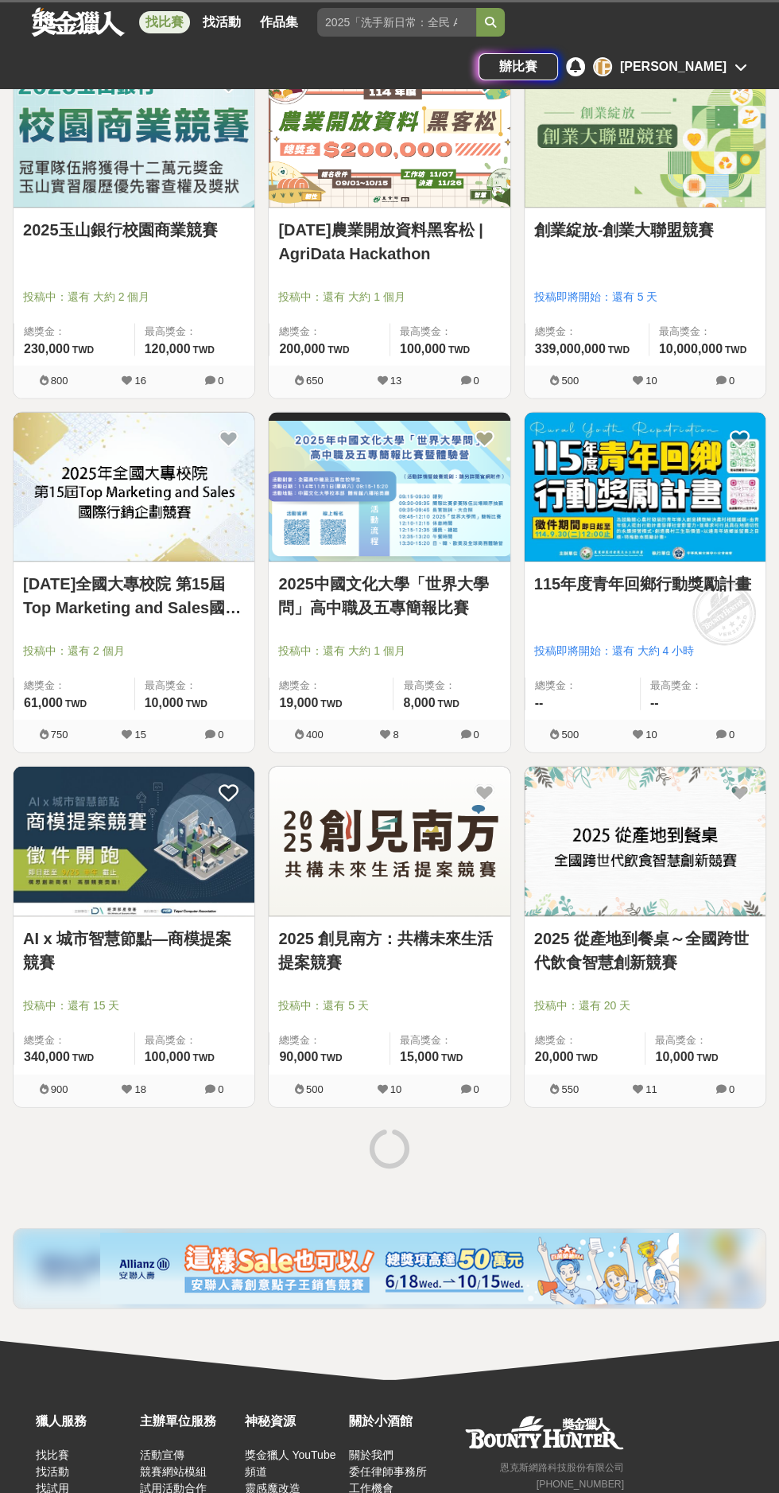
scroll to position [2060, 0]
